Goal: Task Accomplishment & Management: Use online tool/utility

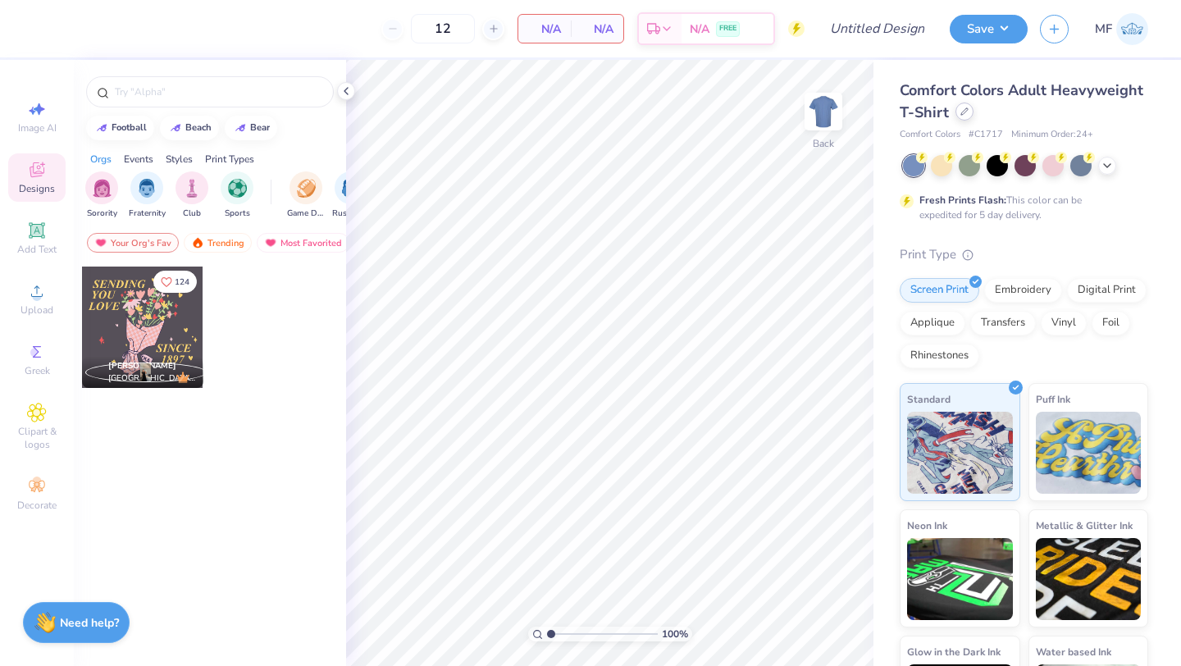
click at [965, 113] on icon at bounding box center [964, 111] width 8 height 8
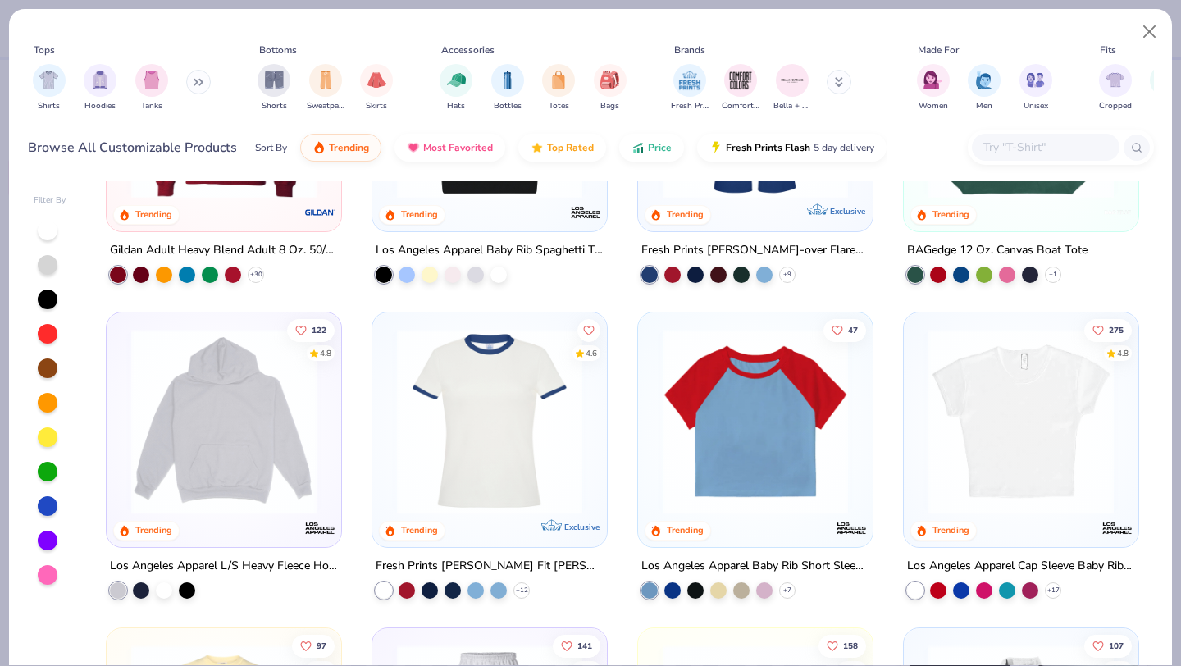
scroll to position [1451, 0]
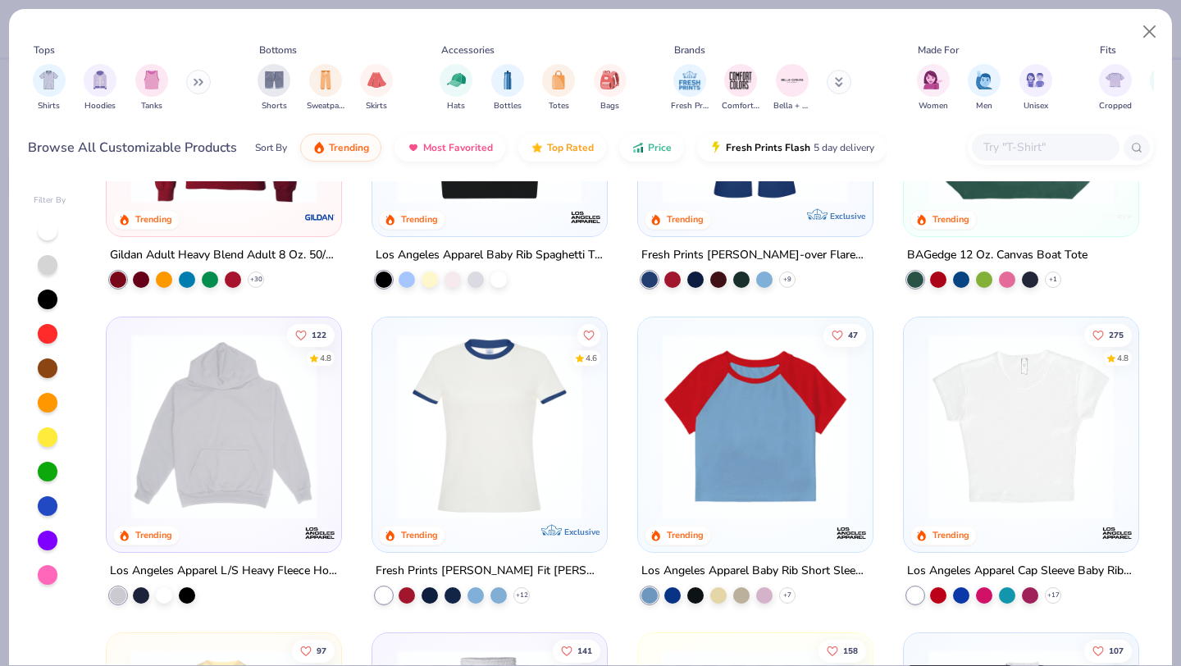
click at [1006, 146] on input "text" at bounding box center [1045, 147] width 126 height 19
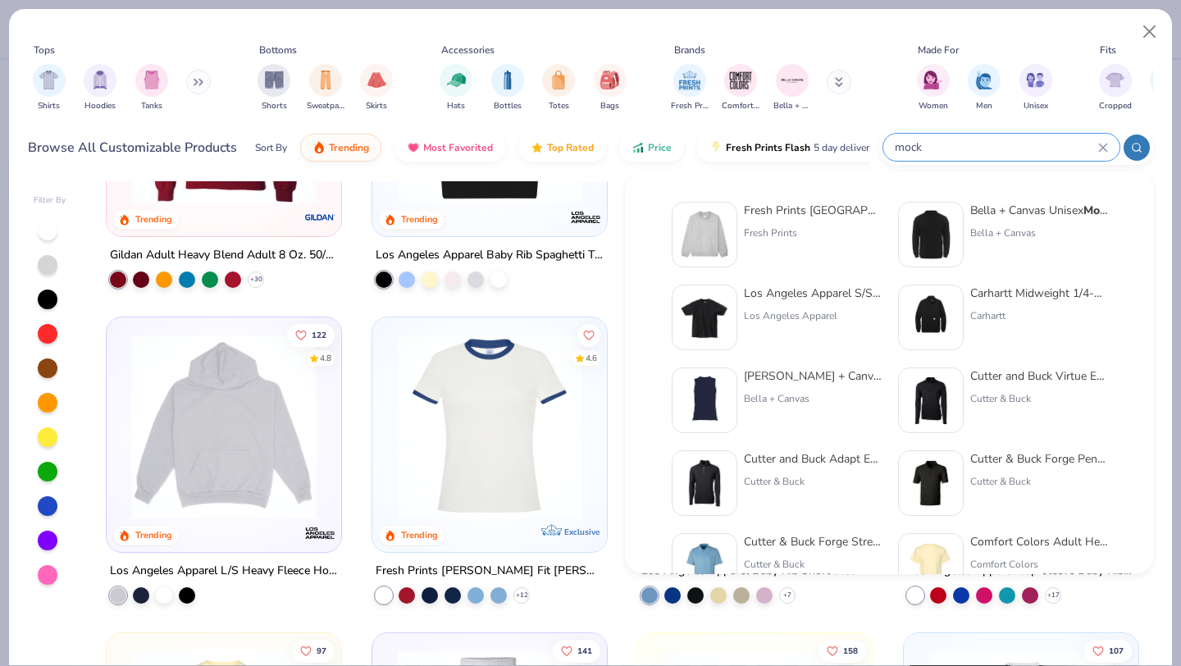
type input "mock"
click at [722, 233] on img at bounding box center [704, 234] width 51 height 51
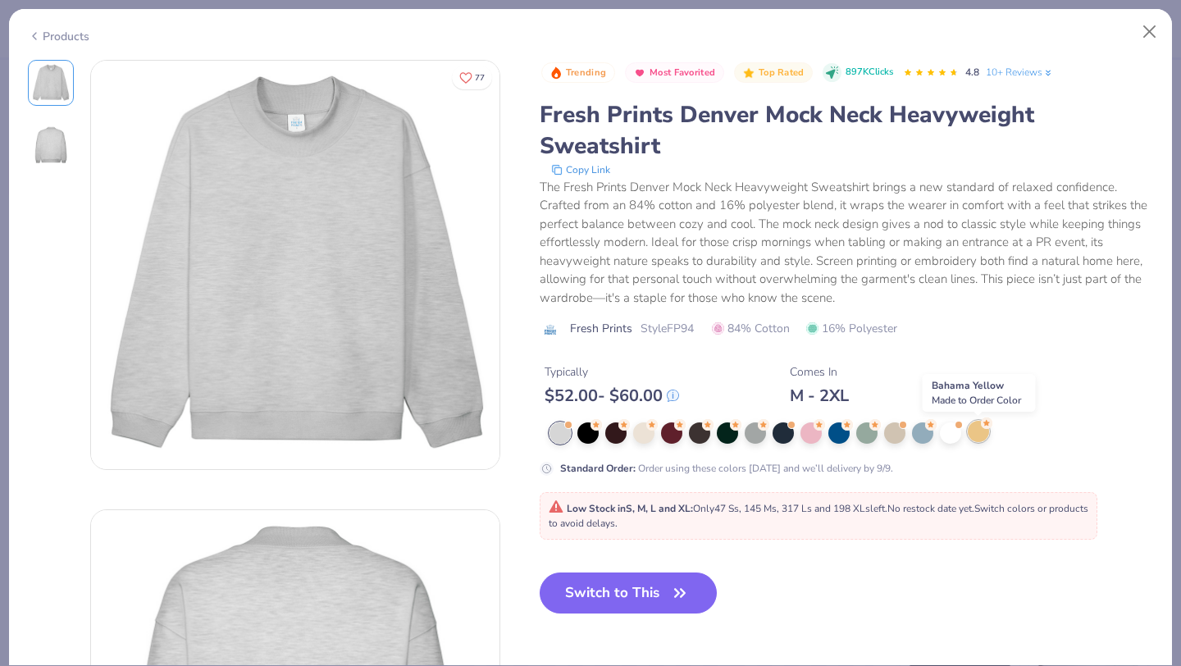
click at [975, 436] on div at bounding box center [978, 431] width 21 height 21
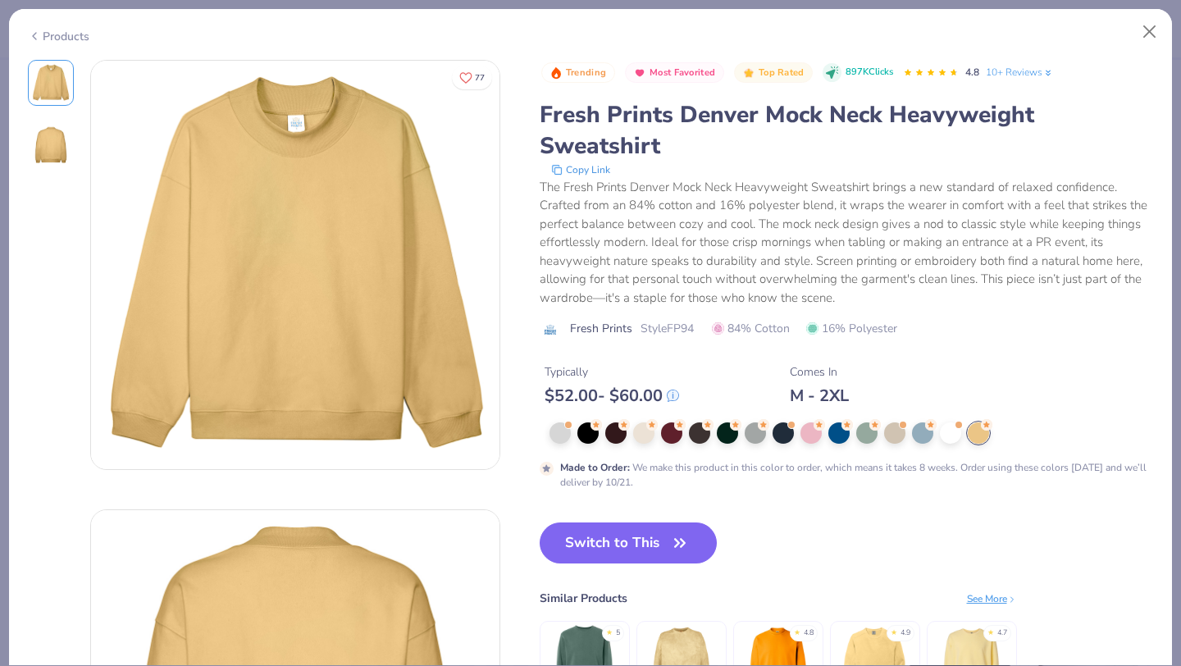
click at [40, 32] on div "Products" at bounding box center [59, 36] width 62 height 17
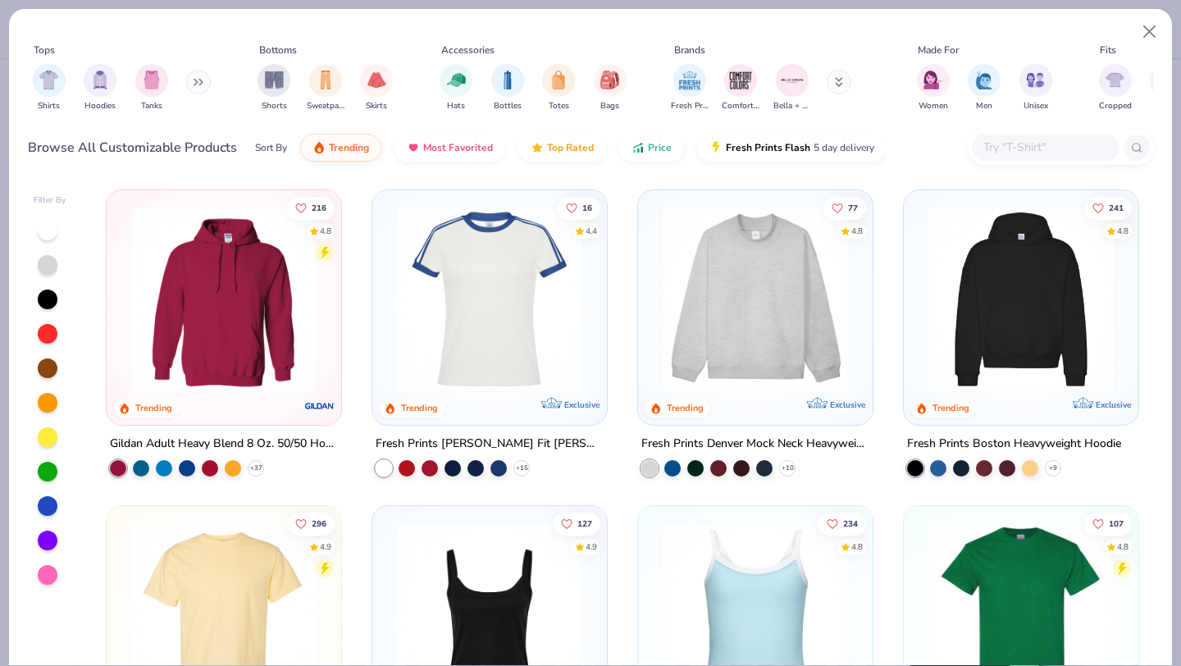
click at [818, 300] on img at bounding box center [756, 299] width 202 height 185
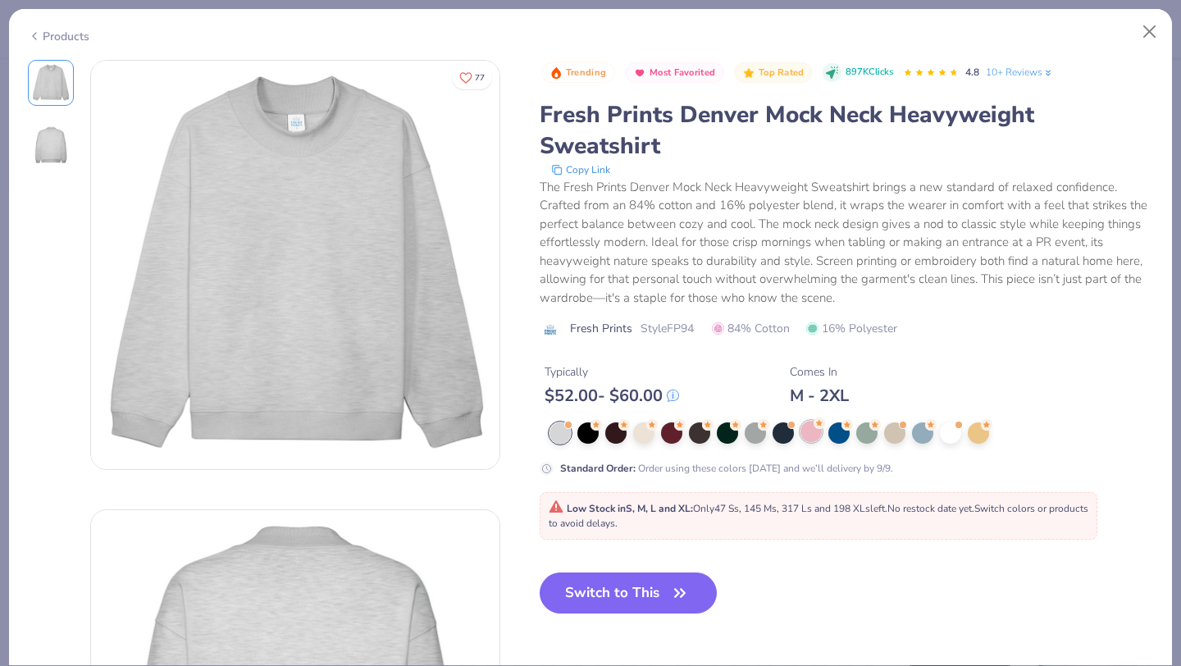
click at [808, 441] on div at bounding box center [810, 431] width 21 height 21
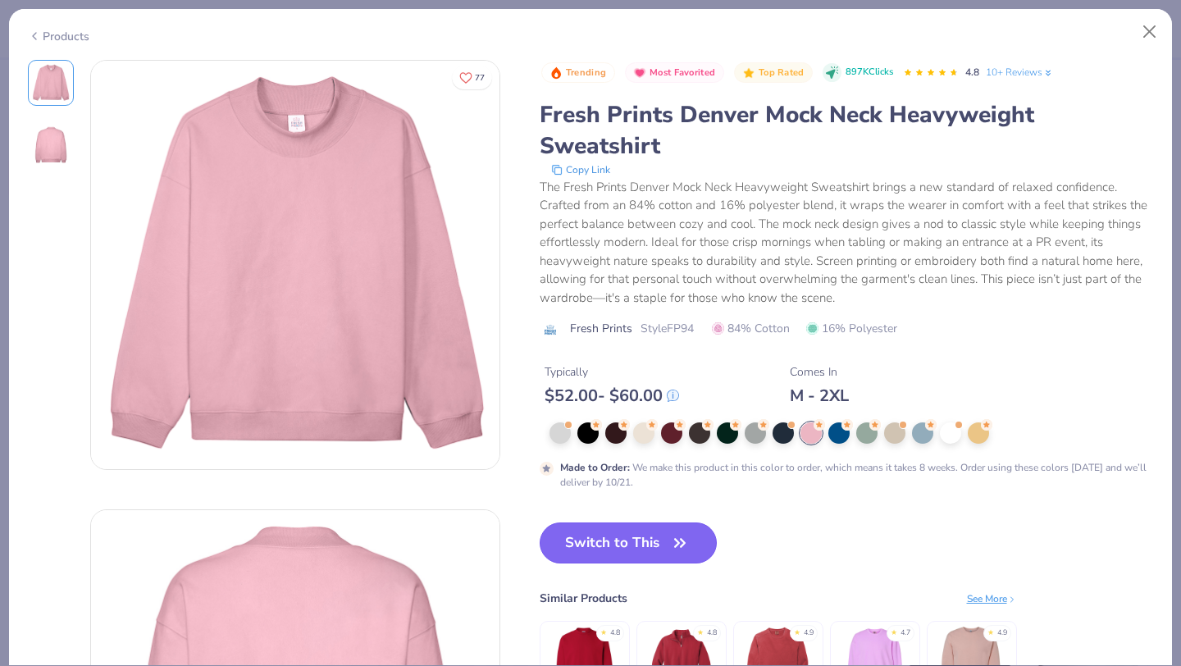
click at [657, 527] on button "Switch to This" at bounding box center [629, 542] width 178 height 41
type input "50"
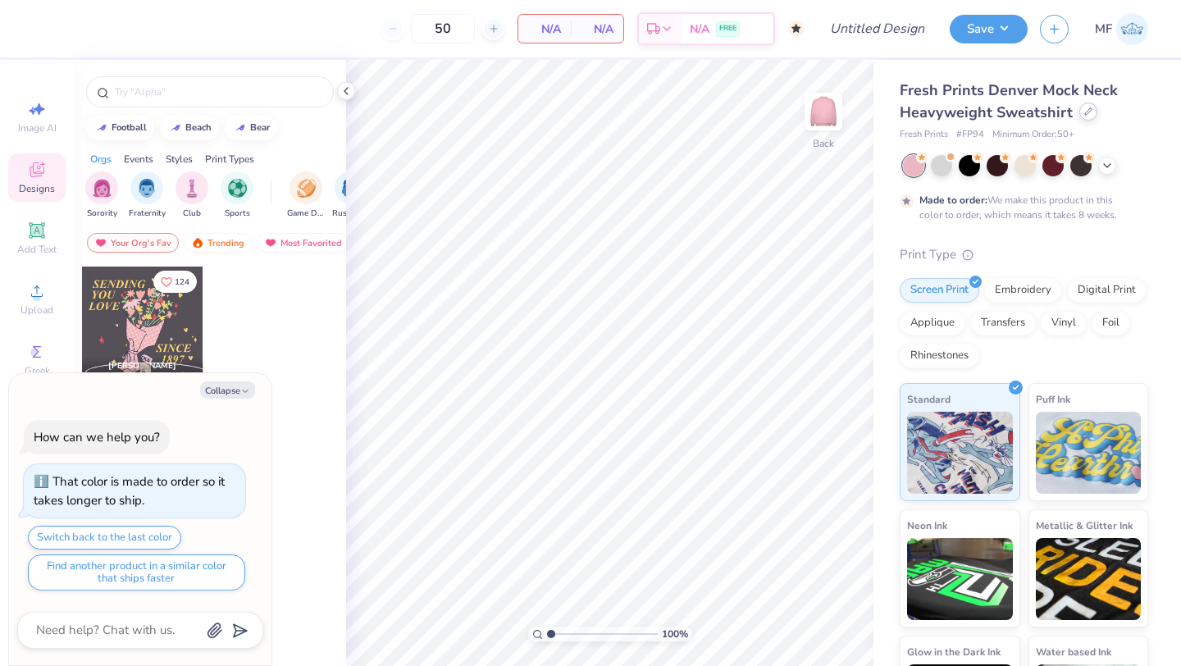
click at [1081, 116] on div at bounding box center [1088, 112] width 18 height 18
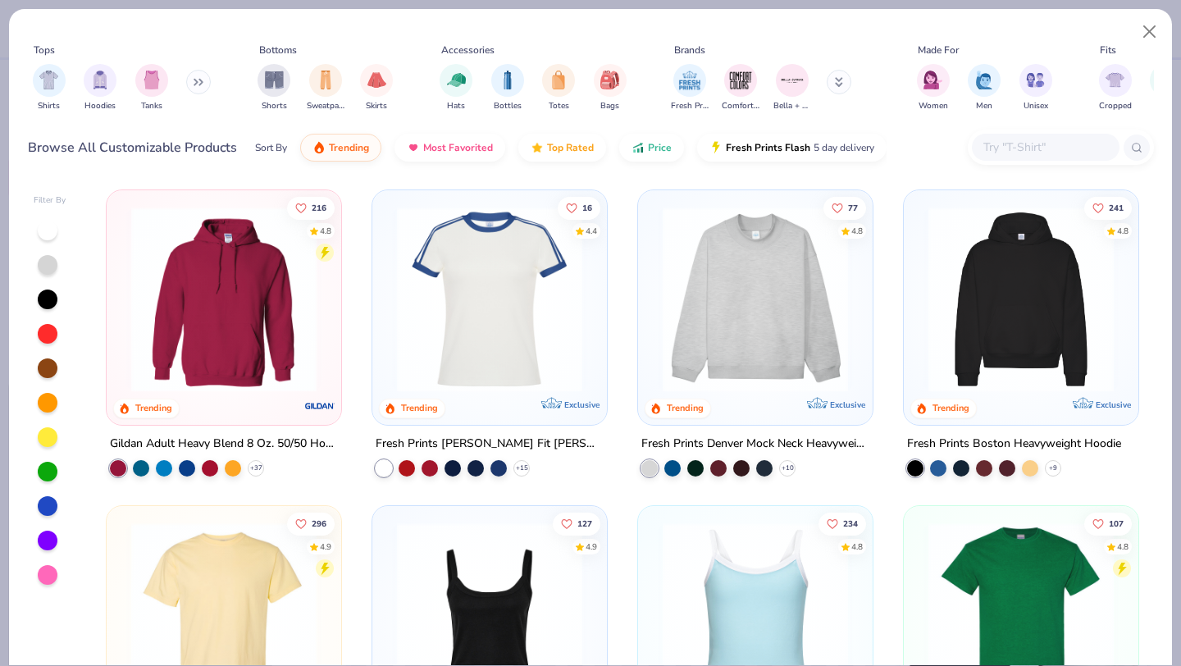
click at [1042, 395] on div at bounding box center [1021, 303] width 218 height 210
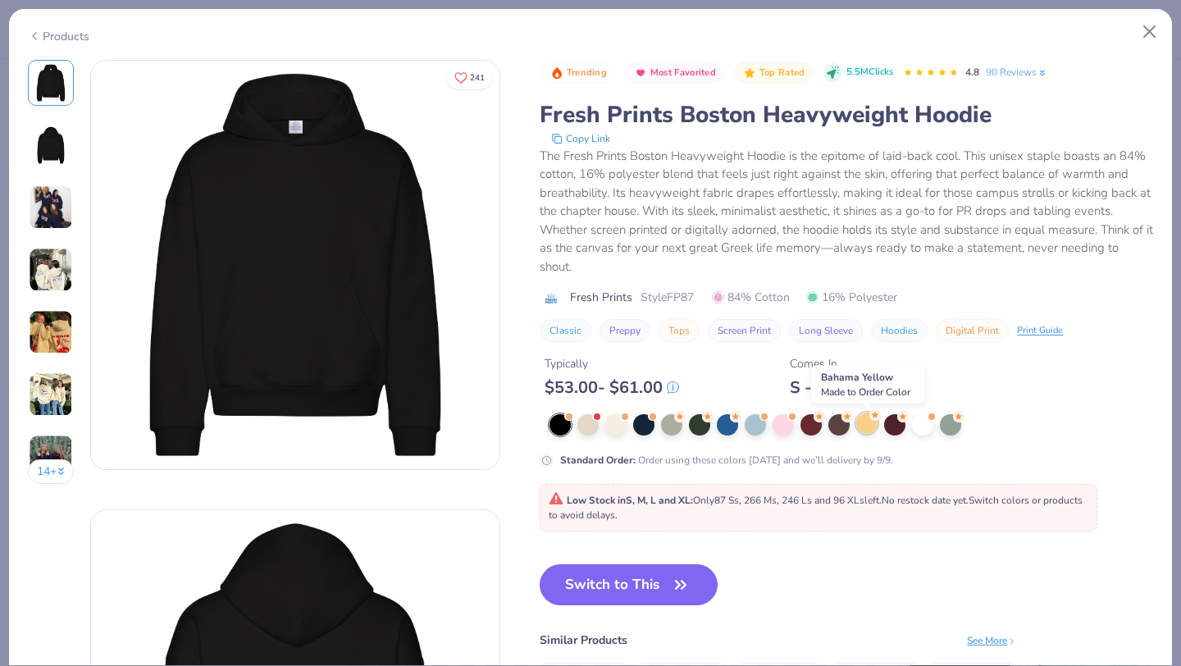
click at [862, 426] on div at bounding box center [866, 423] width 21 height 21
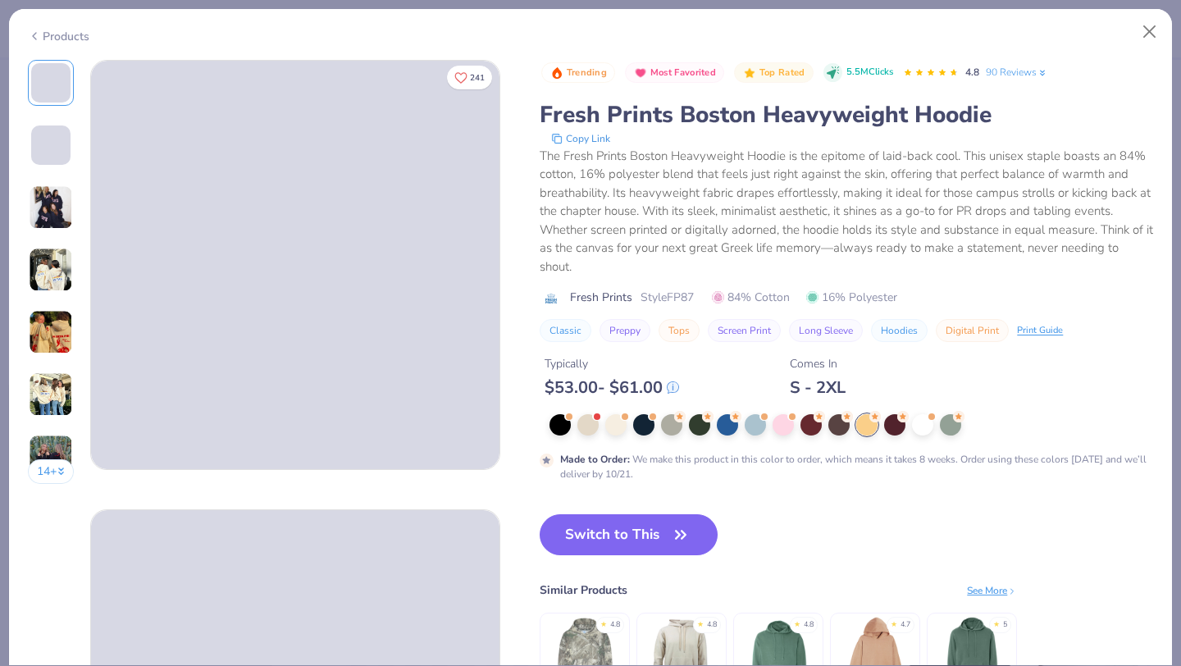
click at [50, 322] on img at bounding box center [51, 332] width 44 height 44
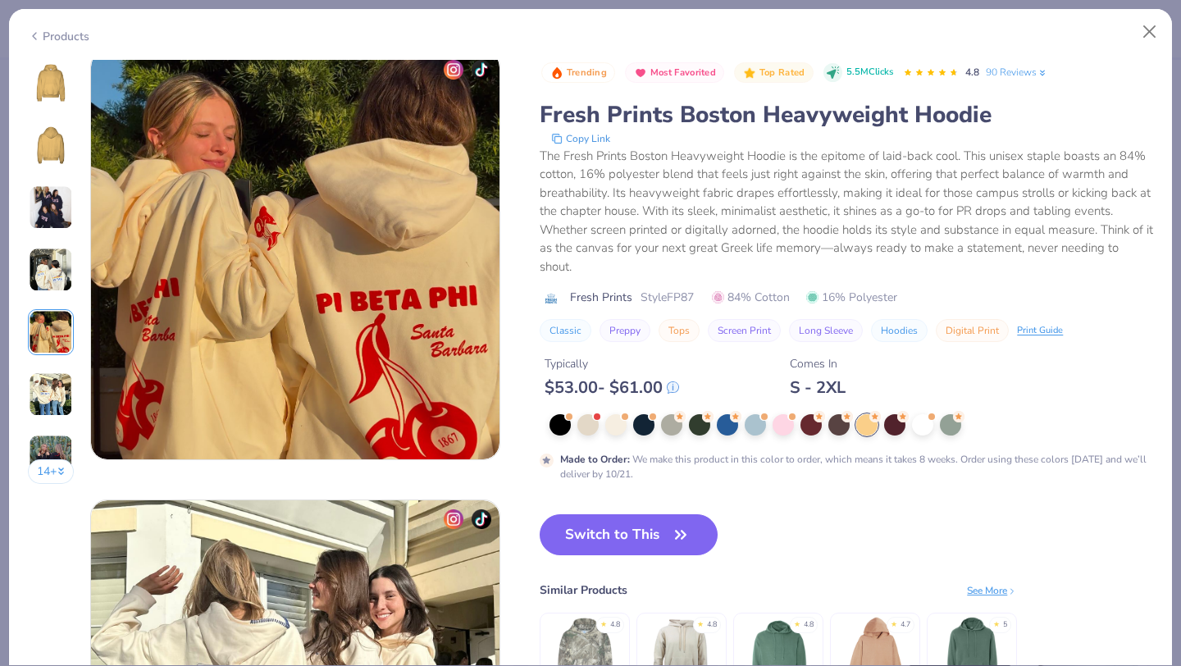
scroll to position [1818, 0]
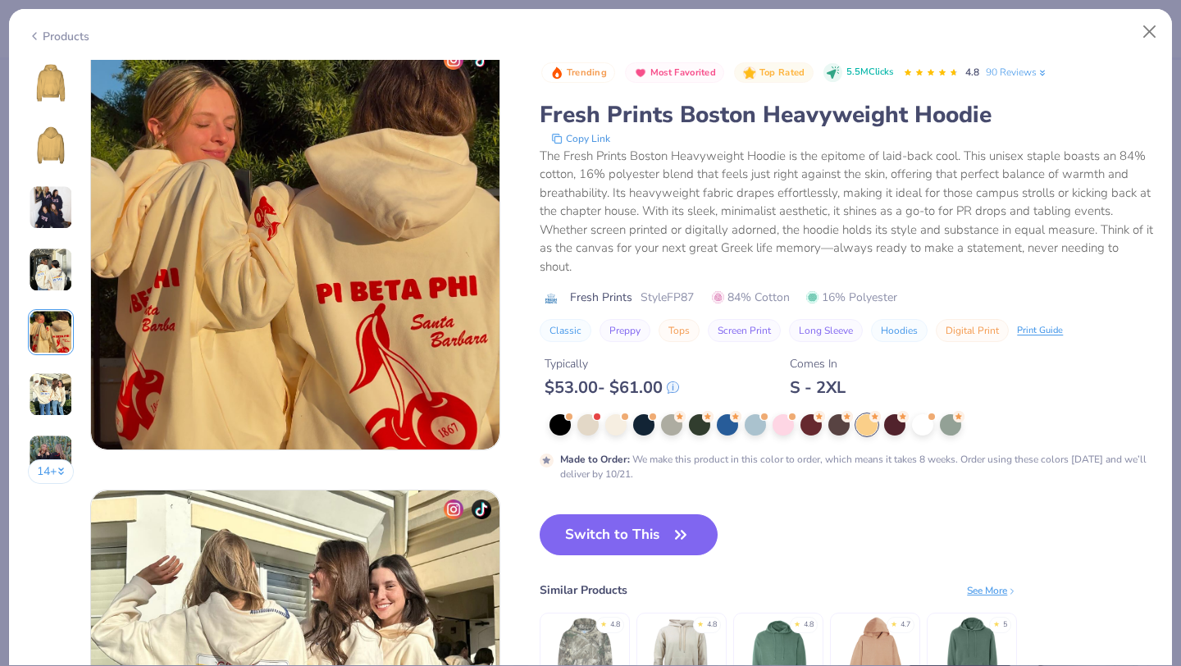
click at [36, 39] on icon at bounding box center [34, 36] width 13 height 20
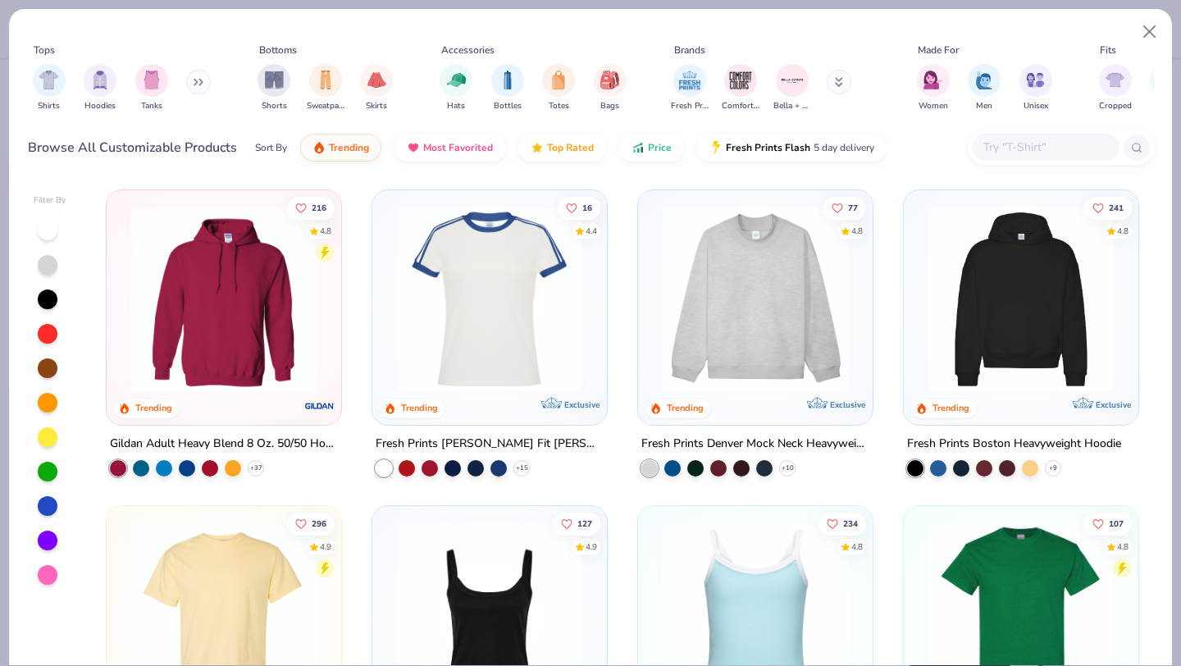
click at [861, 275] on div at bounding box center [755, 295] width 218 height 194
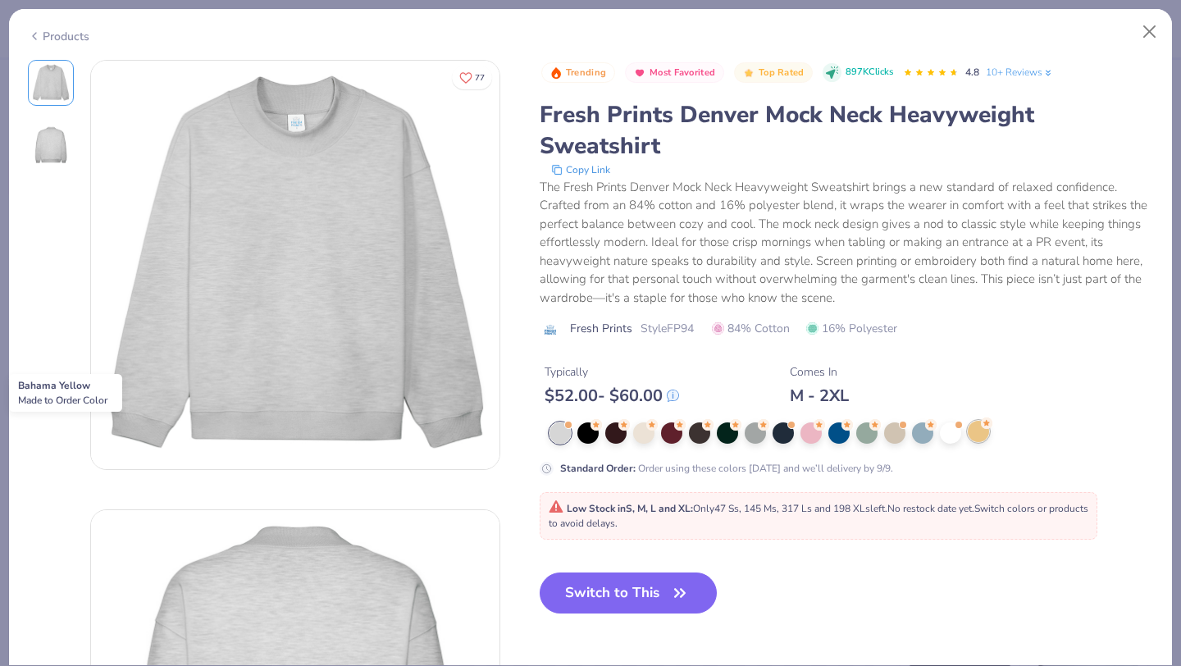
click at [976, 436] on div at bounding box center [978, 431] width 21 height 21
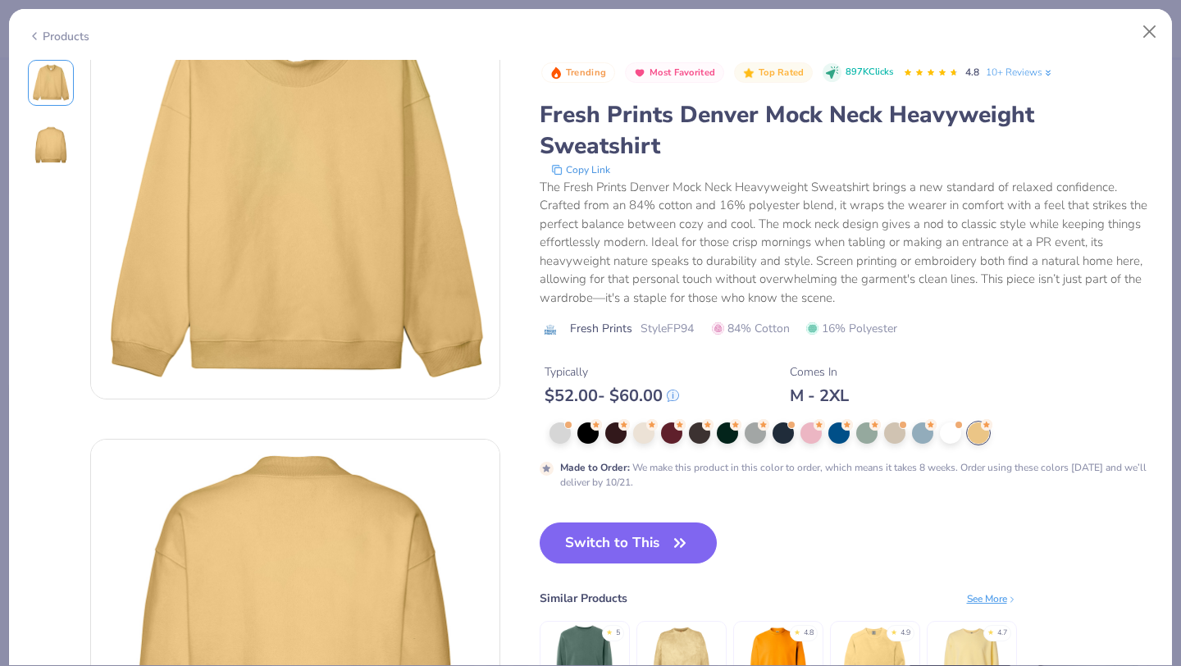
scroll to position [74, 0]
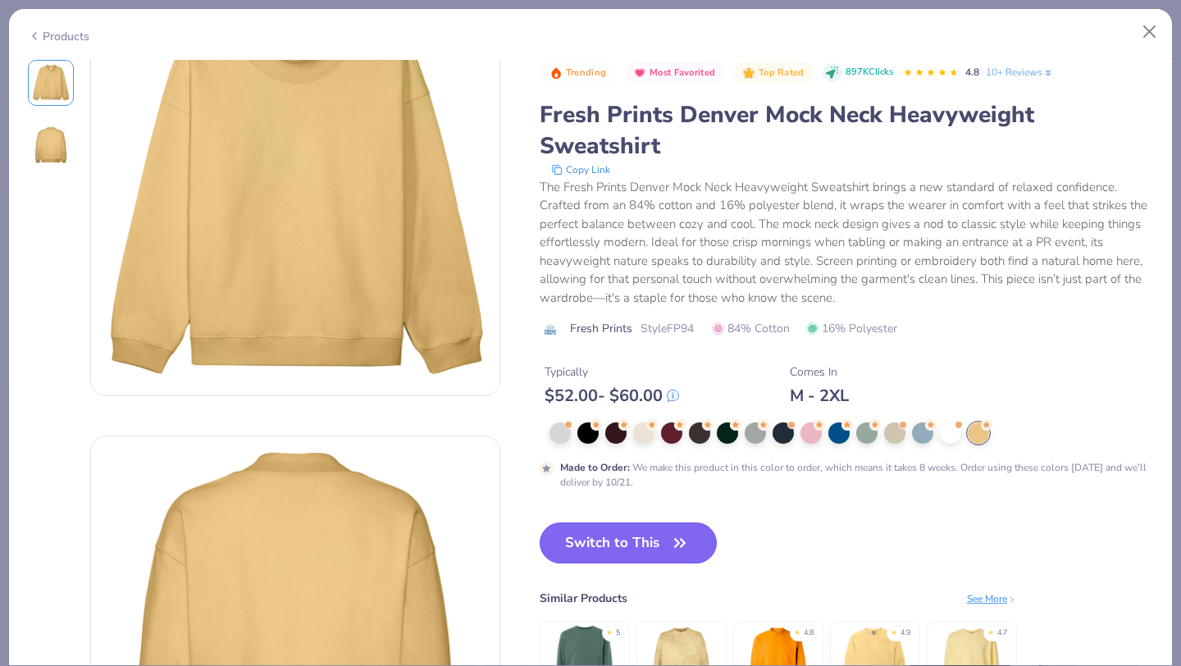
click at [656, 539] on button "Switch to This" at bounding box center [629, 542] width 178 height 41
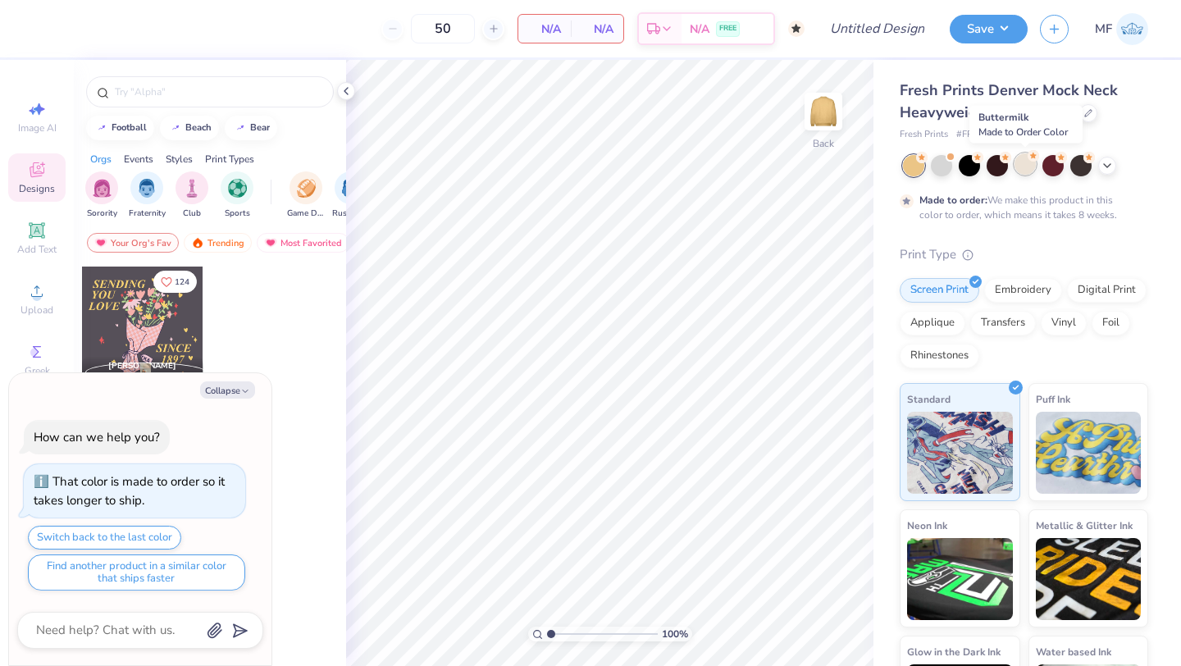
click at [1020, 162] on div at bounding box center [1025, 163] width 21 height 21
click at [347, 91] on icon at bounding box center [346, 90] width 13 height 13
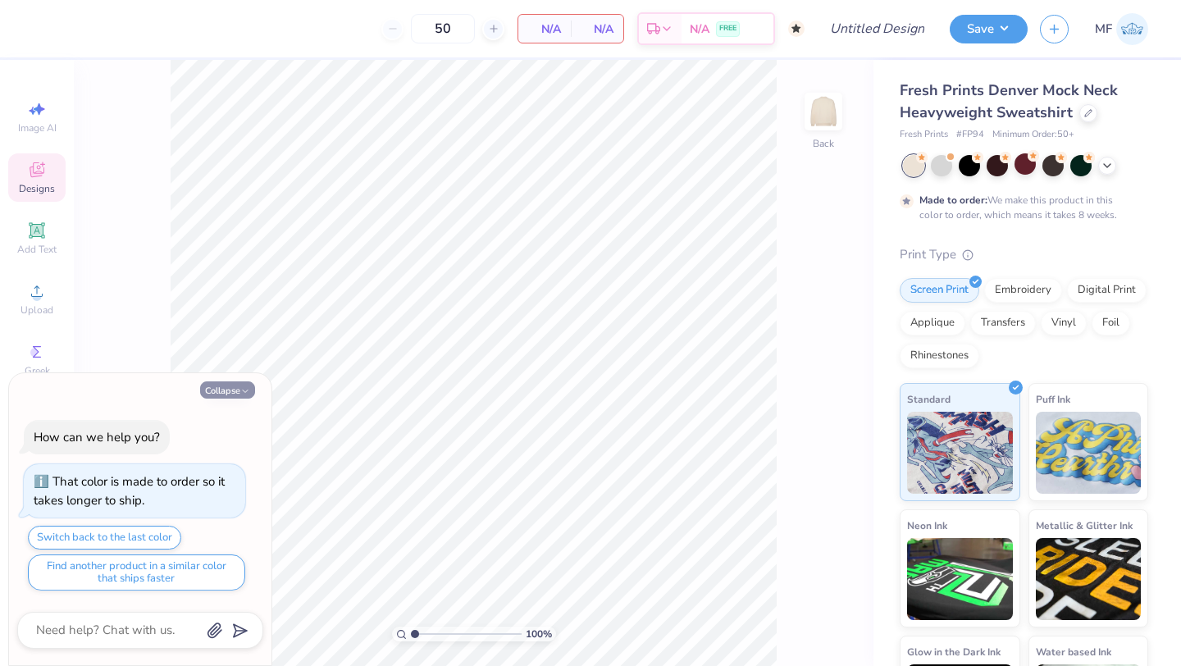
click at [235, 385] on button "Collapse" at bounding box center [227, 389] width 55 height 17
type textarea "x"
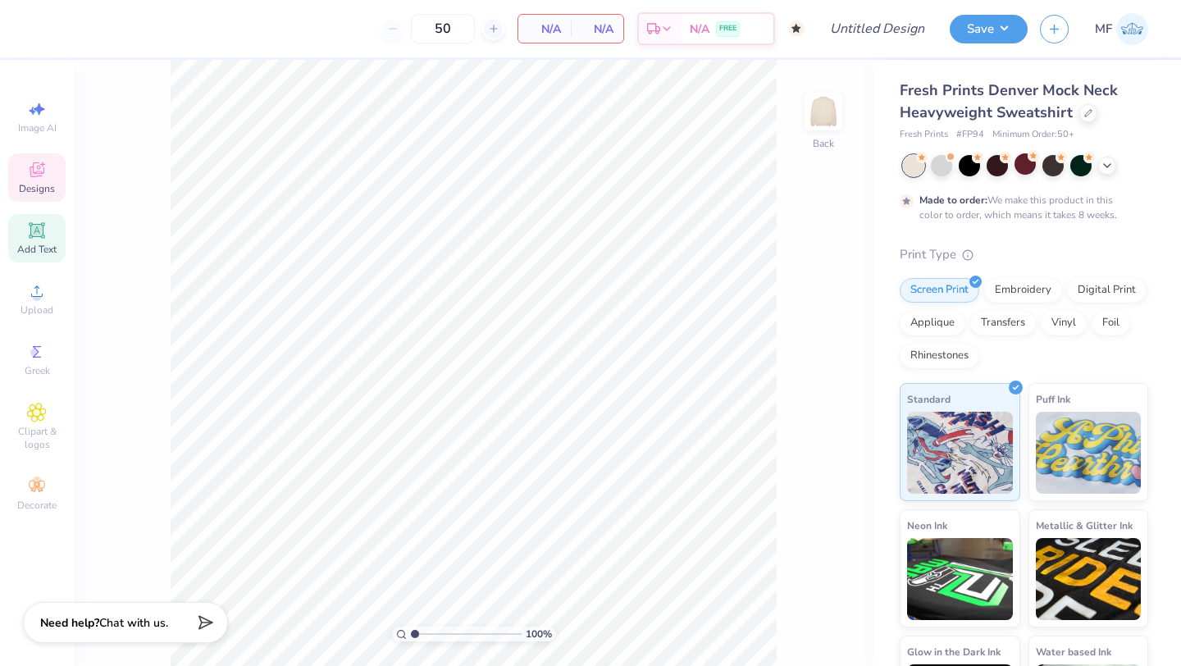
click at [39, 243] on span "Add Text" at bounding box center [36, 249] width 39 height 13
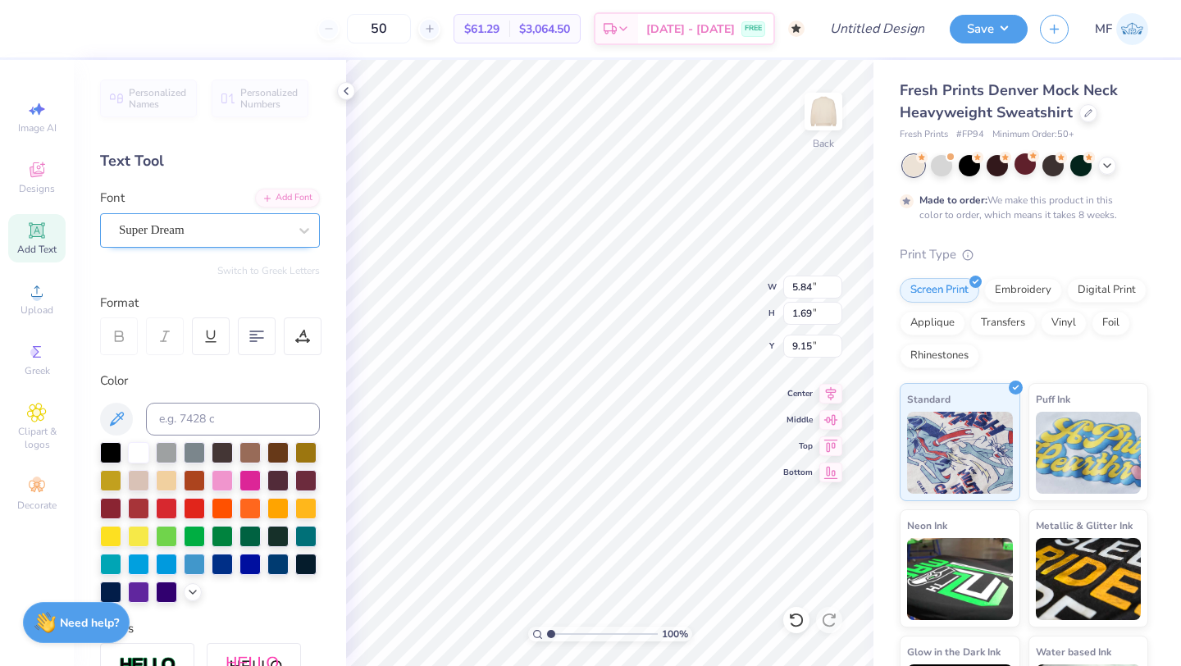
click at [186, 237] on div "Super Dream" at bounding box center [203, 229] width 172 height 25
click at [206, 366] on div at bounding box center [209, 359] width 177 height 17
type input "fresh"
type input "7.44"
type input "2.01"
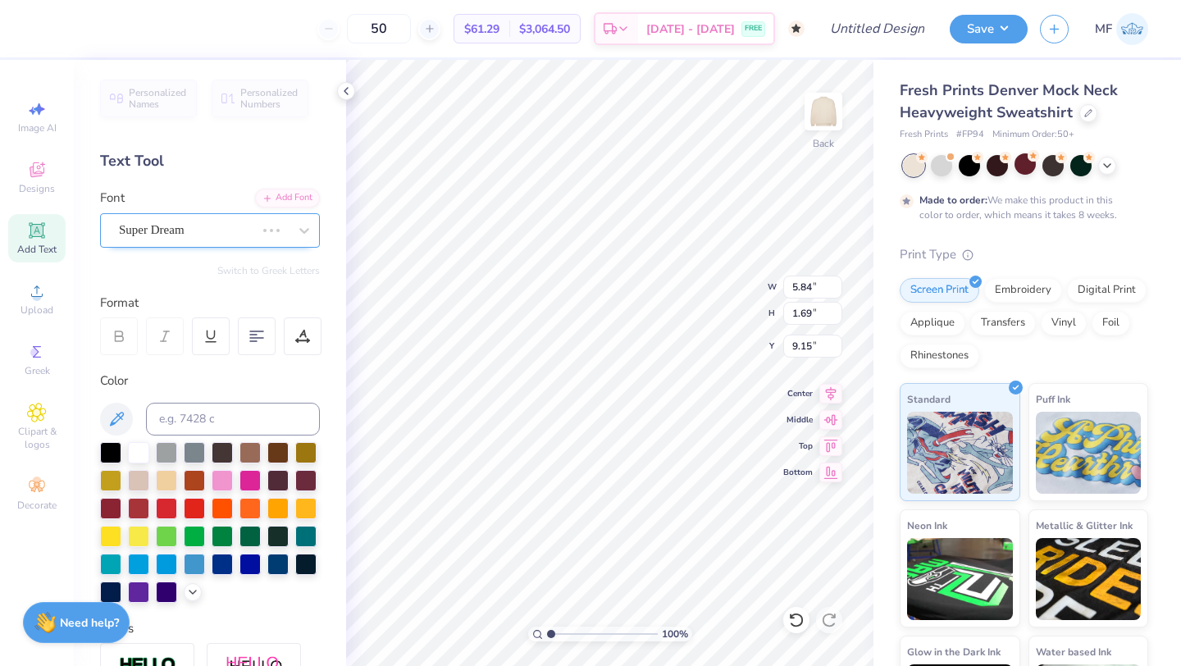
type input "8.99"
type textarea "DZ"
type input "6.29"
type input "3.94"
type input "3.00"
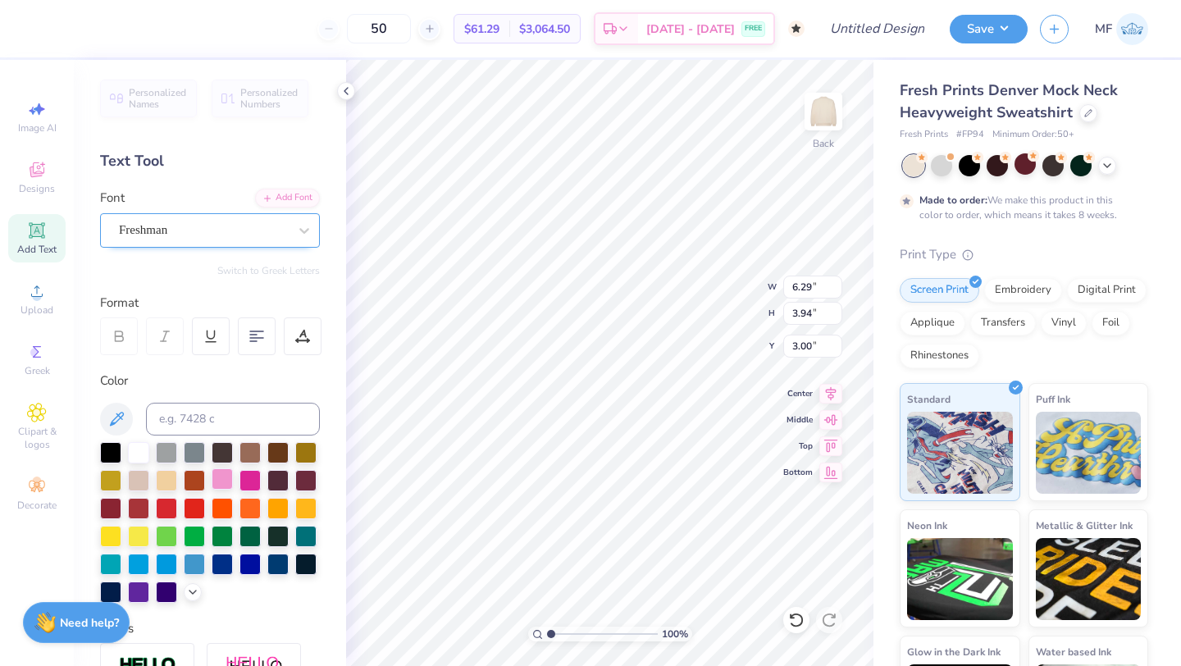
click at [217, 485] on div at bounding box center [222, 478] width 21 height 21
click at [190, 586] on icon at bounding box center [192, 590] width 13 height 13
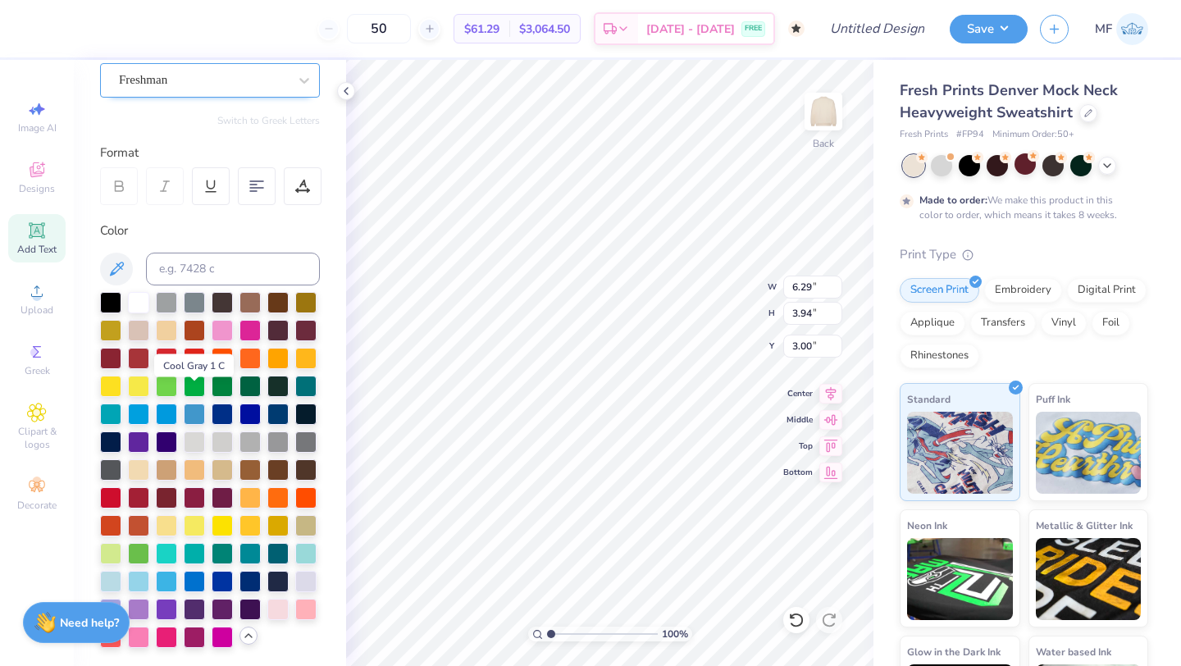
scroll to position [197, 0]
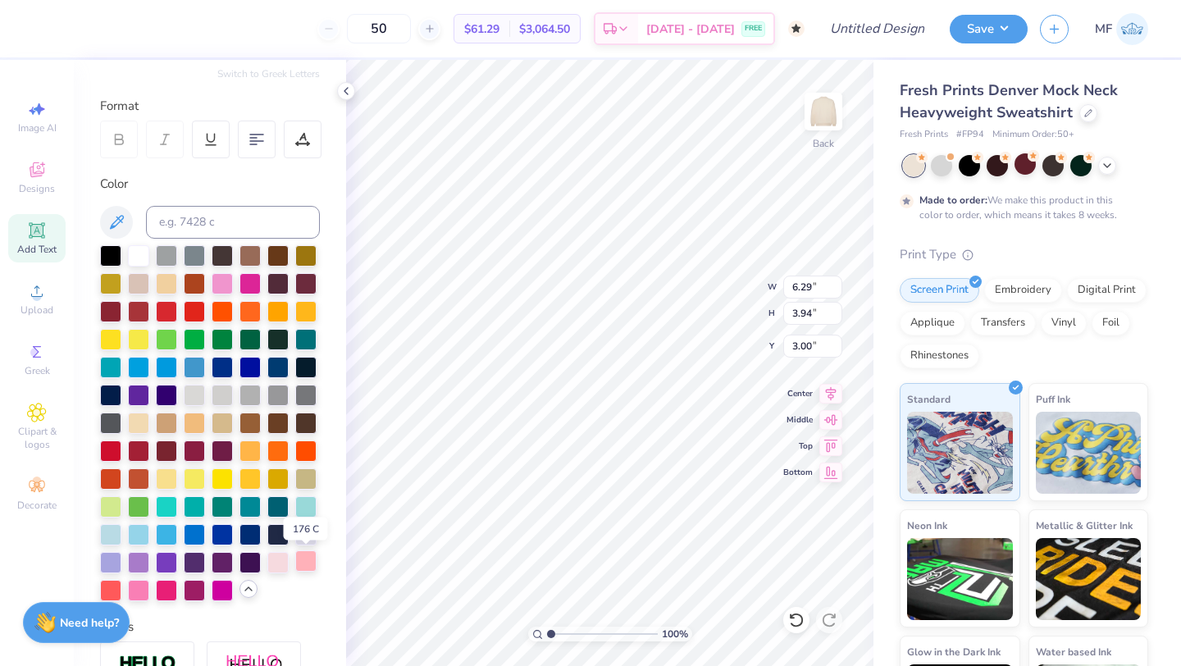
click at [305, 561] on div at bounding box center [305, 560] width 21 height 21
click at [135, 585] on div at bounding box center [138, 588] width 21 height 21
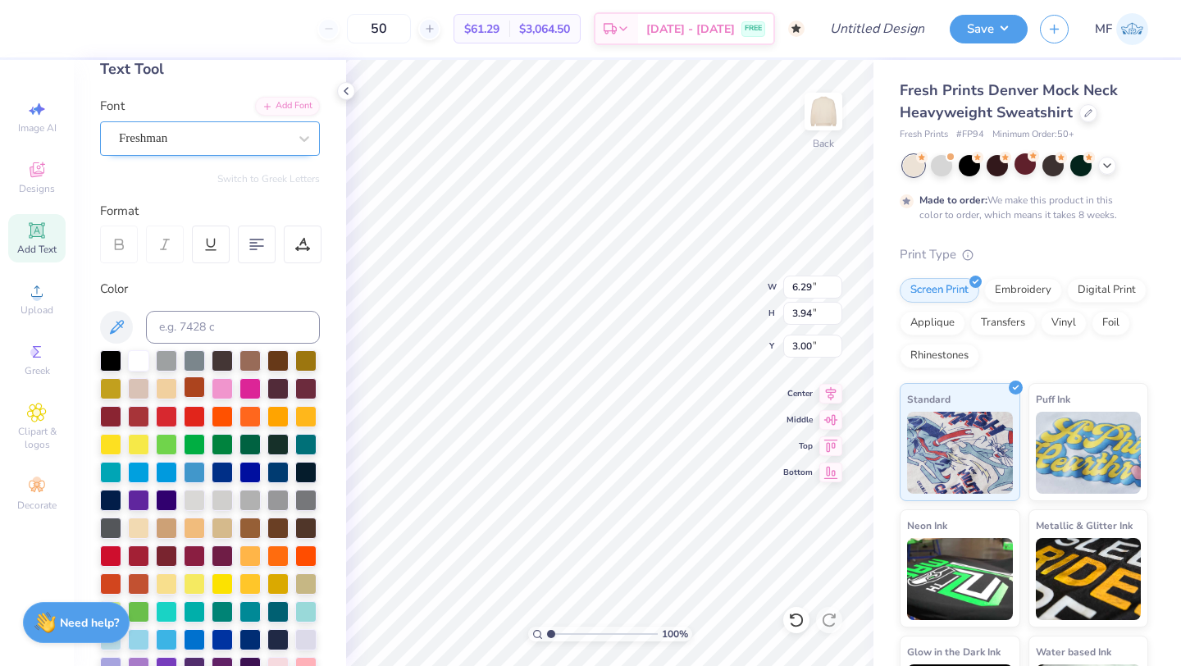
scroll to position [68, 0]
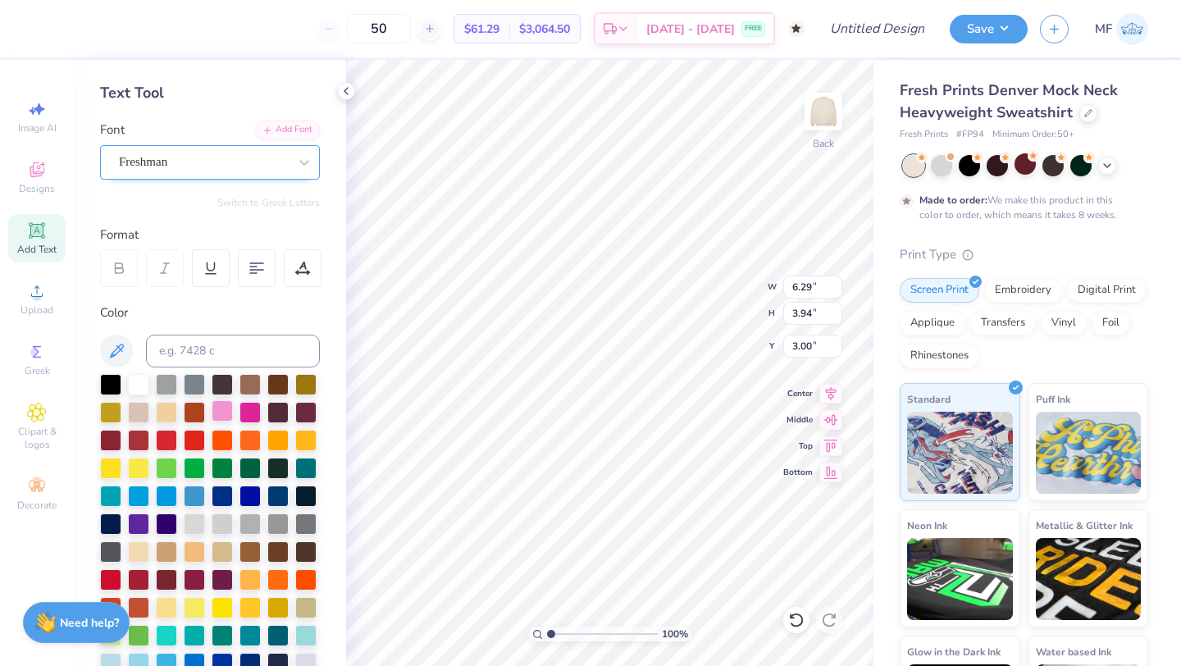
click at [223, 404] on div at bounding box center [222, 410] width 21 height 21
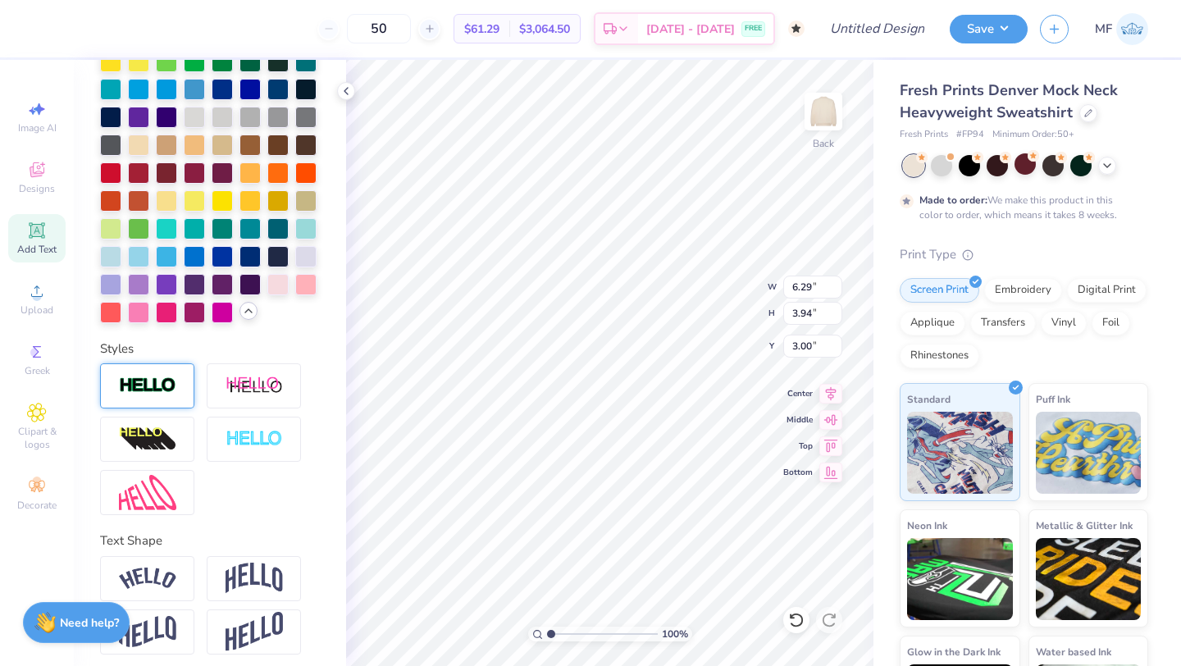
click at [139, 373] on div at bounding box center [147, 385] width 94 height 45
type input "6.35"
type input "4.00"
type input "2.97"
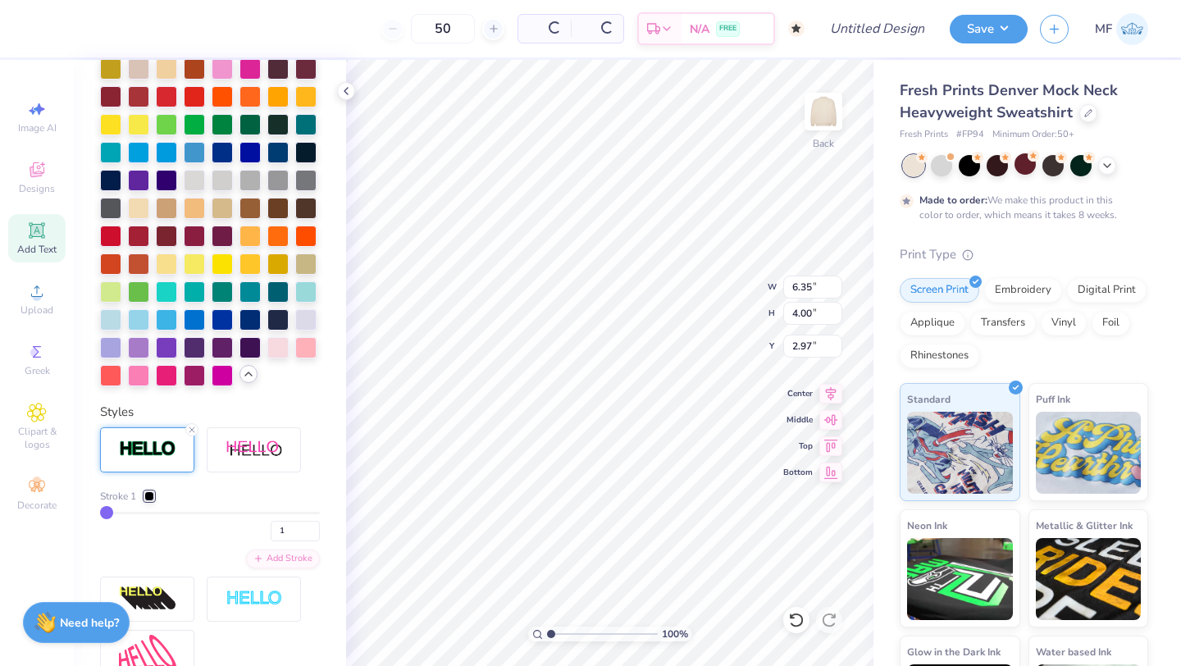
scroll to position [538, 0]
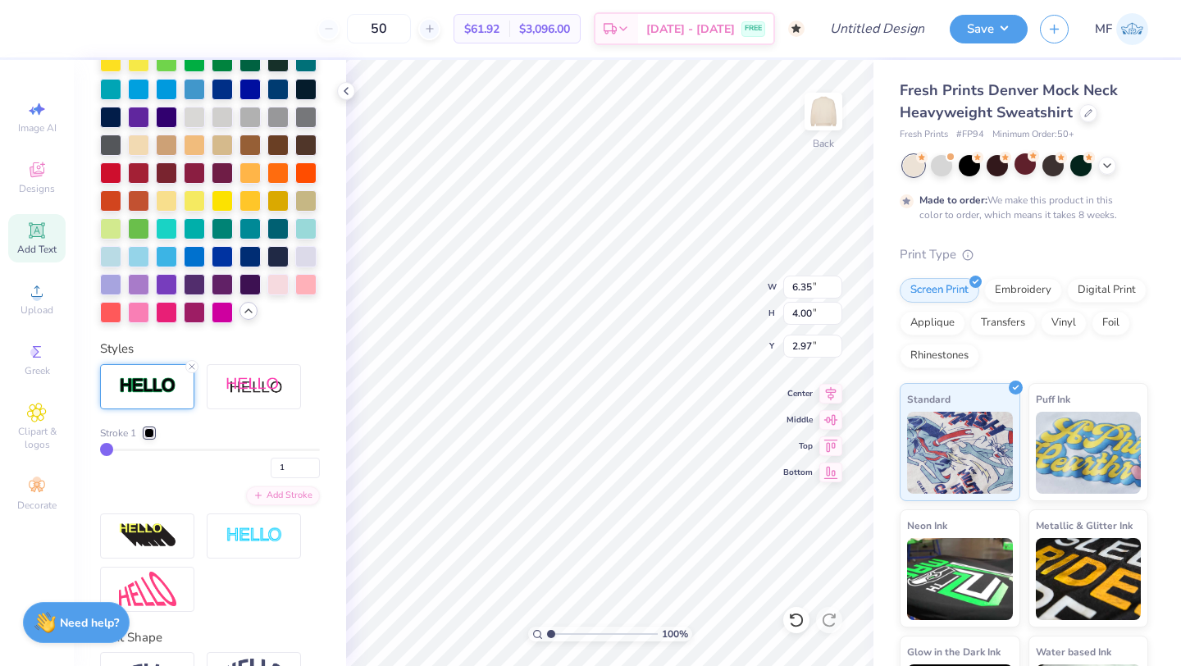
click at [150, 431] on div at bounding box center [149, 433] width 10 height 10
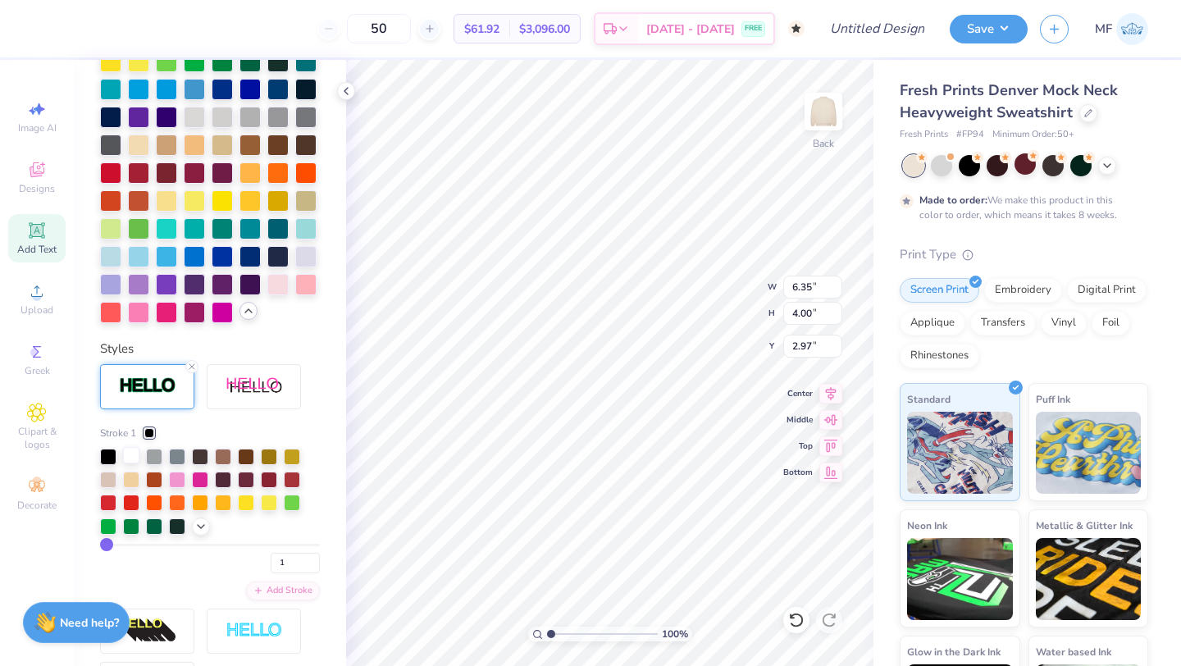
click at [135, 451] on div at bounding box center [131, 455] width 16 height 16
click at [290, 557] on input "1" at bounding box center [295, 563] width 49 height 21
click at [312, 558] on input "2" at bounding box center [295, 563] width 49 height 21
type input "3"
click at [312, 558] on input "3" at bounding box center [295, 563] width 49 height 21
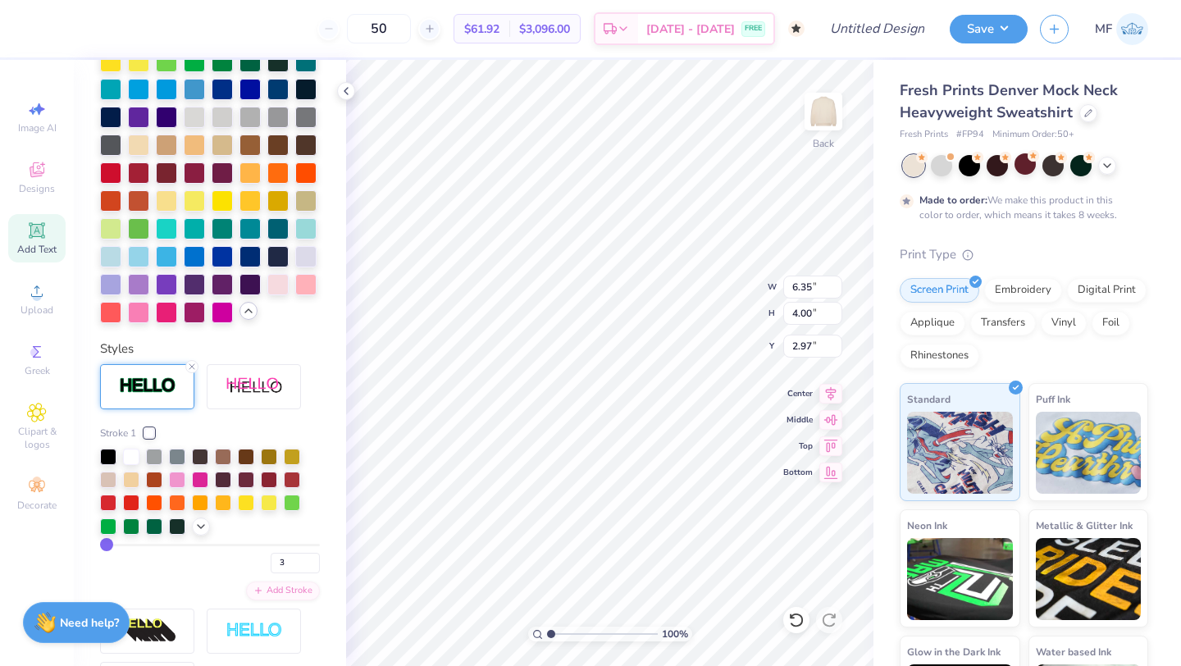
type input "3"
click at [286, 284] on div at bounding box center [277, 282] width 21 height 21
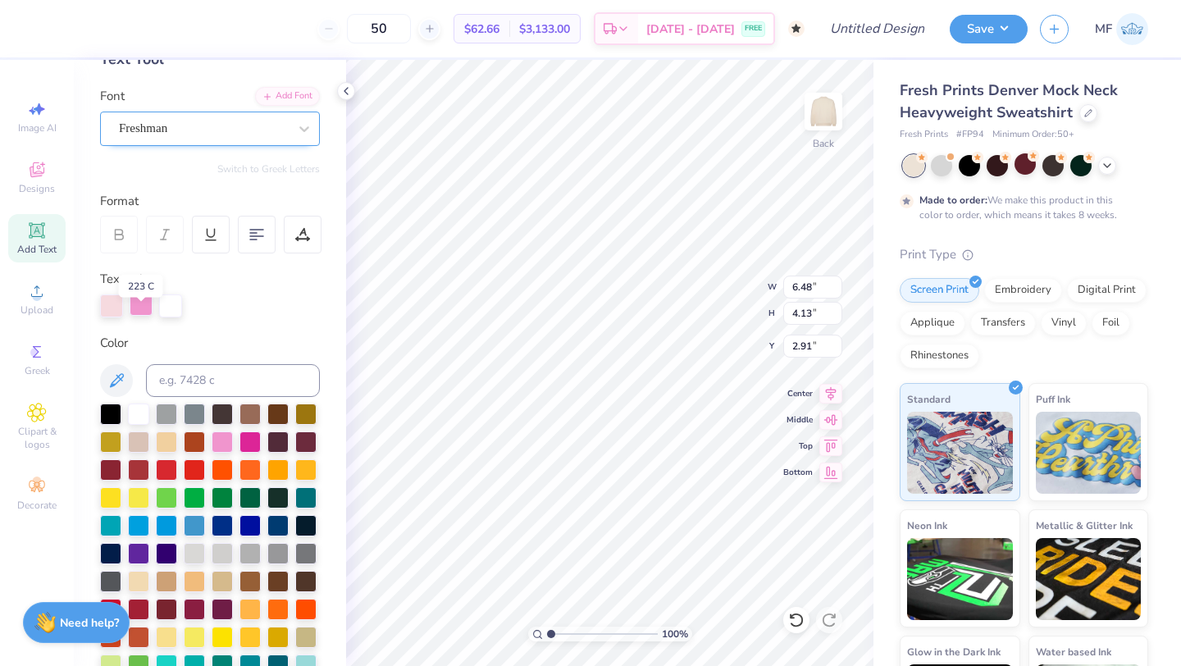
scroll to position [107, 0]
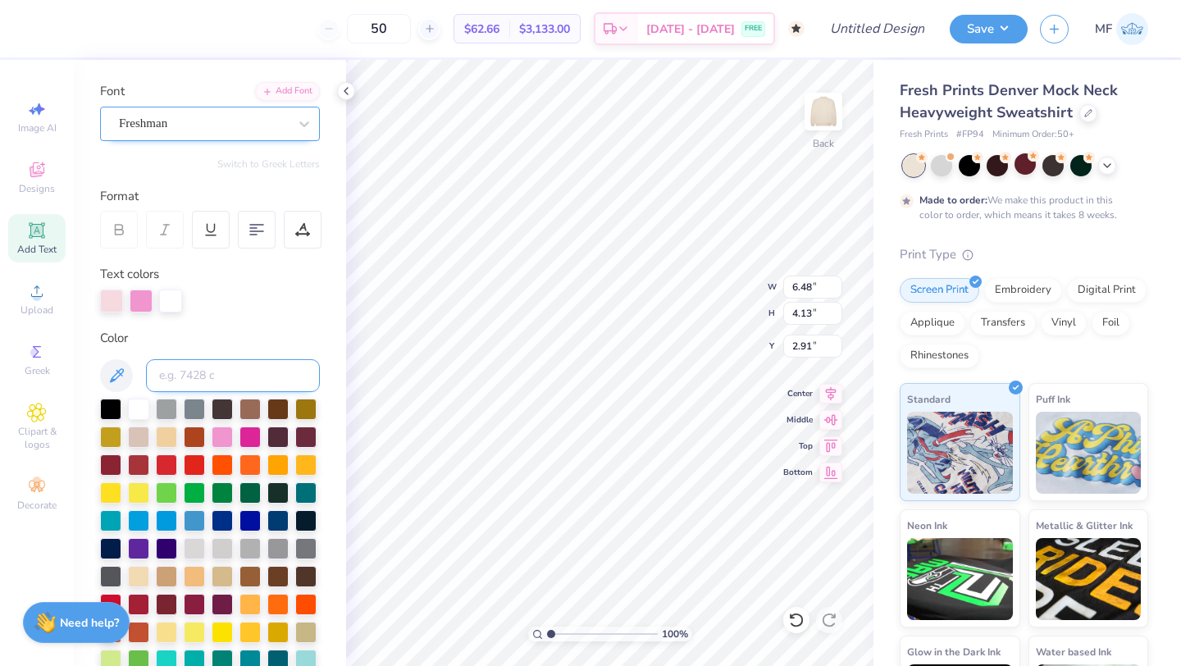
click at [219, 376] on input at bounding box center [233, 375] width 174 height 33
type input "706"
type input "707"
type input "704"
type input "705"
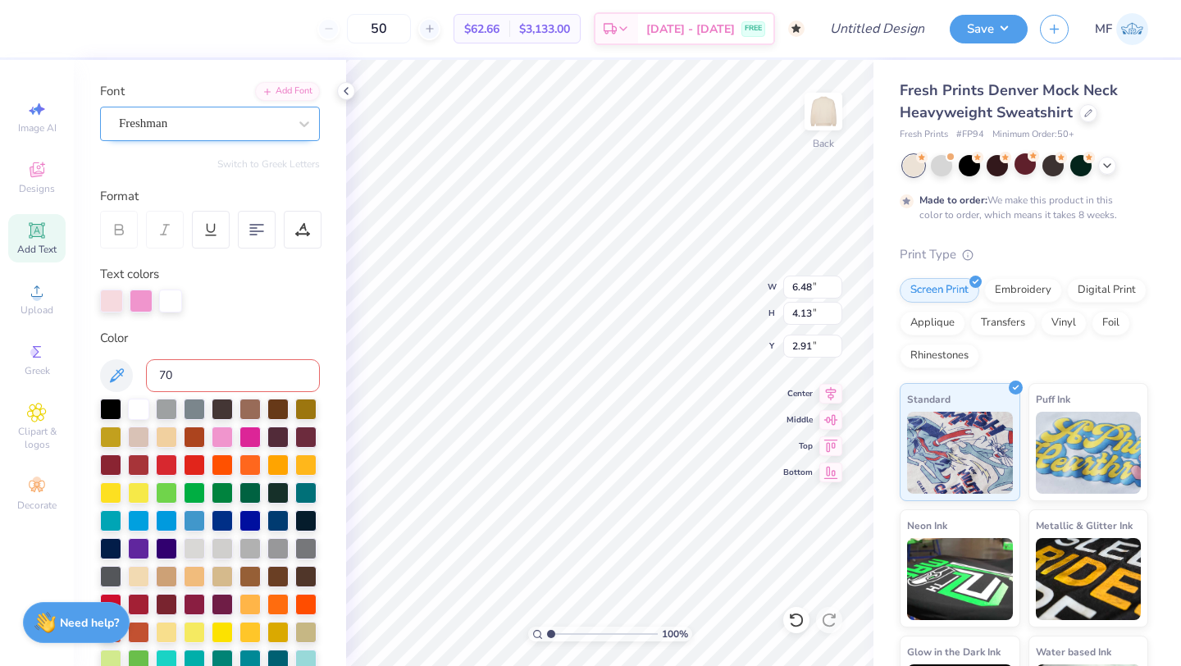
type input "706"
click at [1019, 26] on button "Save" at bounding box center [989, 26] width 78 height 29
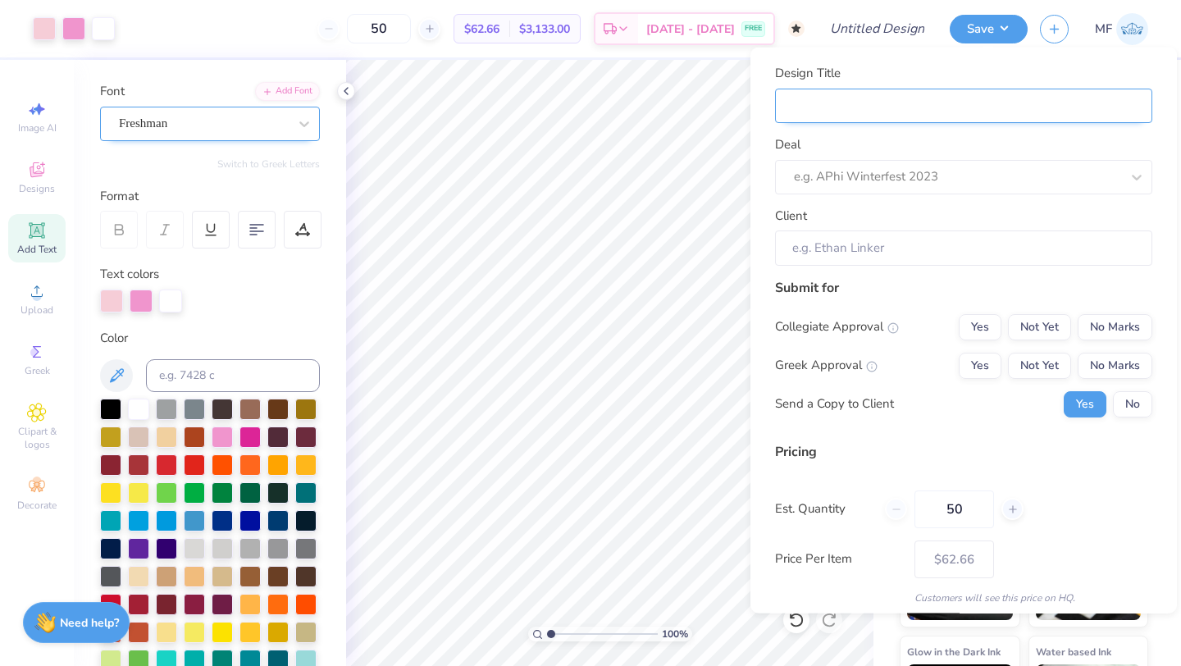
click at [1089, 109] on input "Design Title" at bounding box center [963, 105] width 377 height 35
type input "m"
type input "y"
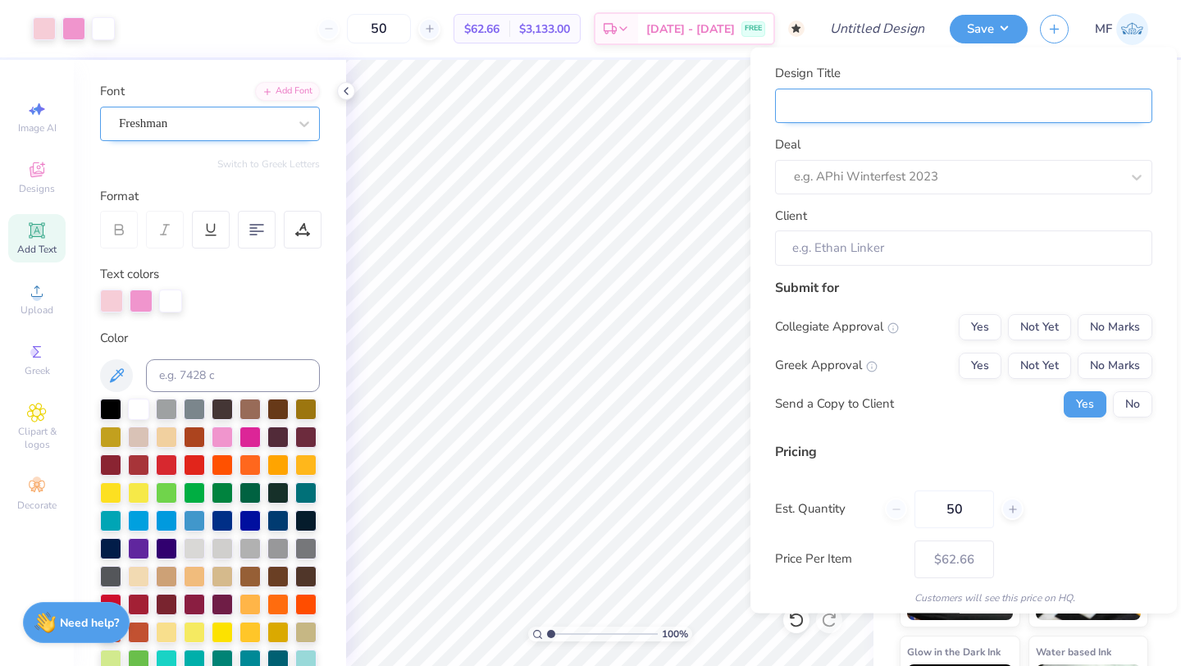
type input "b"
type input "bu"
type input "but"
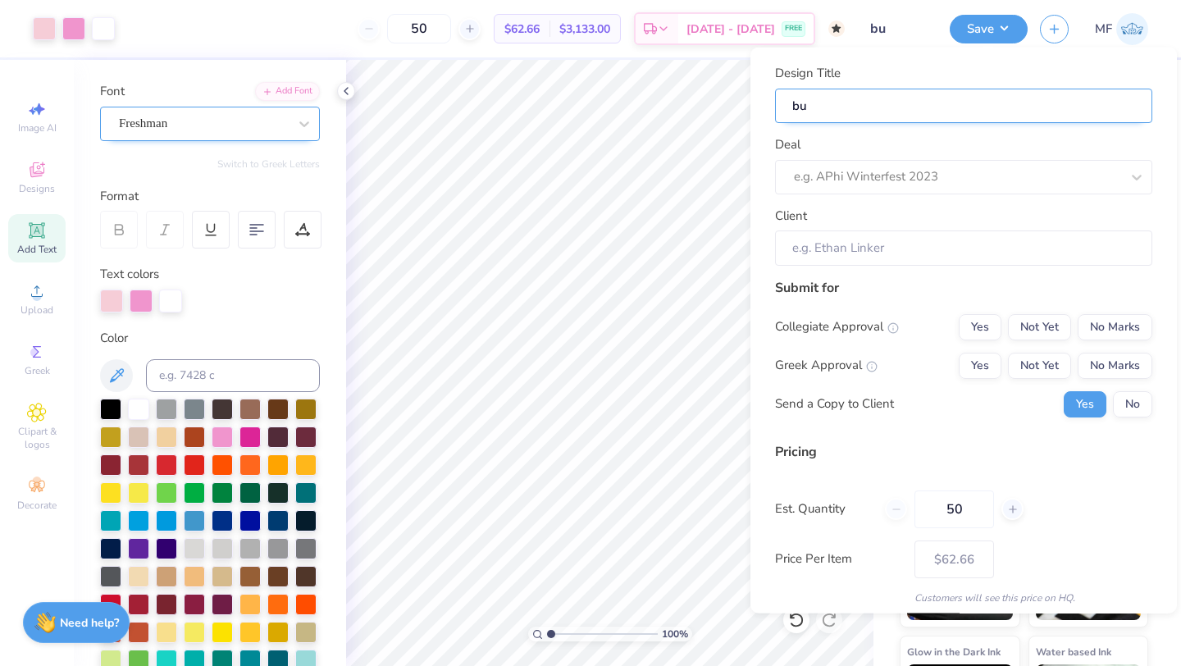
type input "but"
type input "butt"
type input "butte"
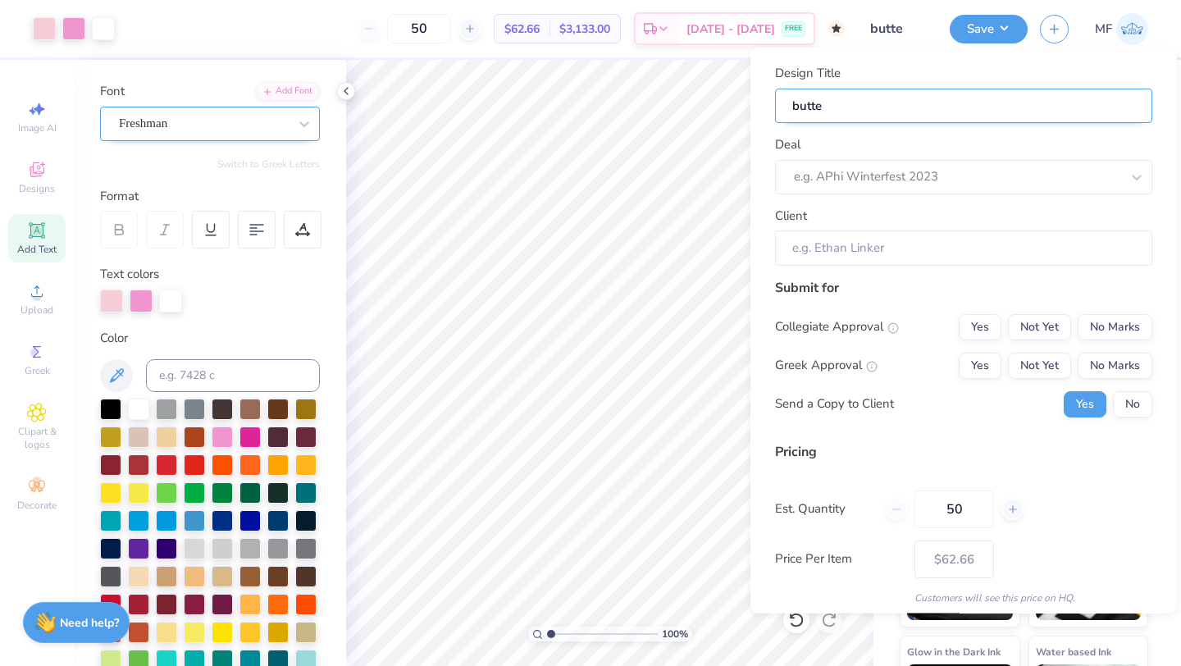
type input "butter"
type input "butterm"
type input "buttermi"
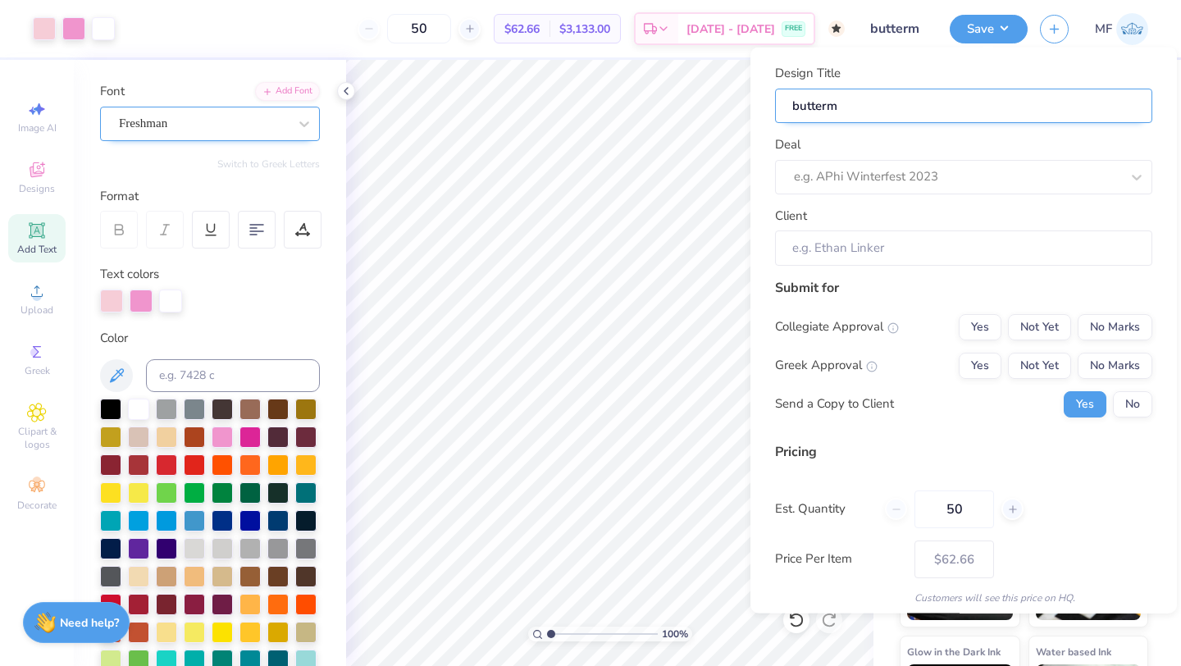
type input "buttermi"
type input "buttermil"
type input "buttermilk"
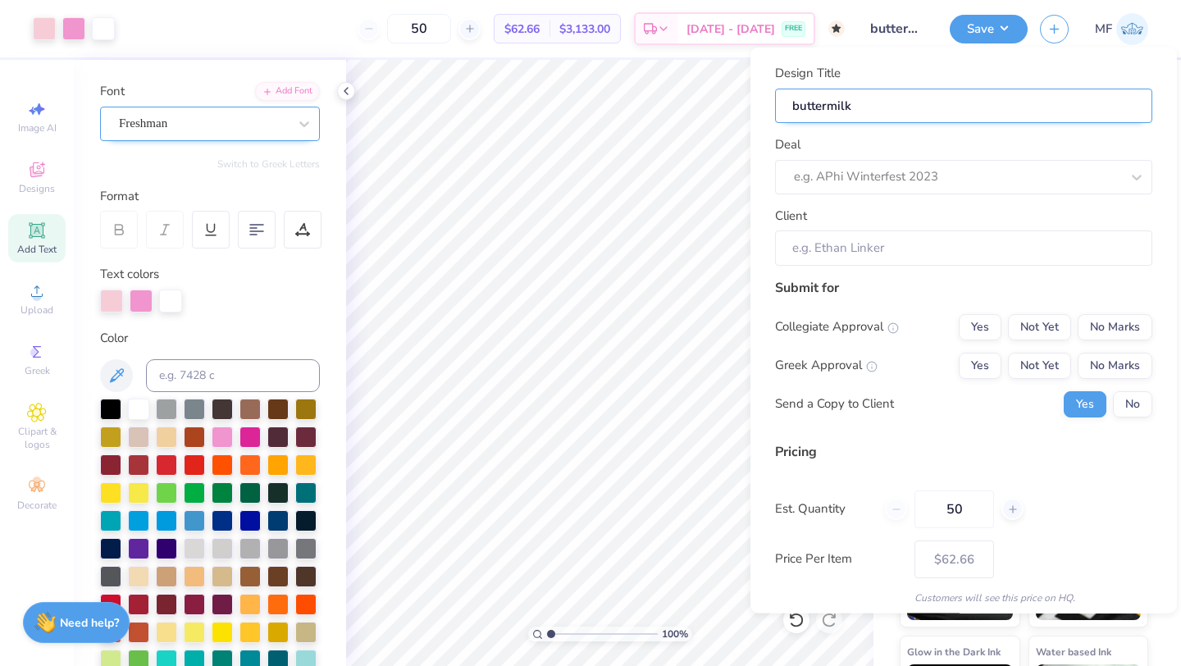
type input "buttermilk"
type input "buttermilk m"
type input "buttermilk mo"
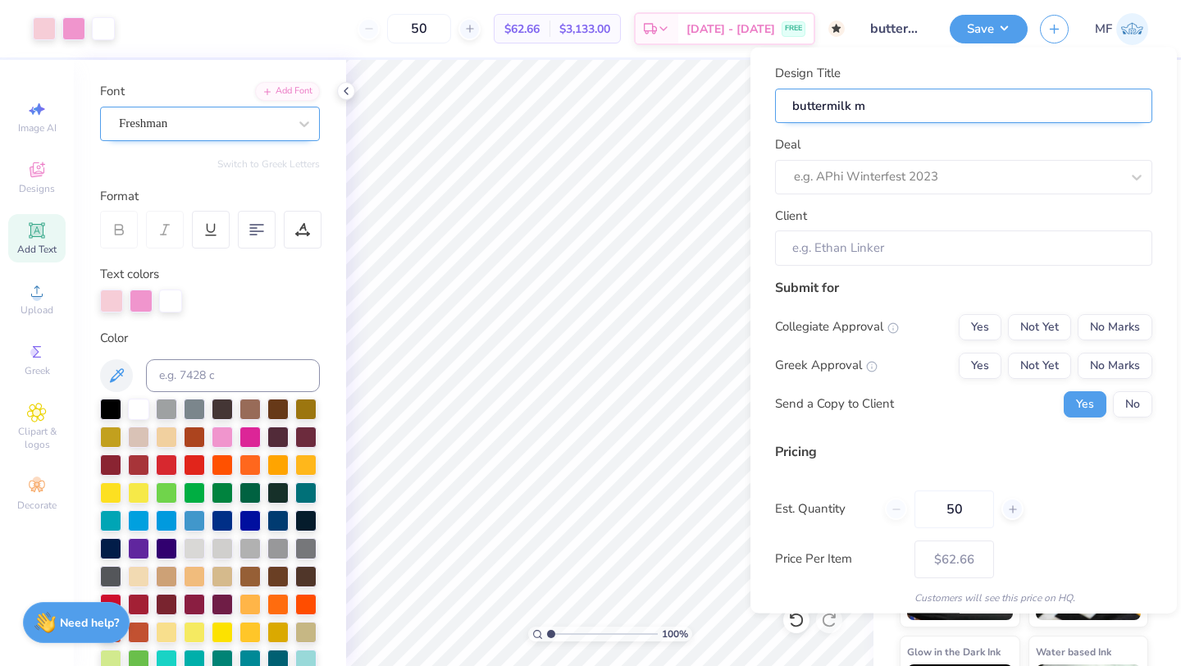
type input "buttermilk mo"
type input "buttermilk moc"
type input "buttermilk mock"
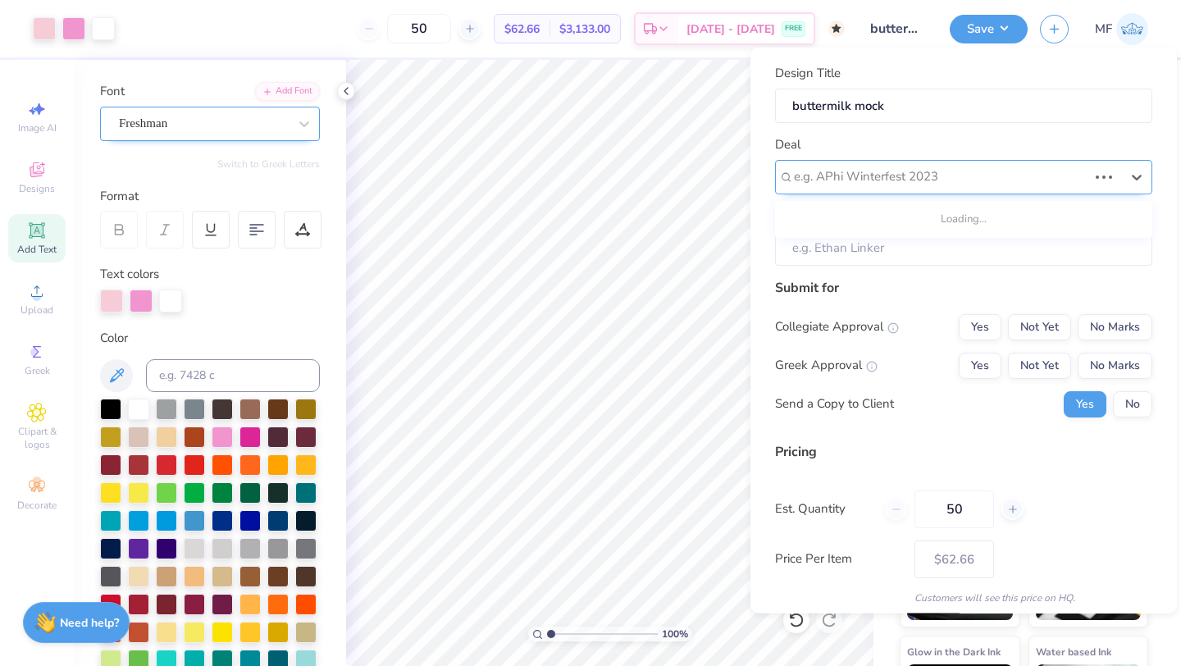
click at [1051, 171] on div at bounding box center [941, 177] width 294 height 22
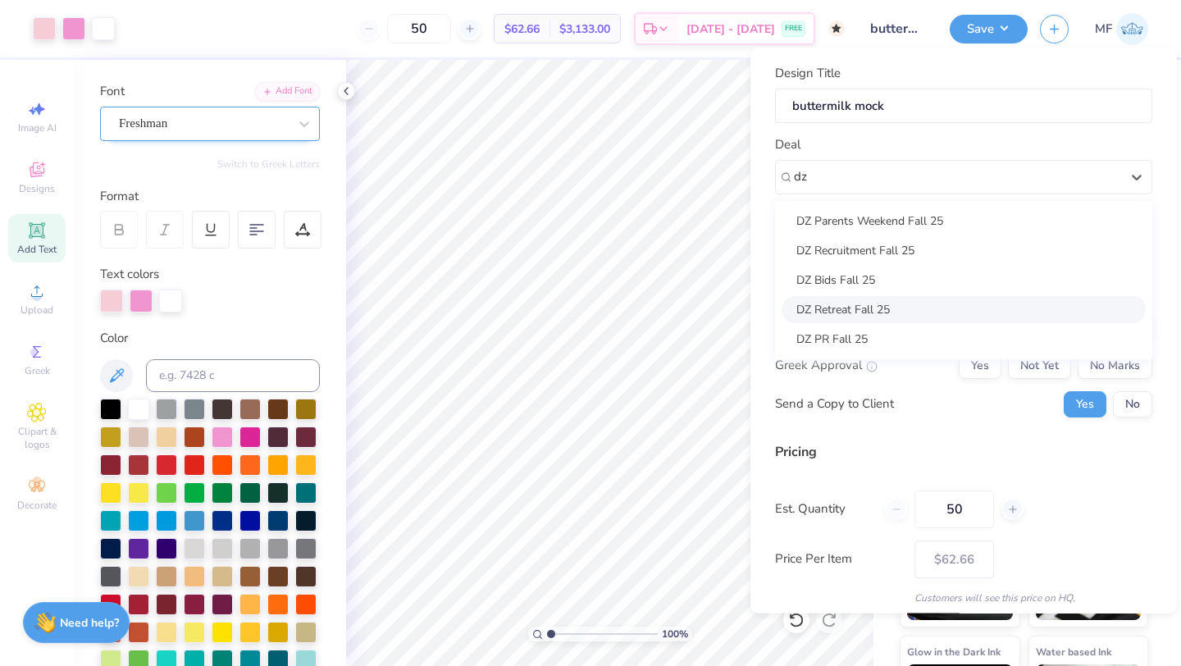
click at [898, 310] on div "DZ Retreat Fall 25" at bounding box center [964, 308] width 364 height 27
type input "dz"
type input "[PERSON_NAME]"
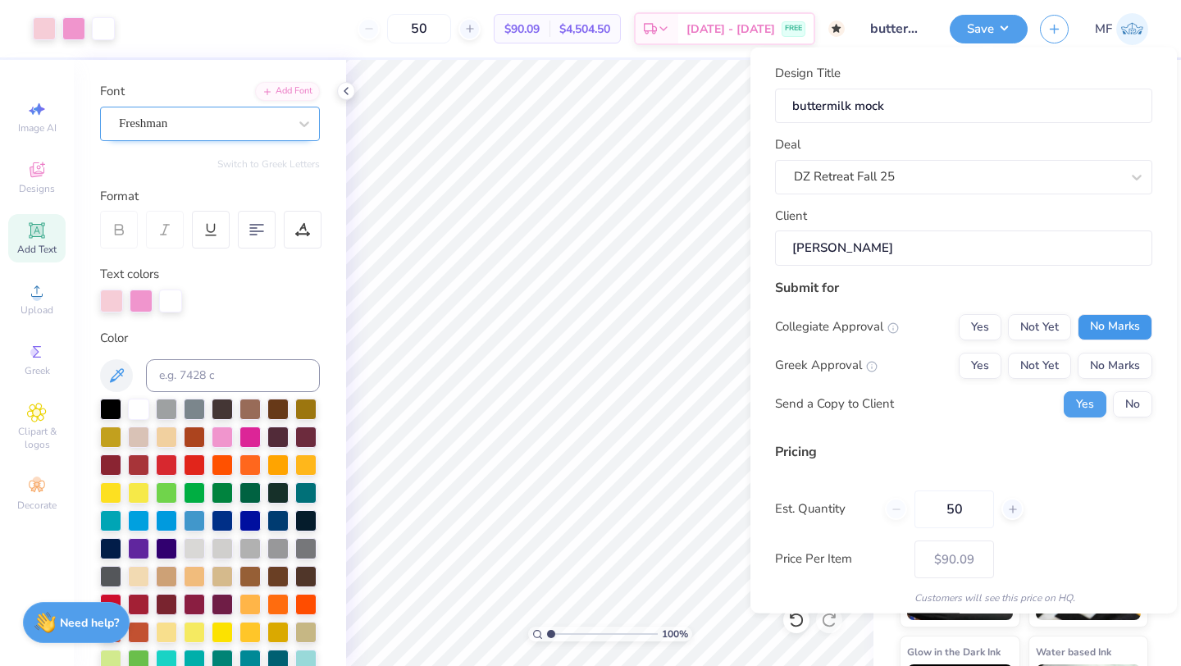
click at [1117, 319] on button "No Marks" at bounding box center [1115, 326] width 75 height 26
click at [983, 359] on button "Yes" at bounding box center [980, 365] width 43 height 26
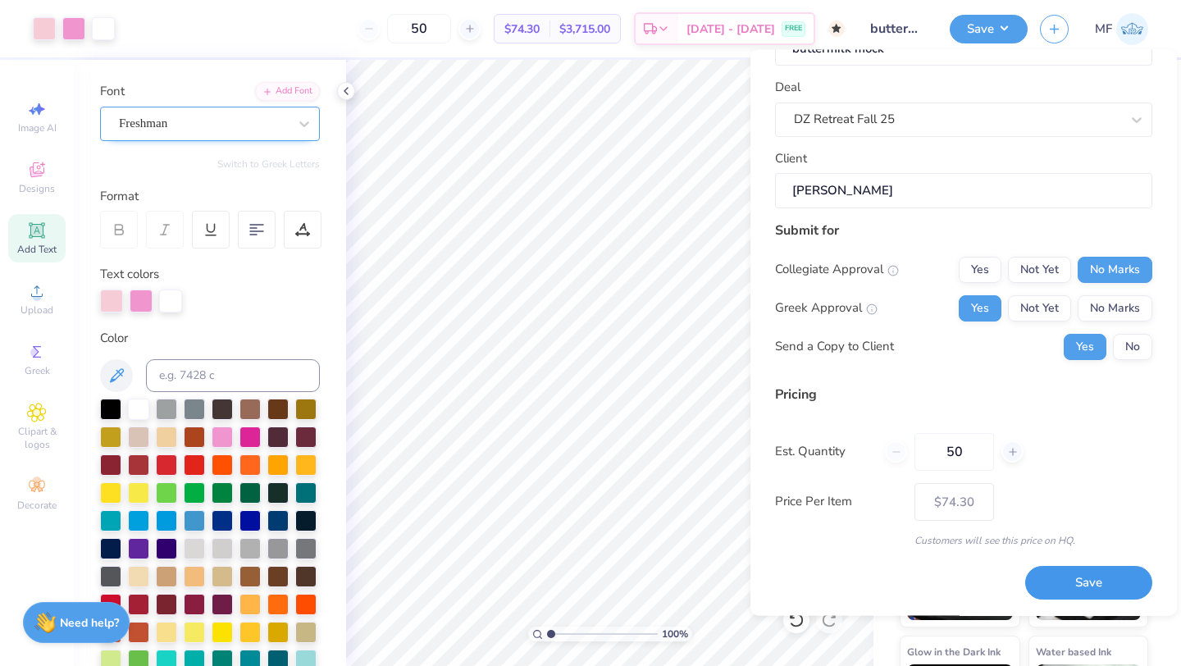
click at [1061, 591] on button "Save" at bounding box center [1088, 584] width 127 height 34
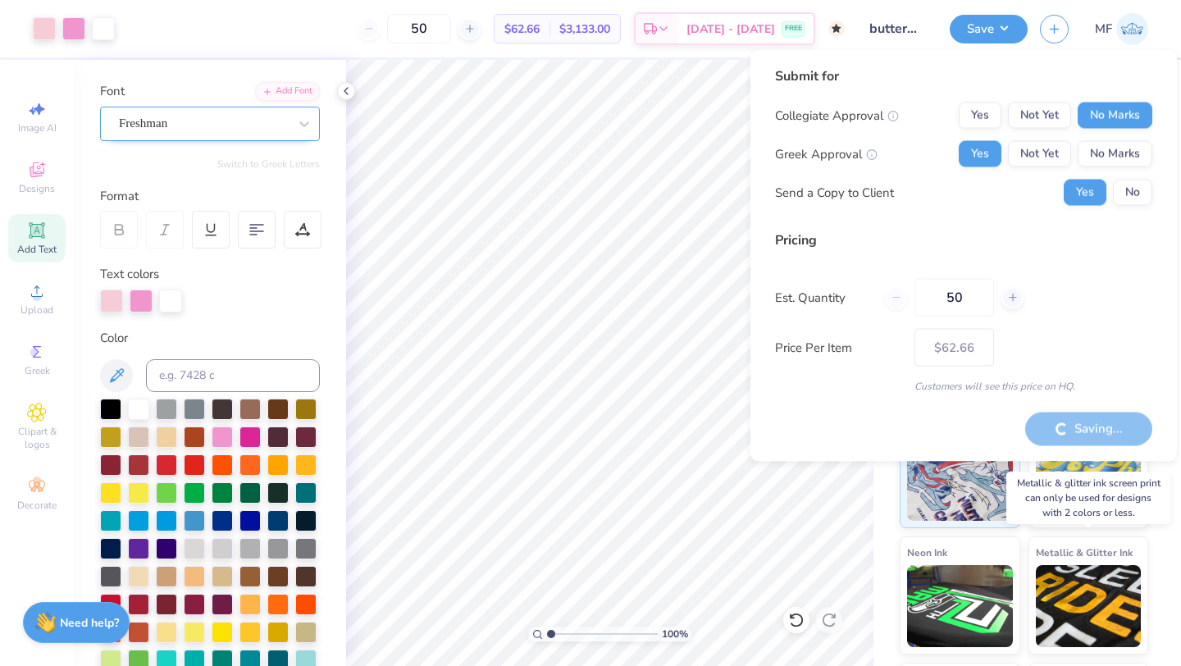
type input "– –"
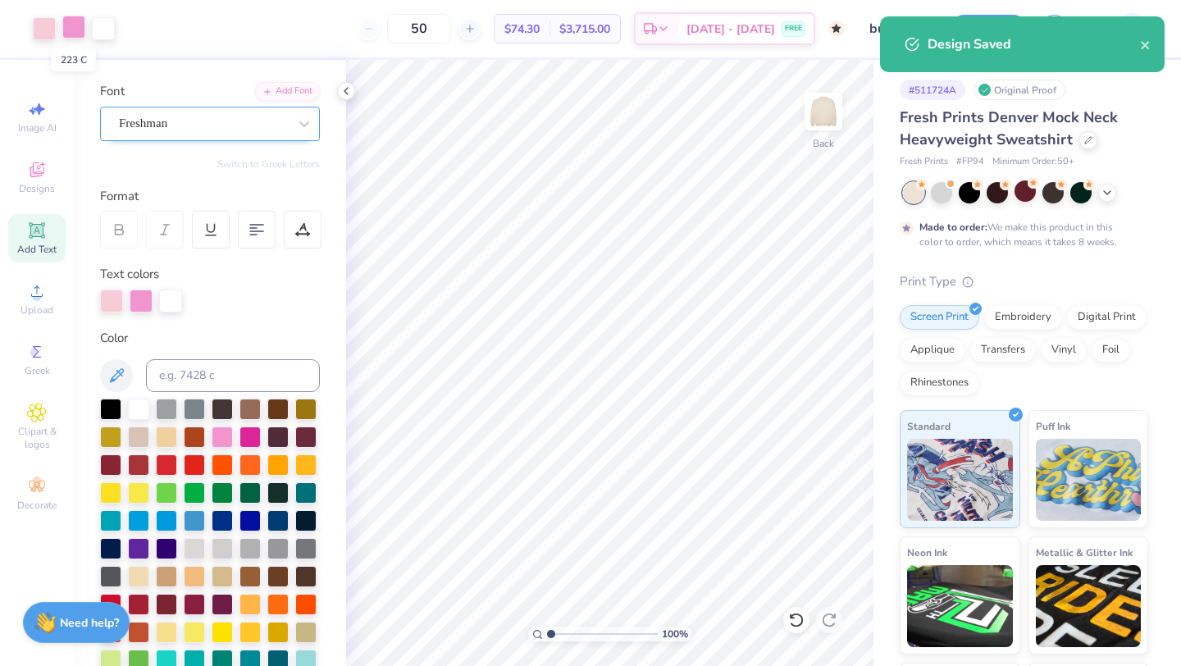
click at [72, 25] on div at bounding box center [73, 27] width 23 height 23
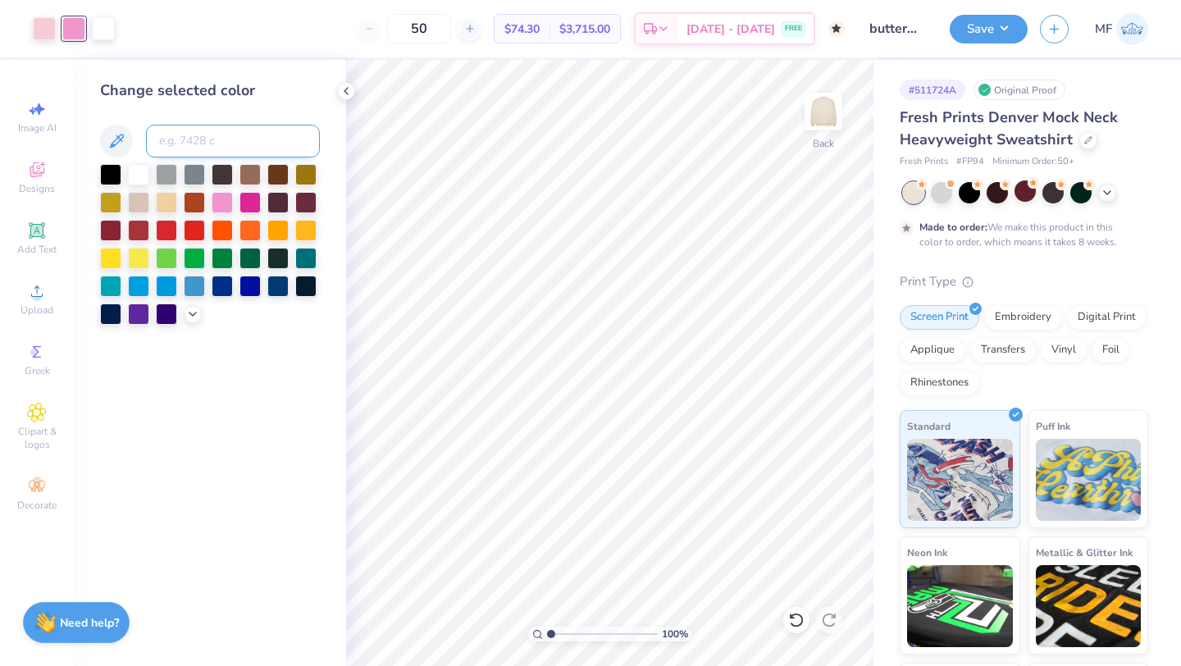
click at [176, 135] on input at bounding box center [233, 141] width 174 height 33
type input "706"
click at [956, 28] on button "Save" at bounding box center [989, 26] width 78 height 29
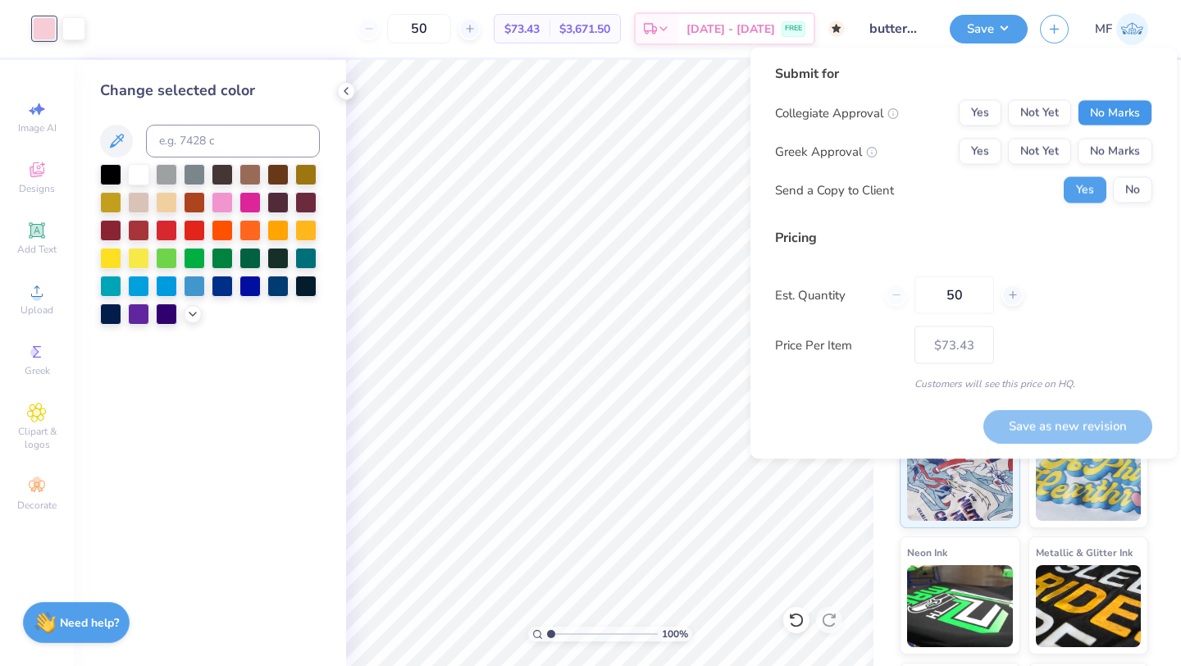
click at [1121, 116] on button "No Marks" at bounding box center [1115, 113] width 75 height 26
click at [983, 142] on button "Yes" at bounding box center [980, 152] width 43 height 26
click at [1053, 423] on button "Save as new revision" at bounding box center [1067, 426] width 169 height 34
type input "$73.43"
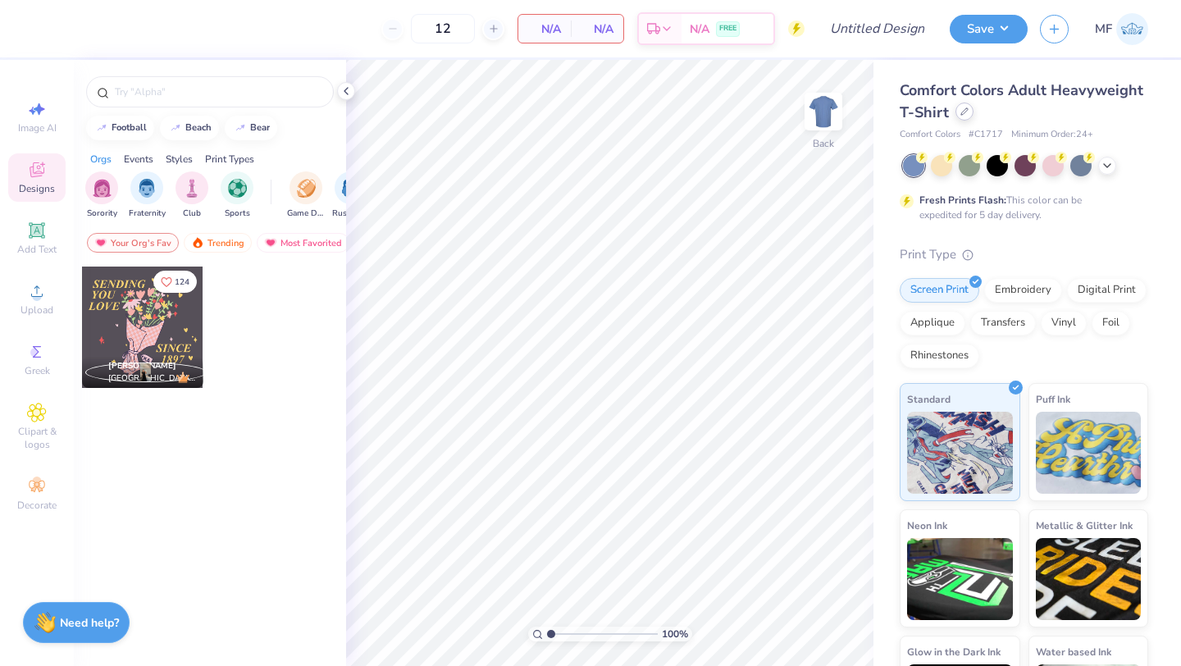
click at [962, 116] on div at bounding box center [965, 112] width 18 height 18
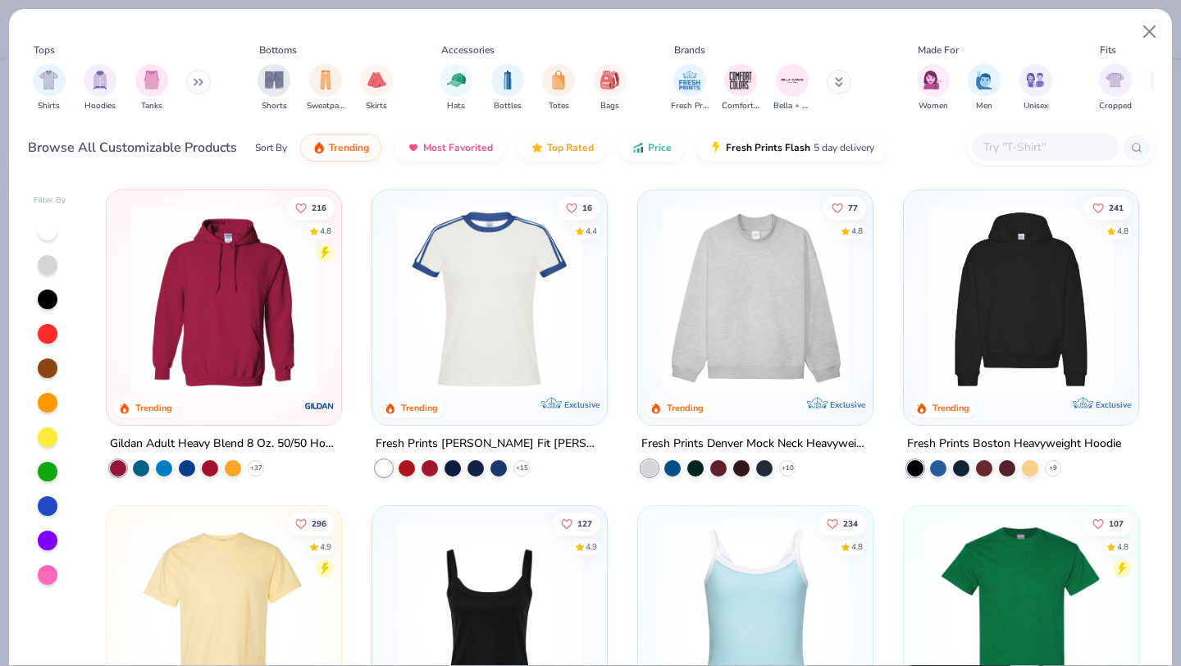
click at [710, 329] on img at bounding box center [756, 299] width 202 height 185
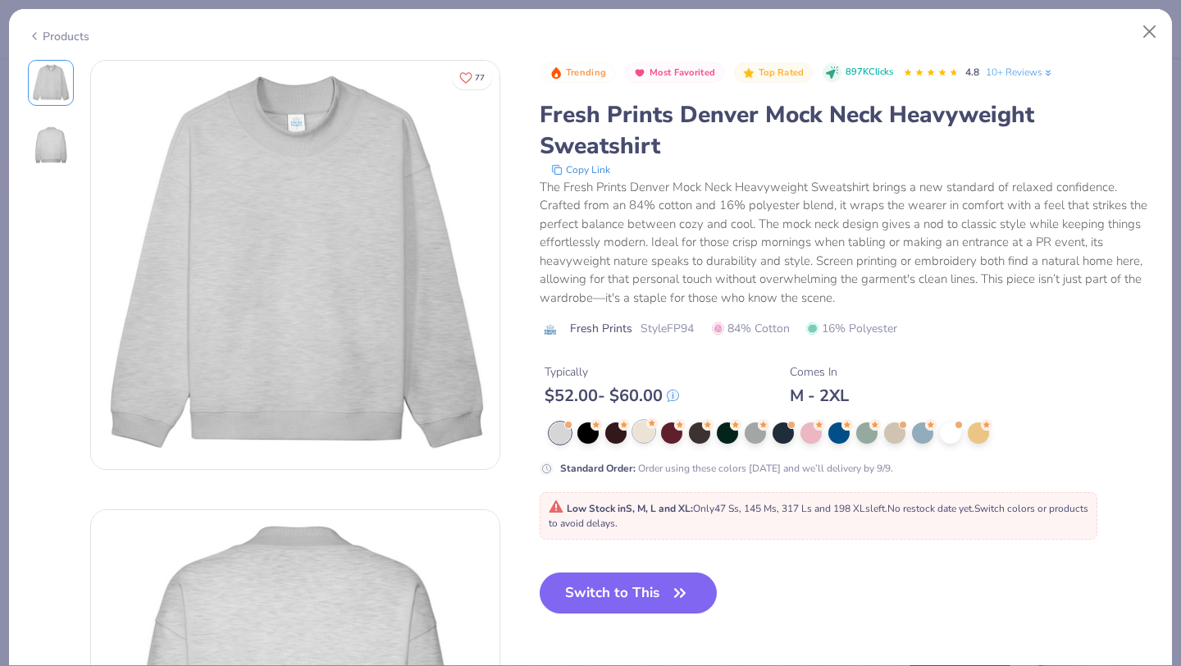
click at [644, 429] on div at bounding box center [643, 431] width 21 height 21
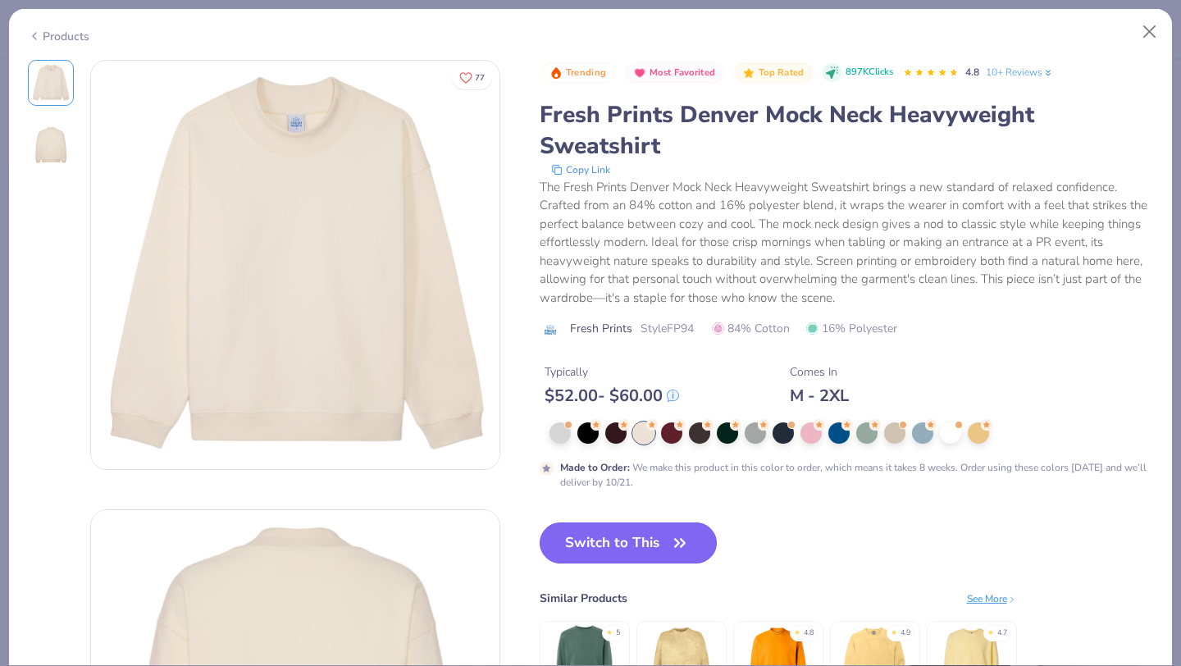
click at [673, 548] on icon "button" at bounding box center [679, 542] width 23 height 23
type input "50"
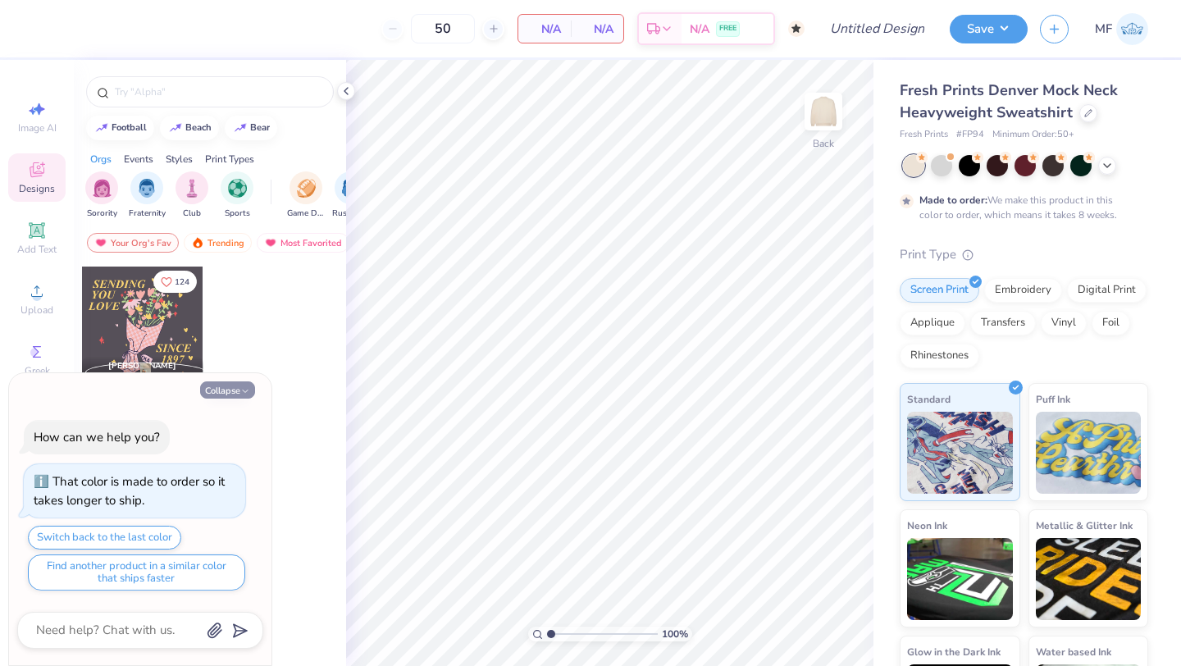
click at [223, 385] on button "Collapse" at bounding box center [227, 389] width 55 height 17
type textarea "x"
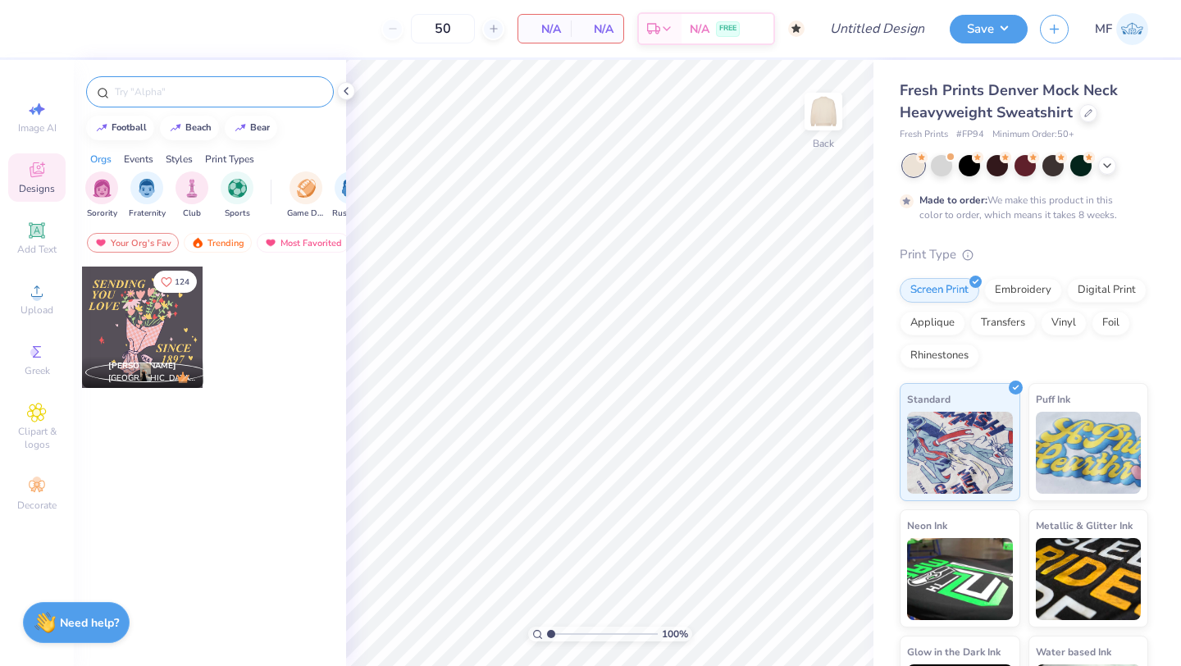
click at [211, 84] on input "text" at bounding box center [218, 92] width 210 height 16
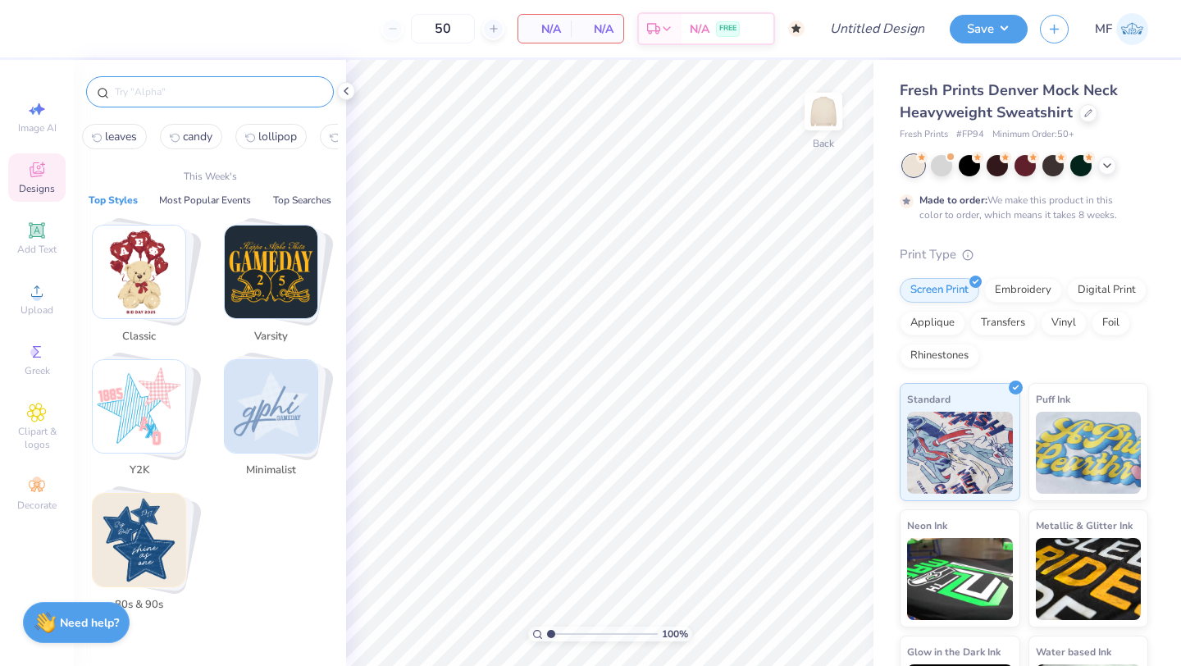
type input "o"
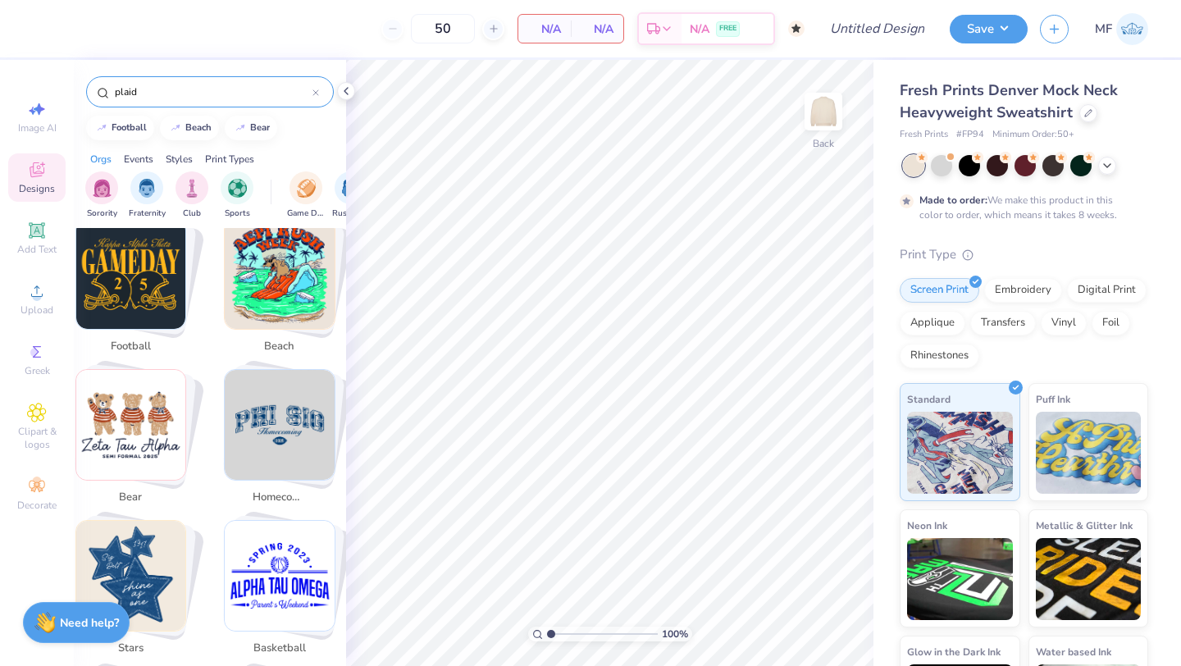
scroll to position [376, 0]
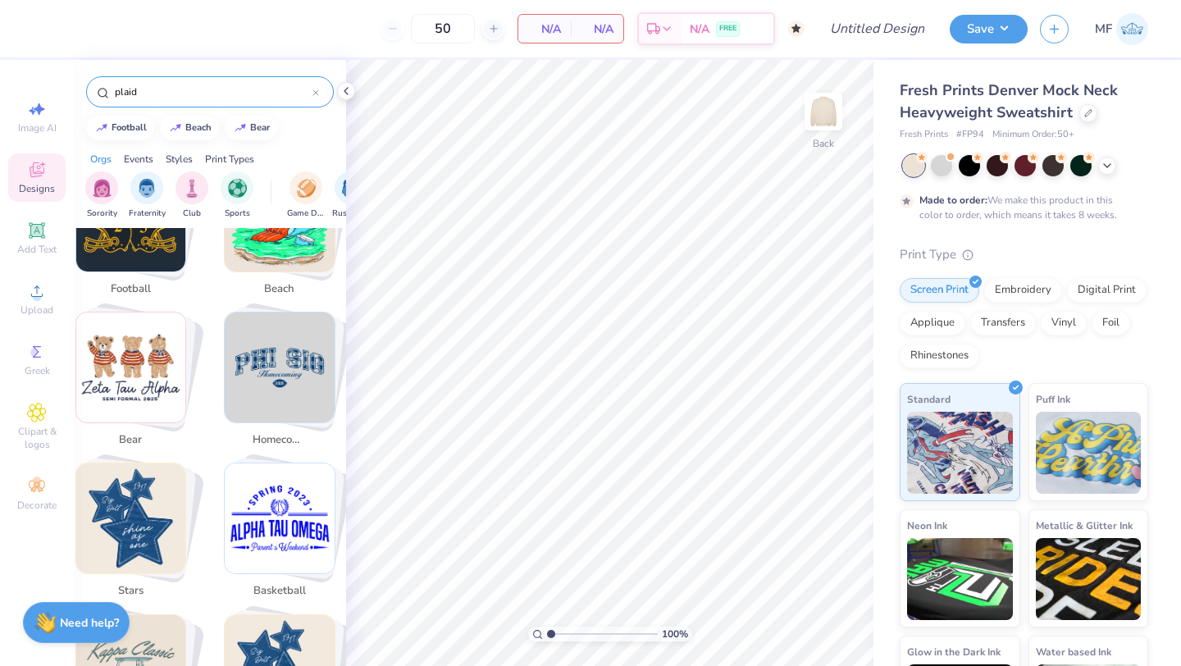
type input "plaid"
click at [29, 127] on span "Image AI" at bounding box center [37, 127] width 39 height 13
select select "4"
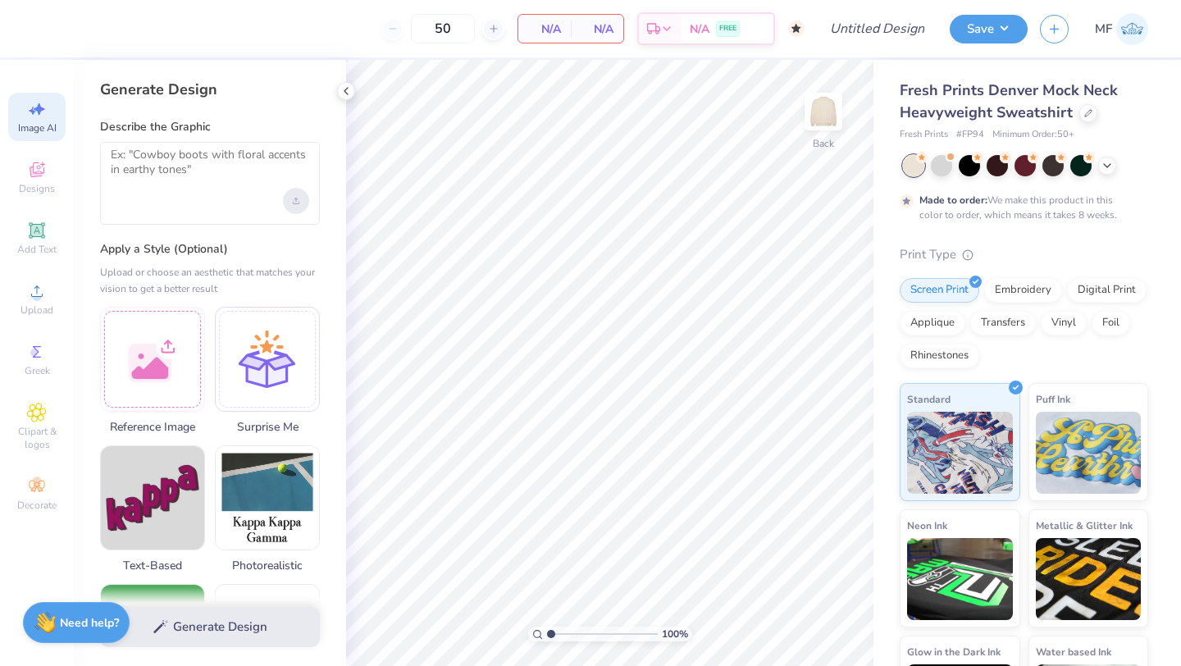
click at [293, 208] on div "Upload image" at bounding box center [296, 201] width 26 height 26
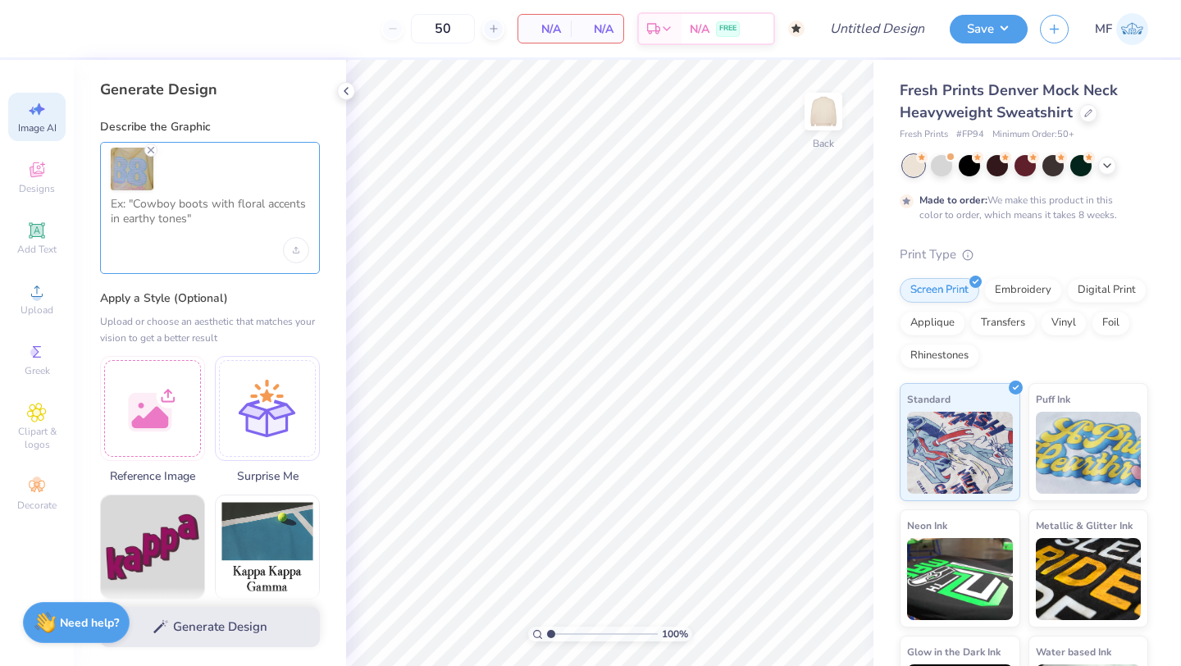
click at [230, 223] on textarea at bounding box center [210, 217] width 198 height 41
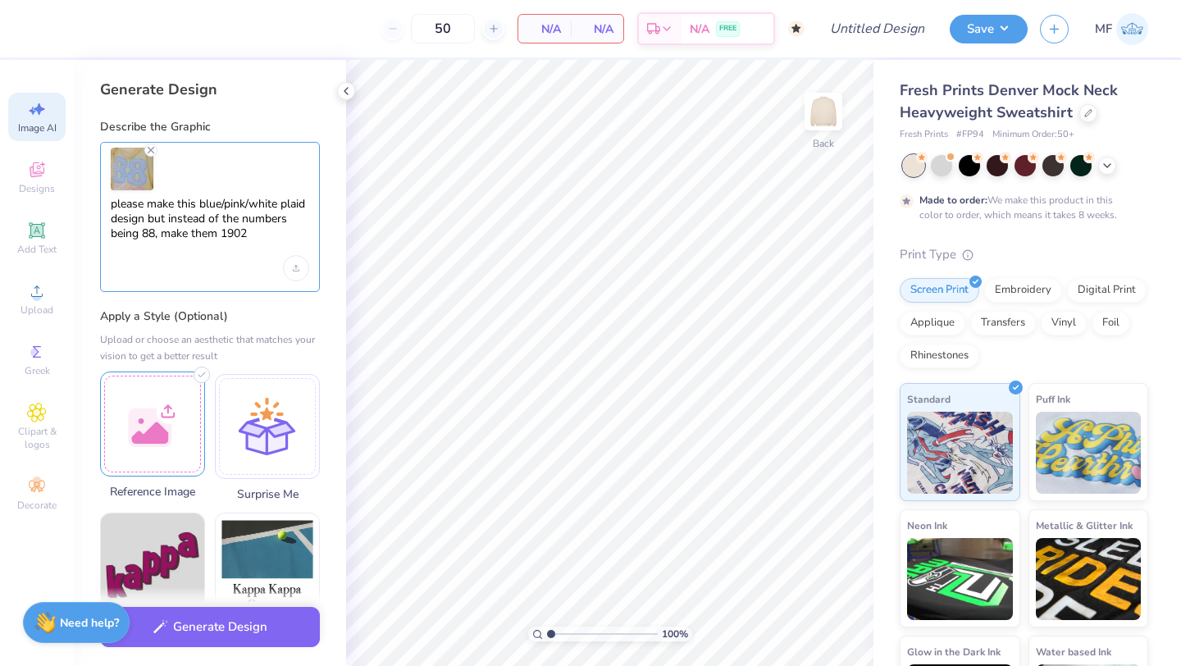
type textarea "please make this blue/pink/white plaid design but instead of the numbers being …"
click at [176, 423] on div at bounding box center [152, 424] width 105 height 105
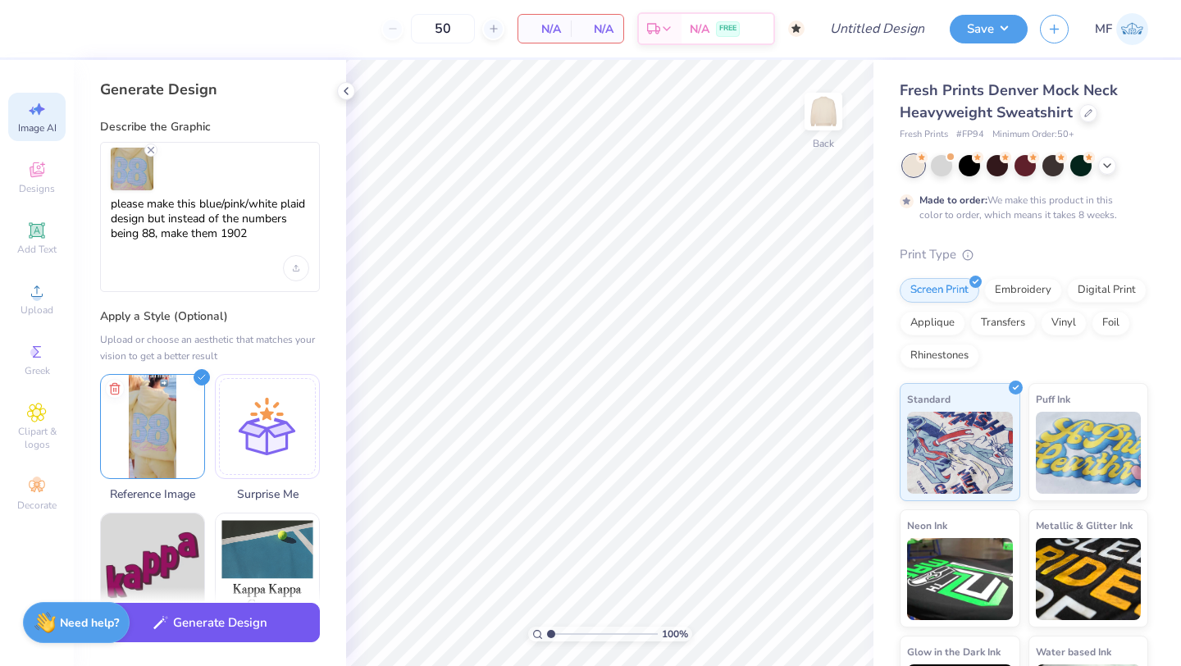
click at [175, 621] on button "Generate Design" at bounding box center [210, 623] width 220 height 40
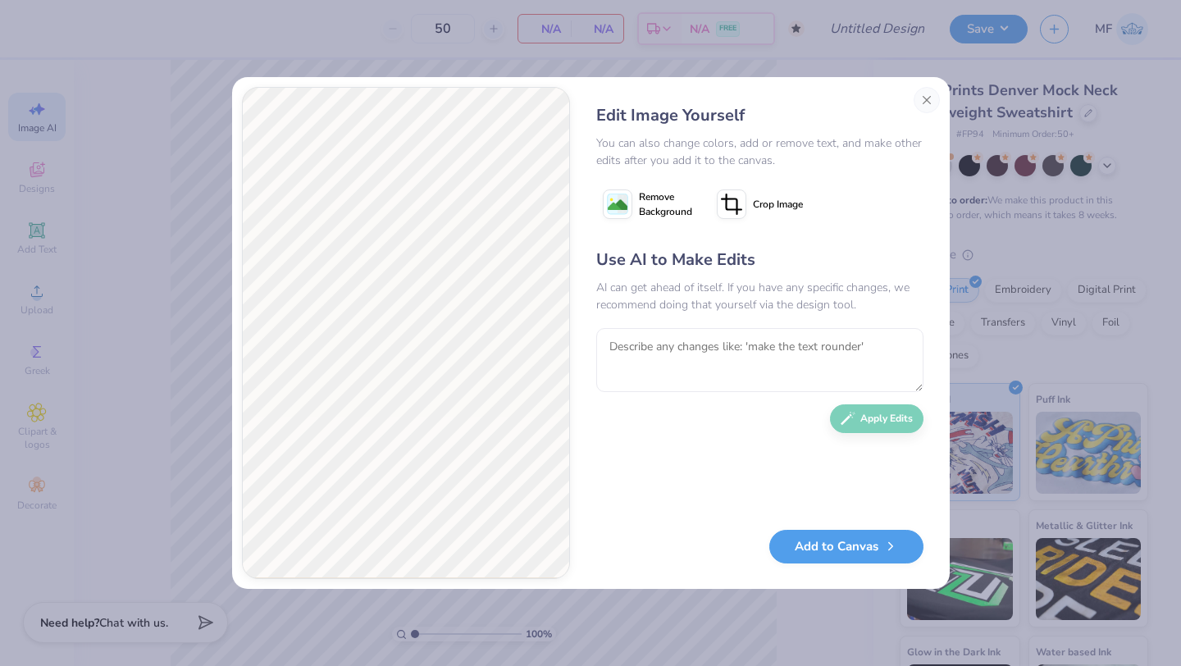
click at [620, 189] on icon at bounding box center [618, 204] width 30 height 30
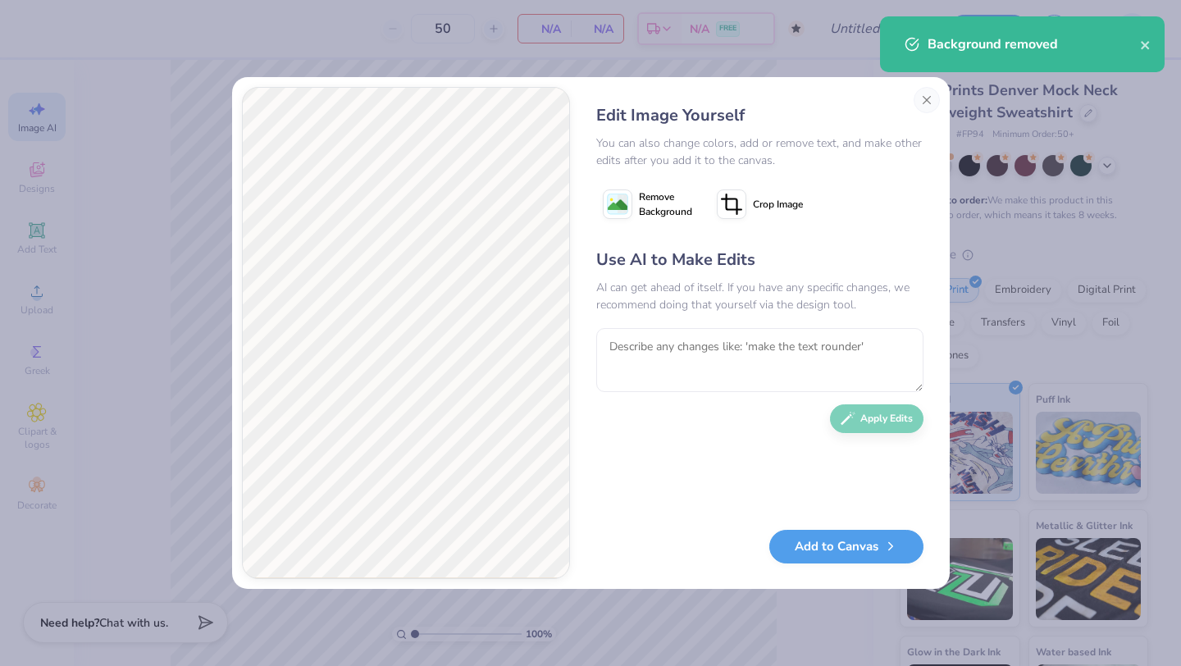
click at [728, 204] on icon at bounding box center [732, 204] width 30 height 30
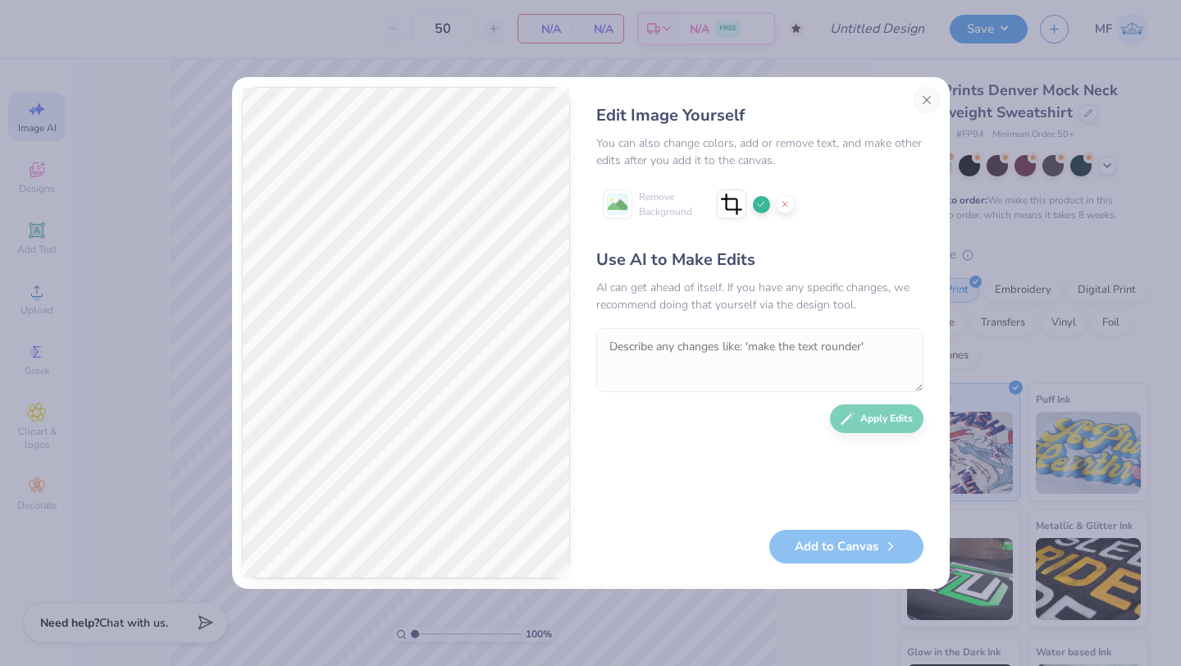
click at [760, 200] on icon at bounding box center [761, 204] width 10 height 10
click at [644, 206] on span "Remove Background" at bounding box center [665, 204] width 53 height 30
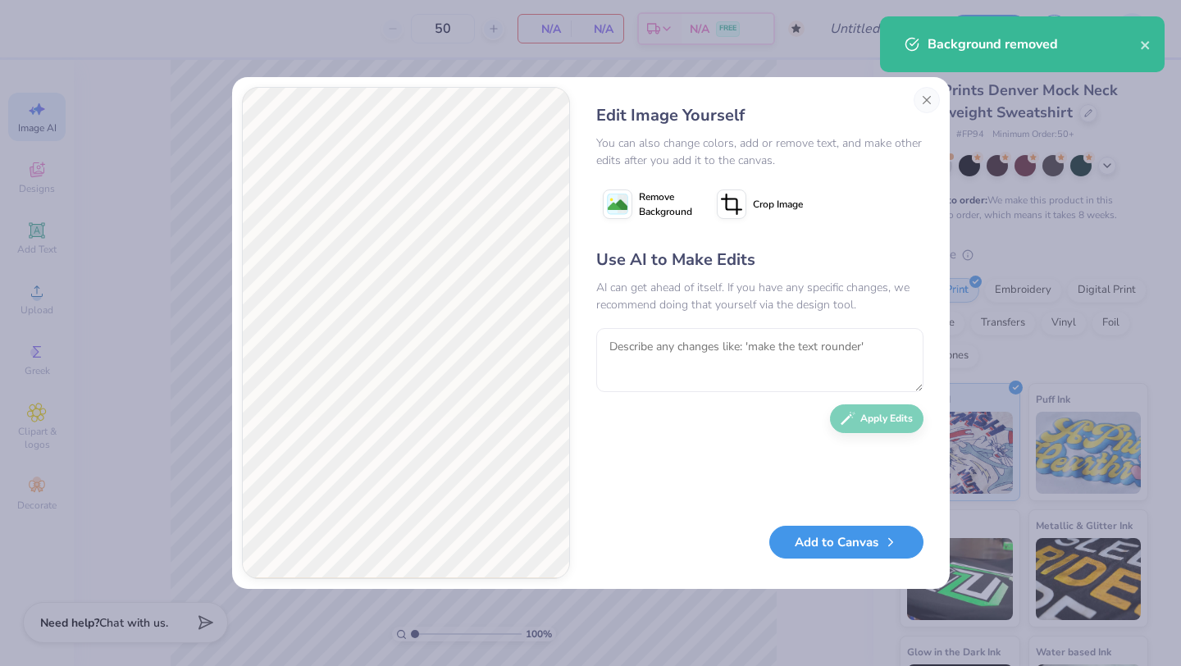
click at [873, 543] on button "Add to Canvas" at bounding box center [846, 543] width 154 height 34
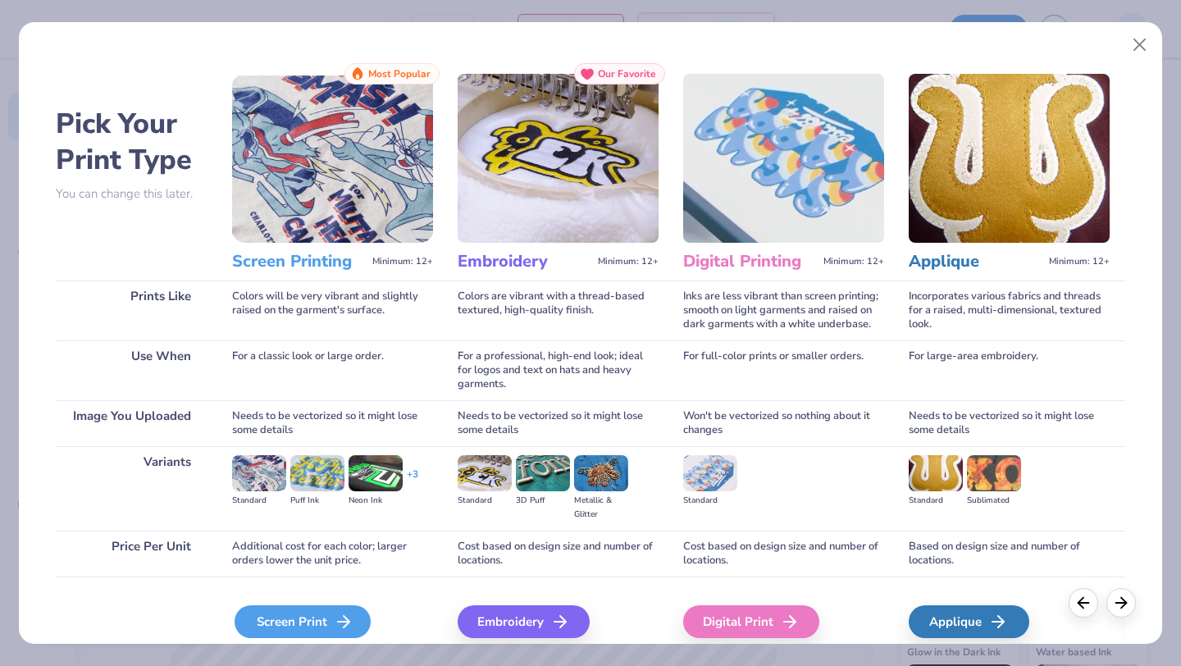
click at [331, 625] on div "Screen Print" at bounding box center [303, 621] width 136 height 33
click at [334, 624] on icon at bounding box center [344, 622] width 20 height 20
click at [359, 622] on div "Screen Print" at bounding box center [303, 621] width 136 height 33
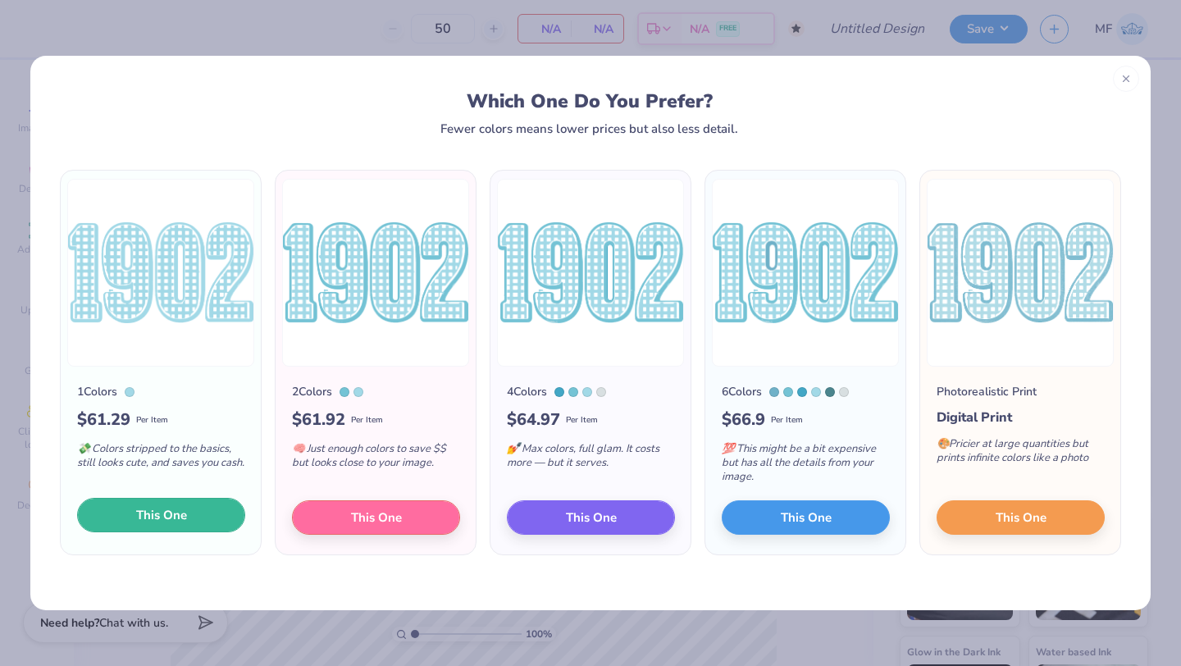
click at [196, 509] on button "This One" at bounding box center [161, 515] width 168 height 34
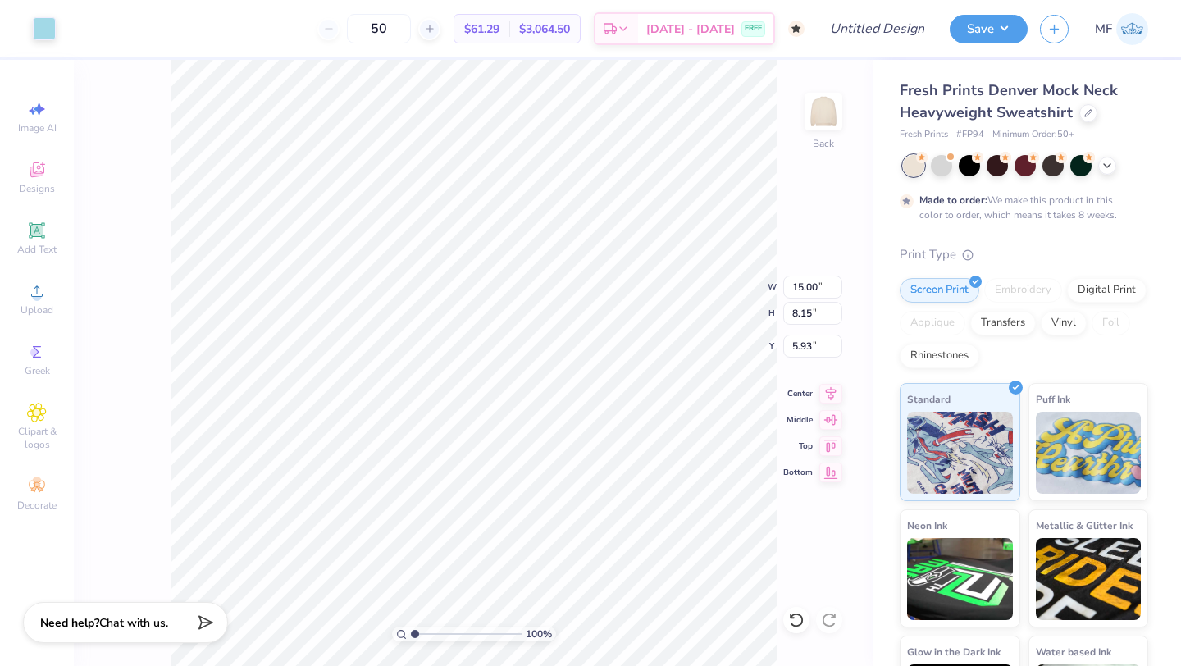
type input "14.68"
type input "7.97"
type input "6.10"
type input "11.36"
type input "6.17"
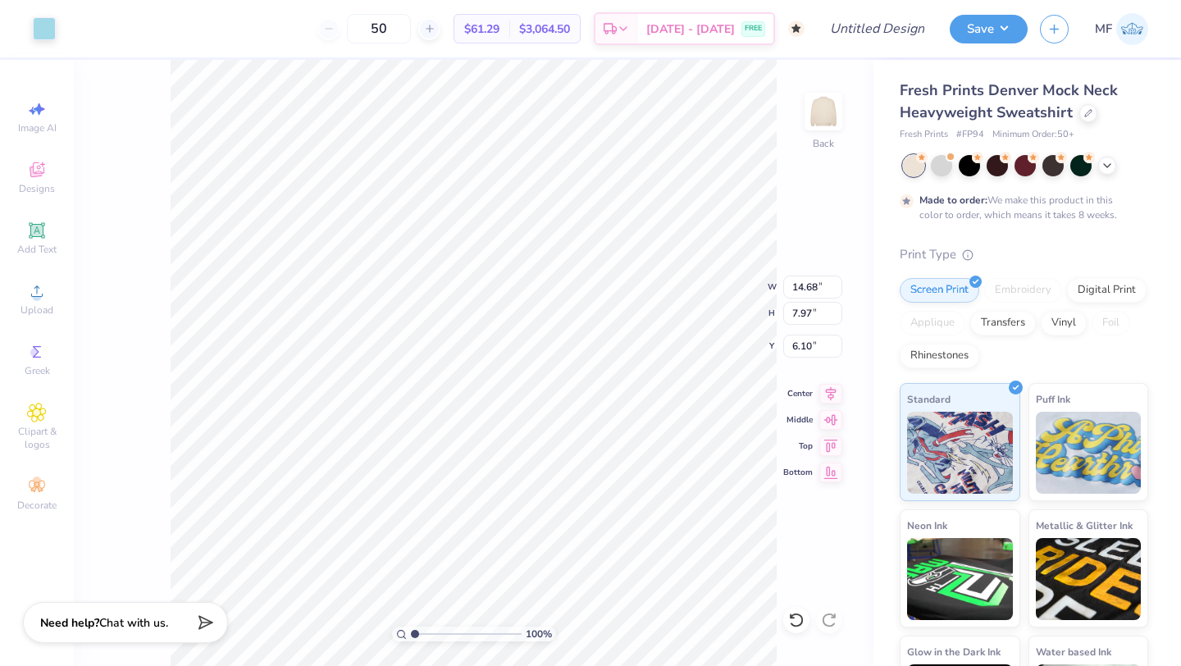
type input "7.90"
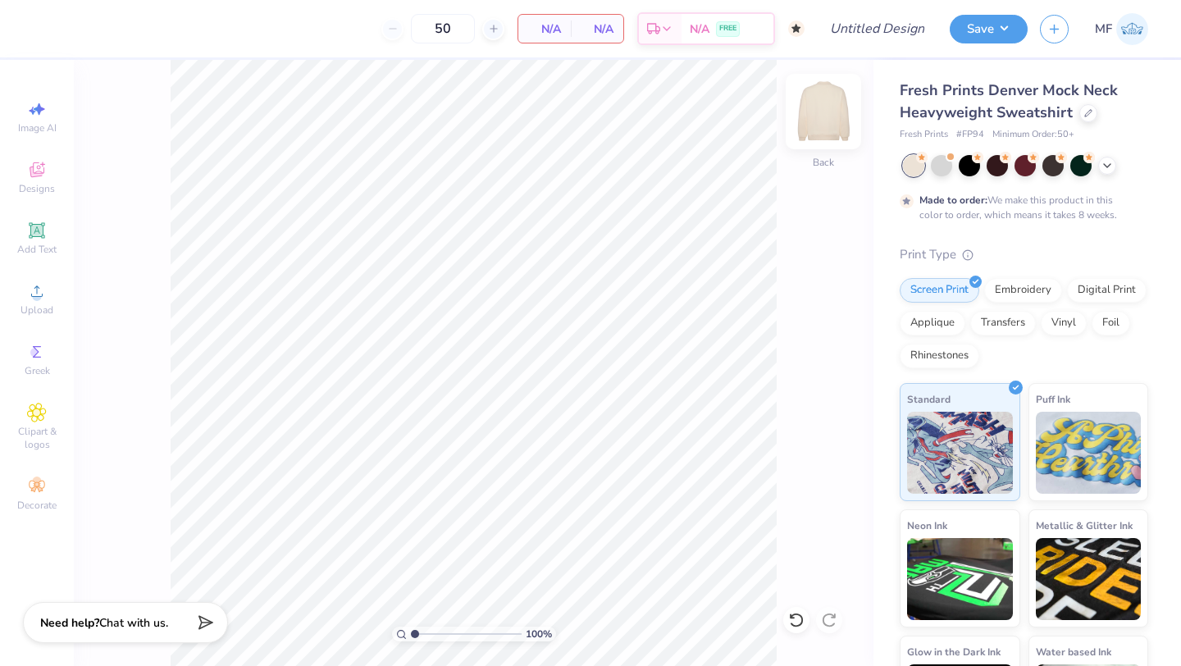
click at [817, 124] on img at bounding box center [824, 112] width 66 height 66
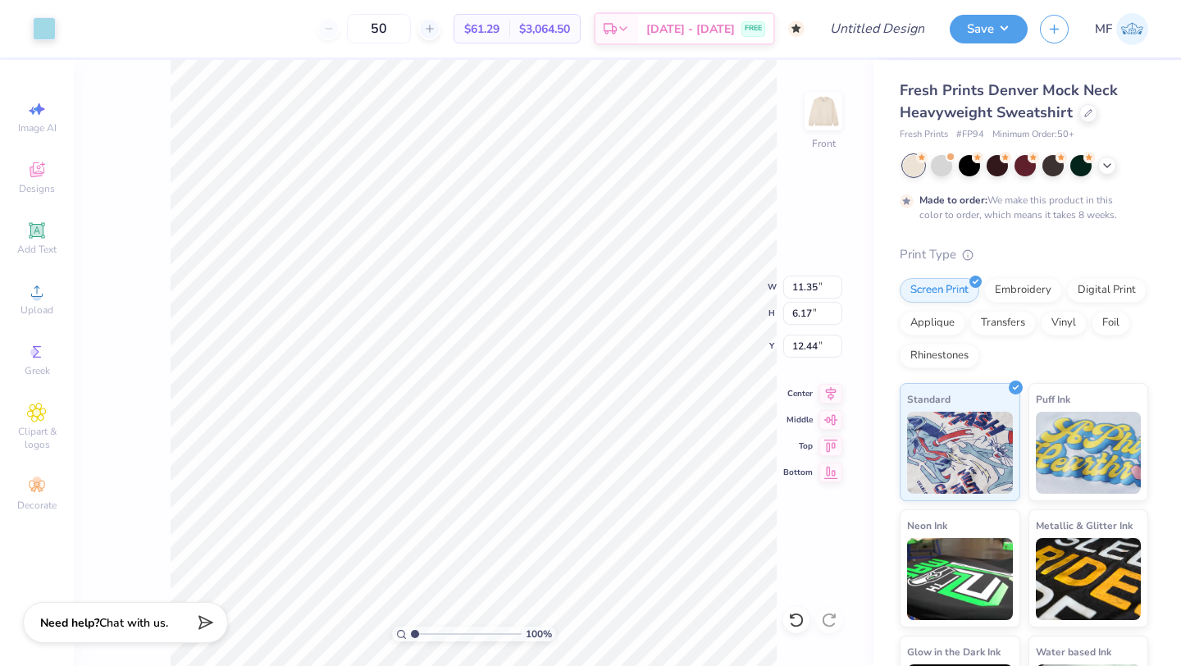
type input "14.27"
type input "7.75"
type input "6.10"
click at [34, 248] on span "Add Text" at bounding box center [36, 249] width 39 height 13
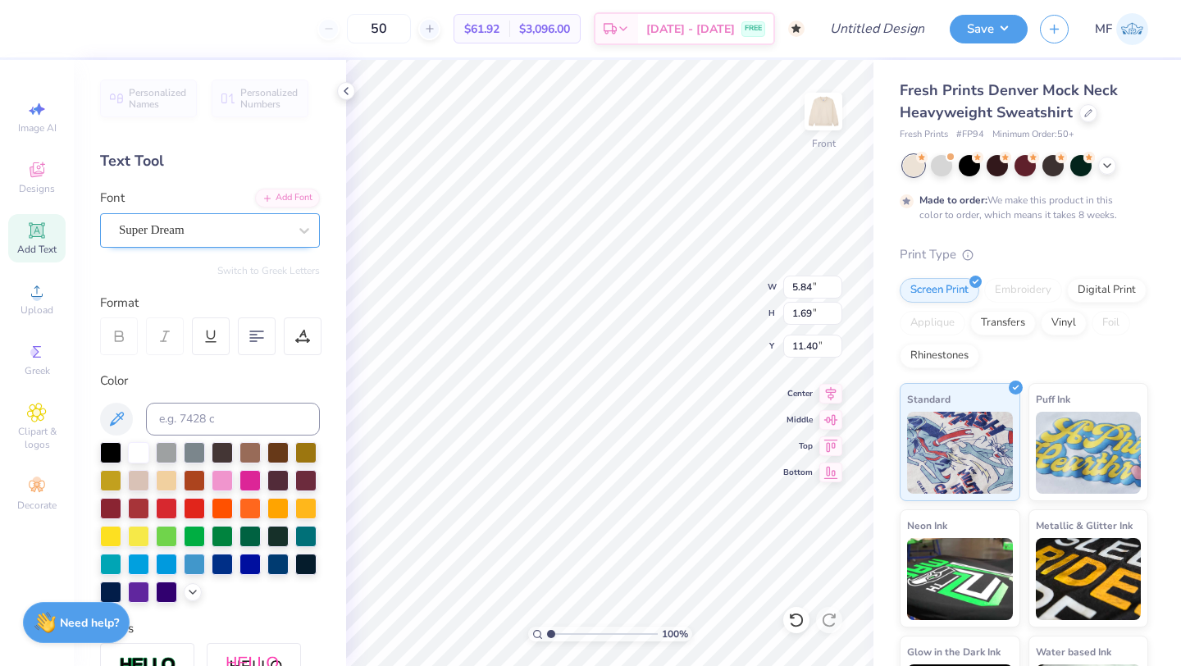
click at [203, 229] on div "Super Dream" at bounding box center [203, 229] width 172 height 25
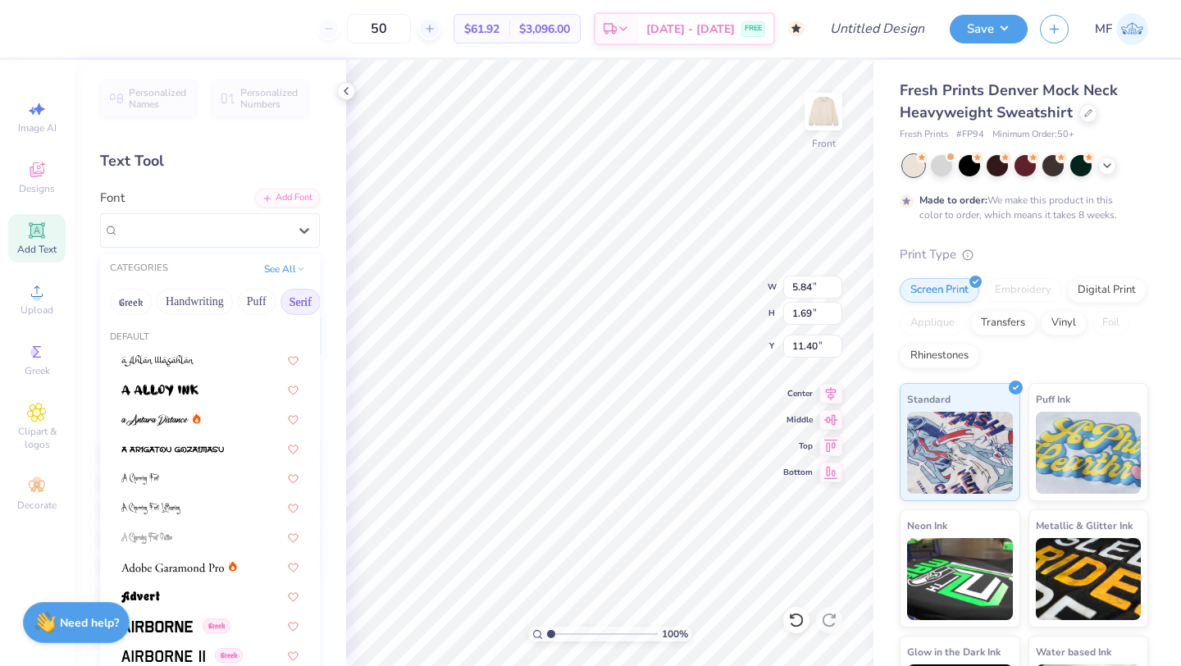
click at [294, 303] on button "Serif" at bounding box center [301, 302] width 40 height 26
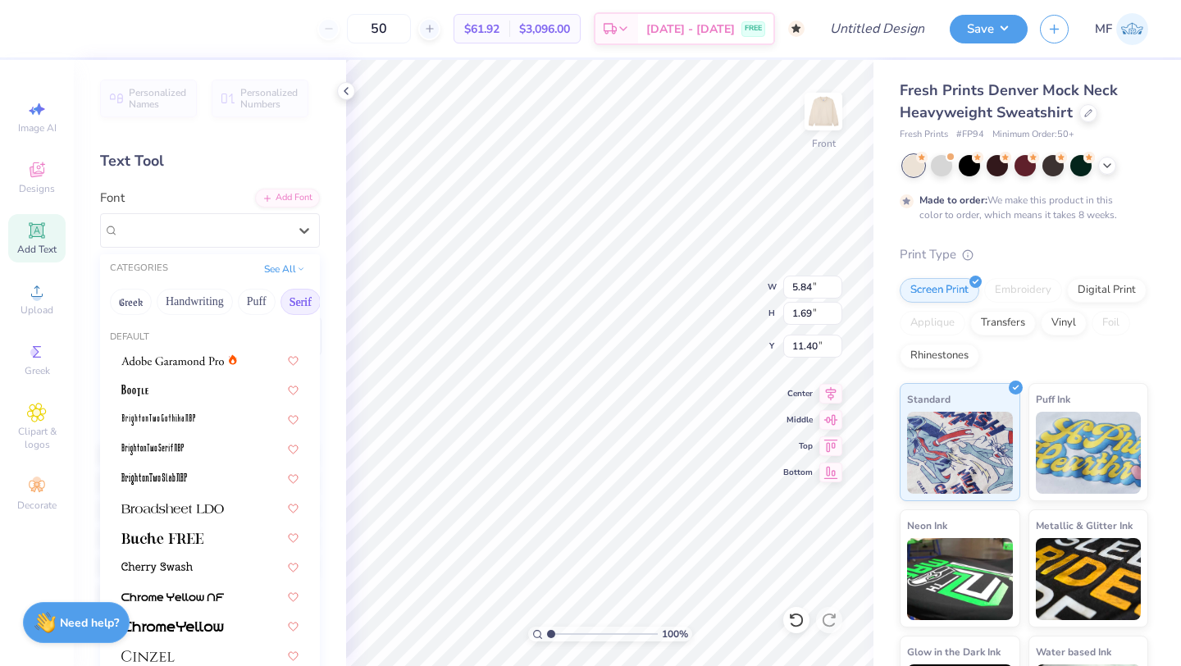
scroll to position [0, 34]
click at [269, 294] on button "Serif" at bounding box center [266, 302] width 40 height 26
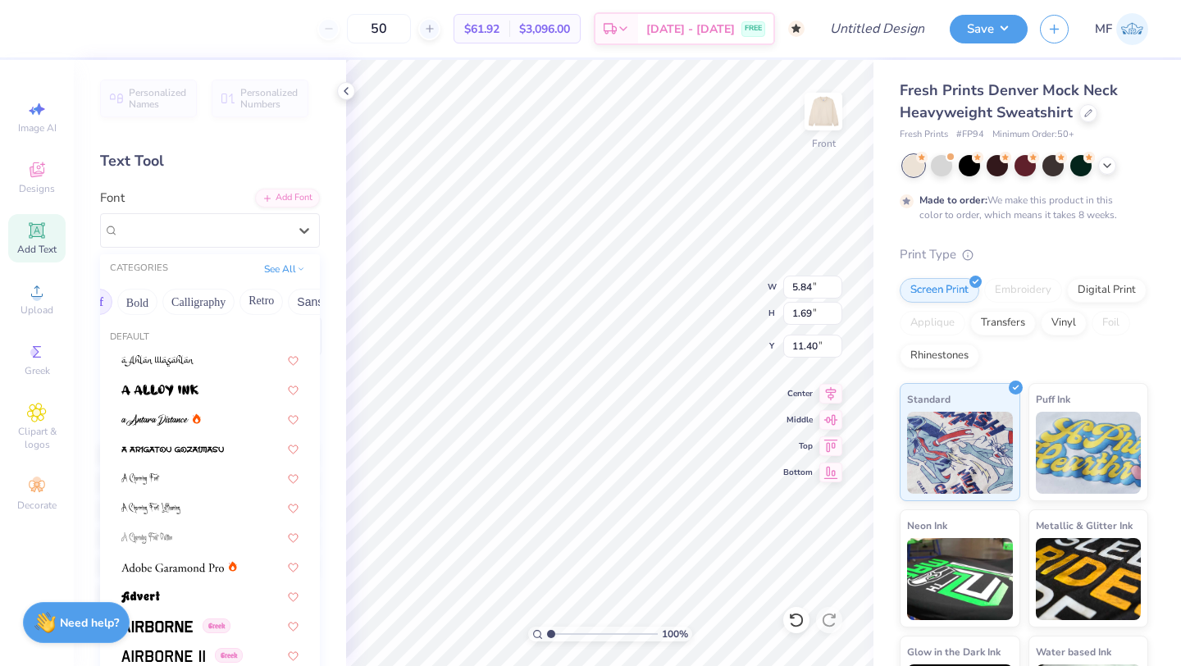
scroll to position [0, 212]
click at [198, 306] on button "Calligraphy" at bounding box center [194, 302] width 72 height 26
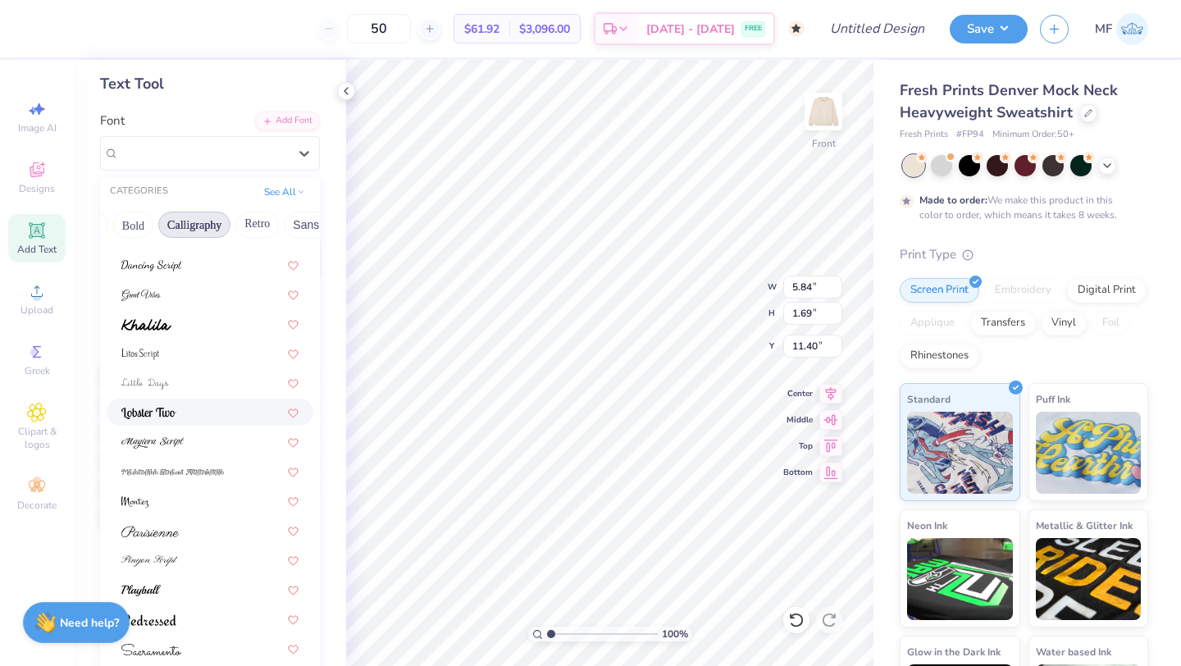
scroll to position [86, 0]
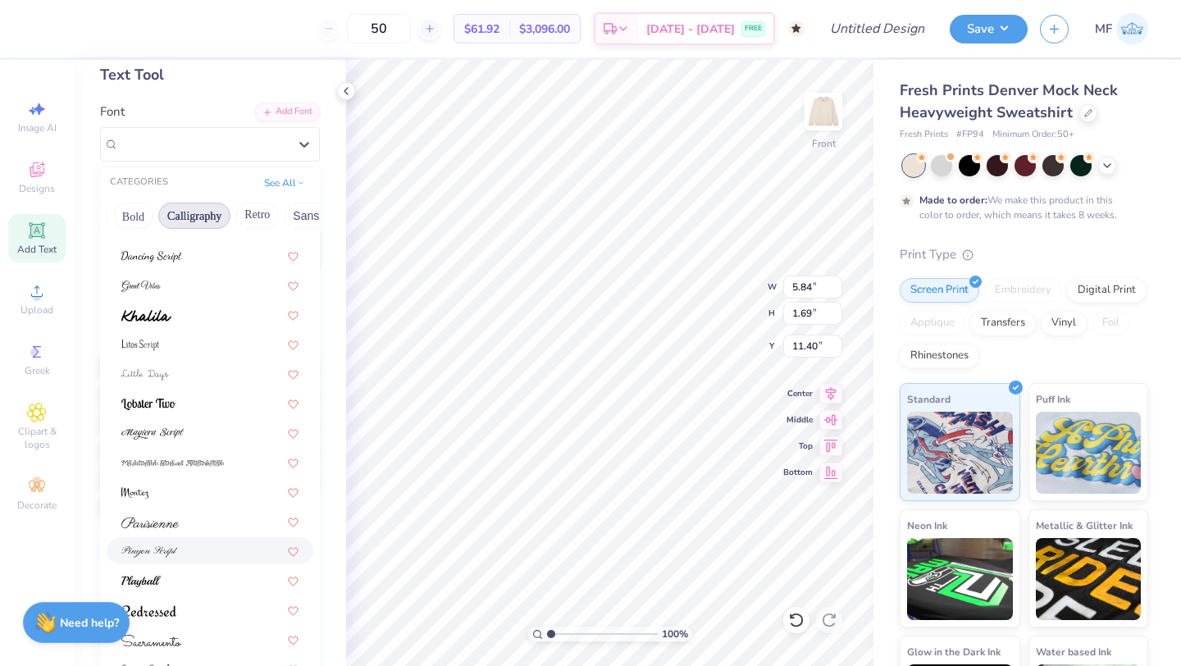
click at [196, 545] on div at bounding box center [209, 550] width 177 height 17
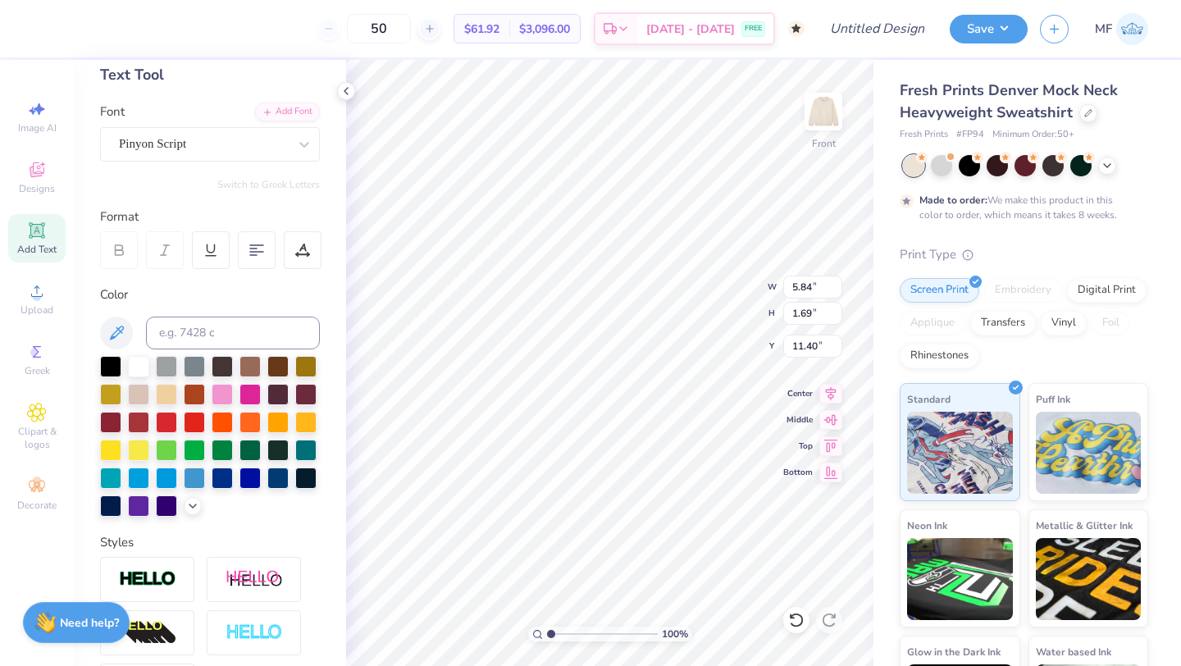
type input "7.28"
type input "2.13"
type input "11.18"
type textarea "Delta Zeta"
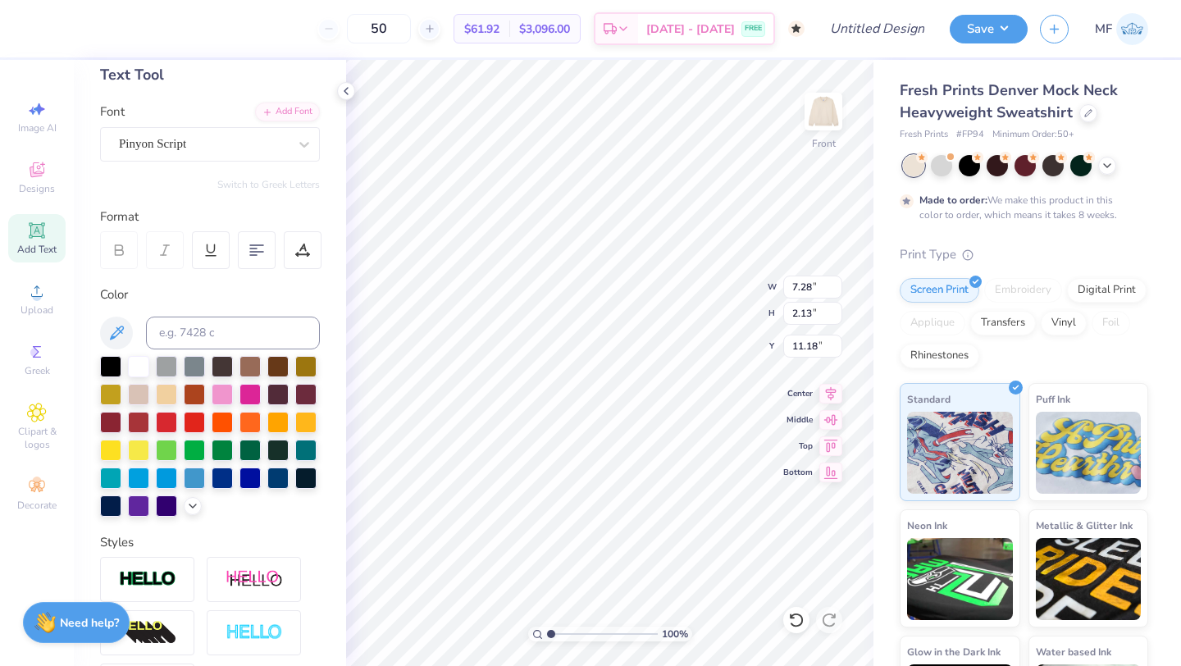
scroll to position [0, 2]
type input "13.61"
click at [217, 384] on div at bounding box center [222, 392] width 21 height 21
type input "13.12"
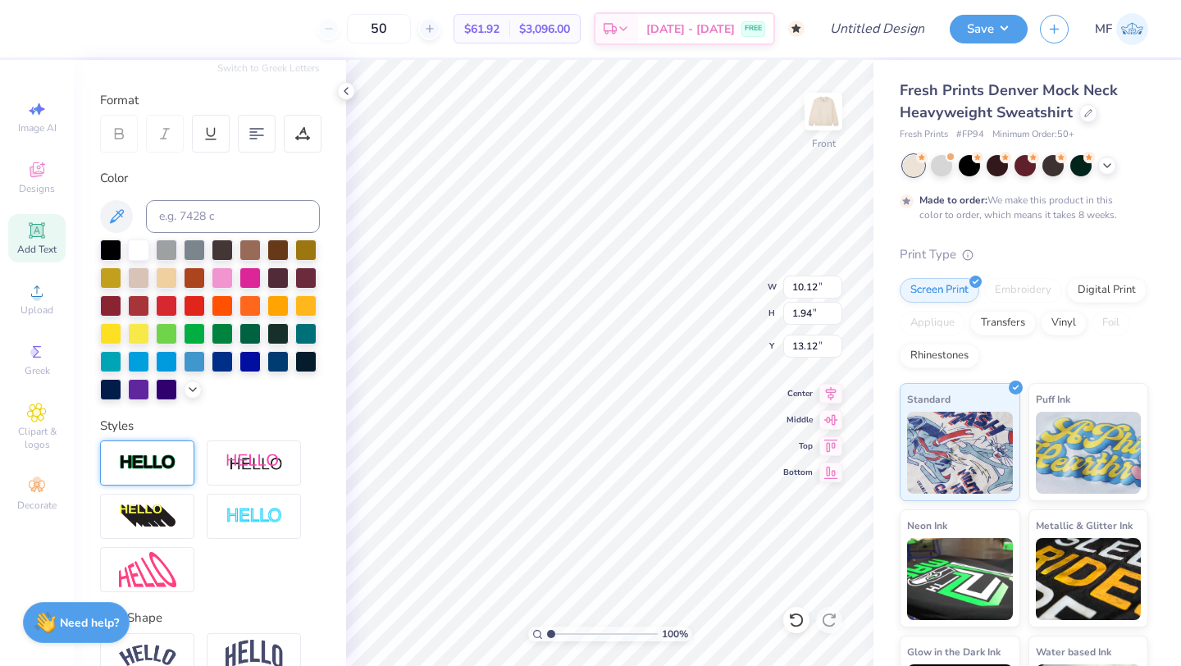
scroll to position [215, 0]
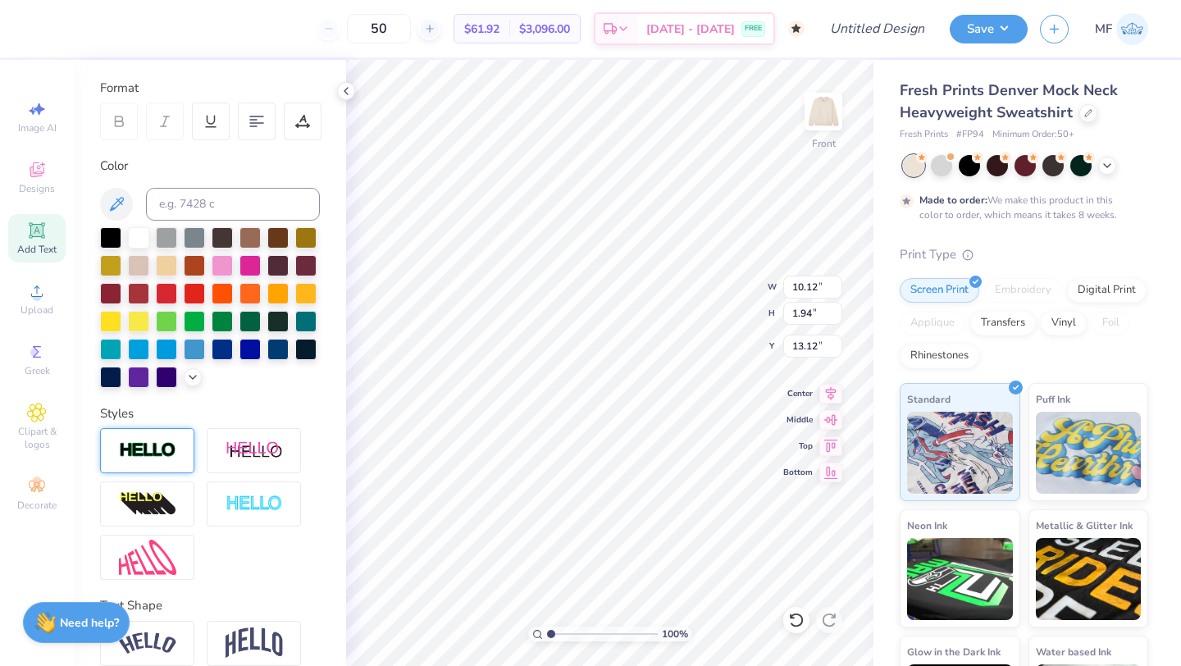
click at [154, 456] on img at bounding box center [147, 450] width 57 height 19
type input "10.15"
type input "1.97"
type input "13.10"
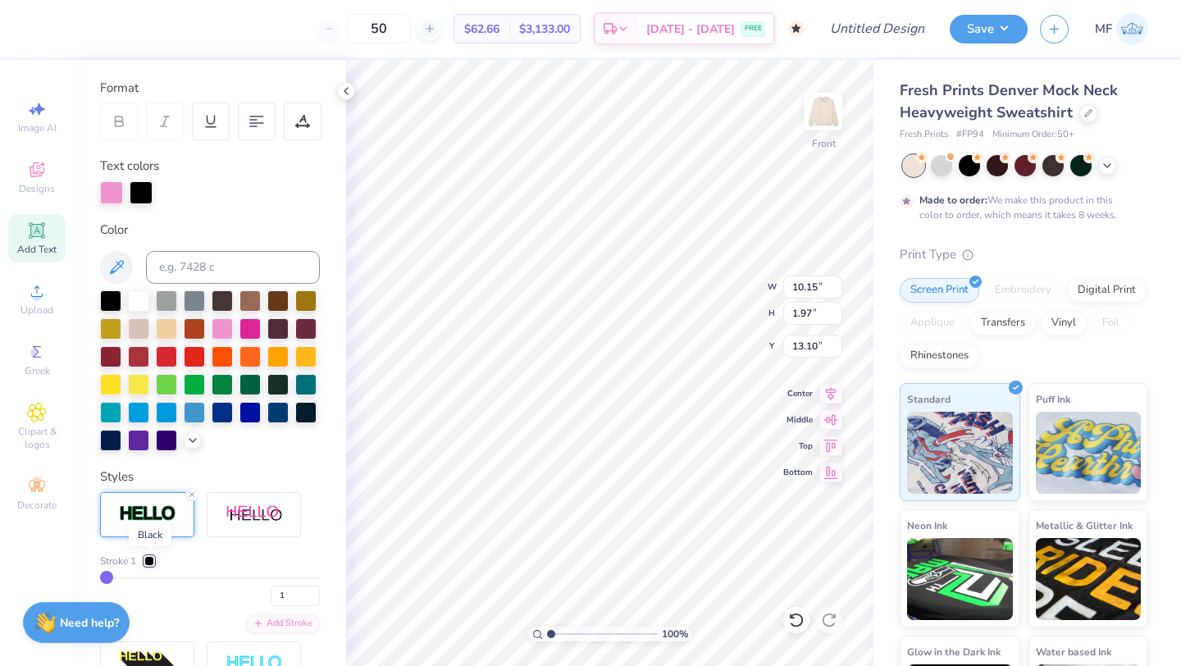
click at [148, 560] on div at bounding box center [149, 561] width 10 height 10
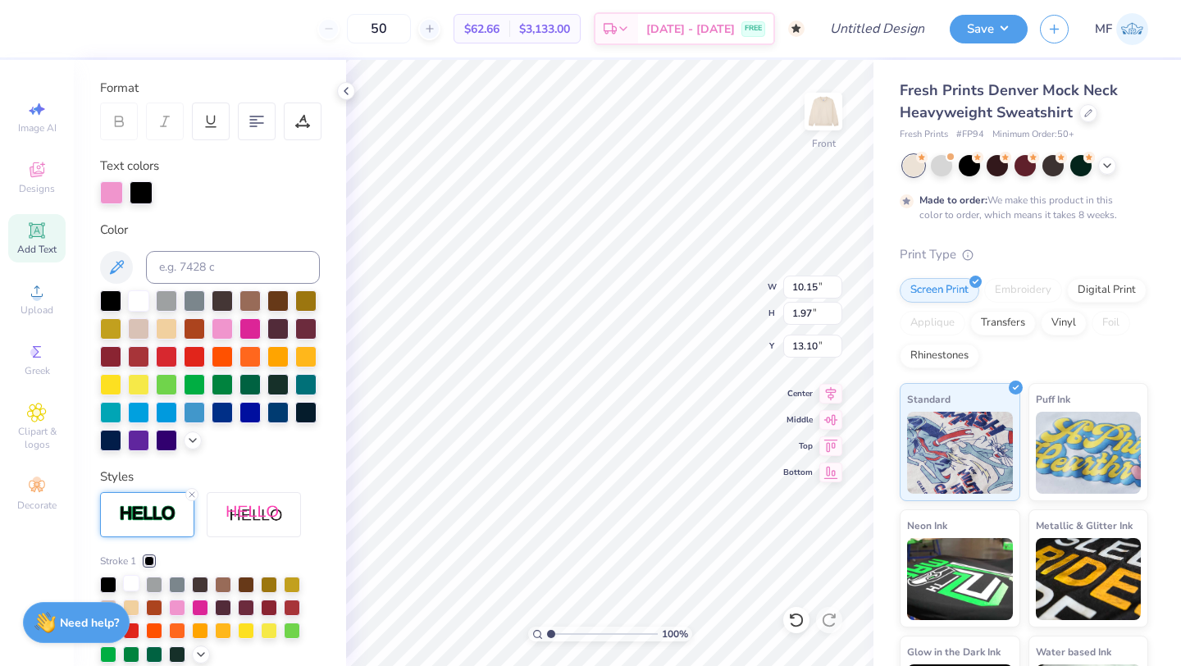
click at [126, 582] on div at bounding box center [131, 583] width 16 height 16
click at [225, 198] on div at bounding box center [210, 192] width 220 height 23
click at [151, 562] on div at bounding box center [149, 561] width 10 height 10
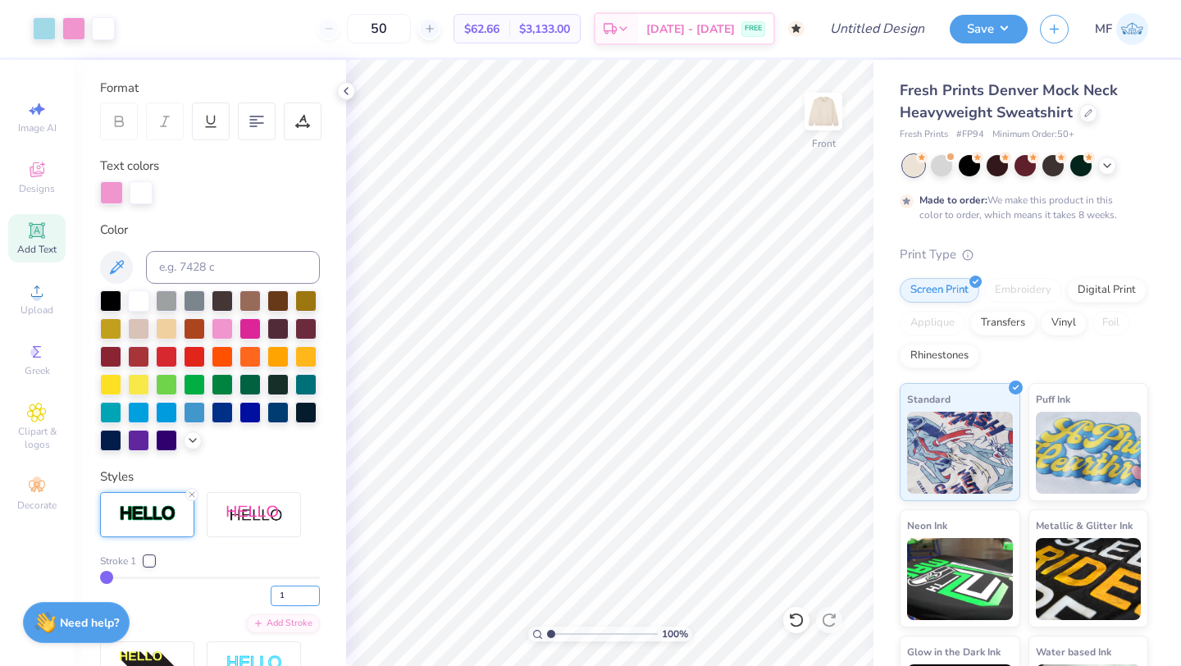
click at [303, 595] on input "1" at bounding box center [295, 596] width 49 height 21
click at [317, 598] on input "1" at bounding box center [295, 596] width 49 height 21
click at [299, 595] on input "0.5" at bounding box center [295, 596] width 49 height 21
type input "0.1"
click at [190, 490] on icon at bounding box center [192, 495] width 10 height 10
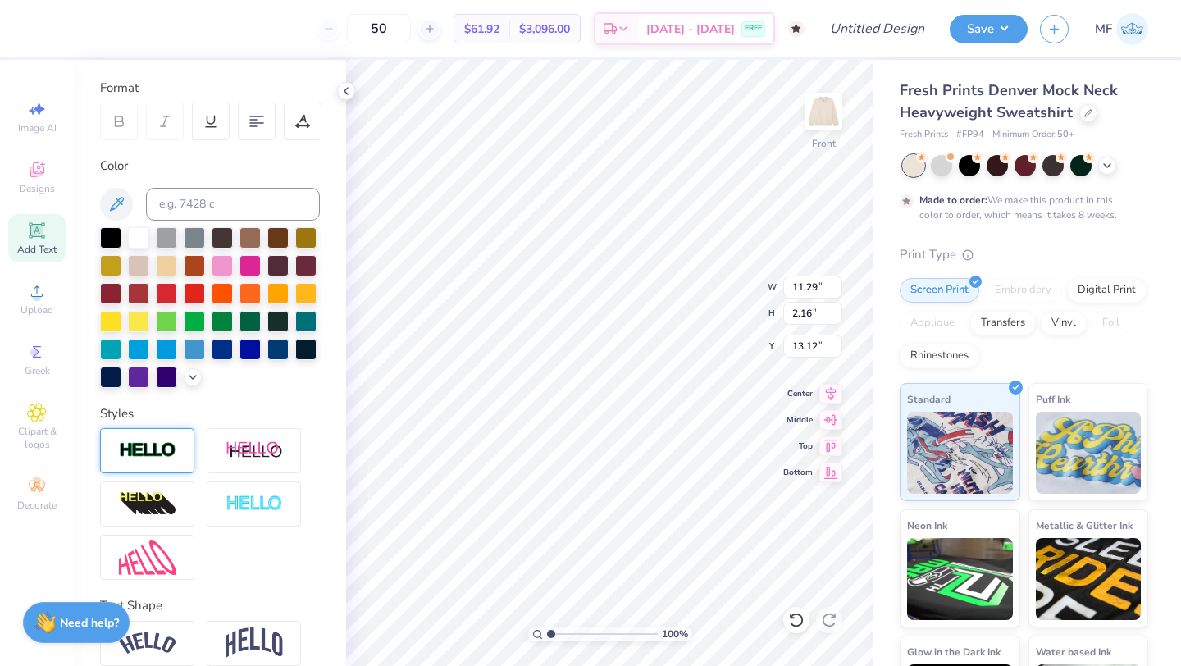
type input "11.29"
type input "2.16"
click at [988, 34] on button "Save" at bounding box center [989, 26] width 78 height 29
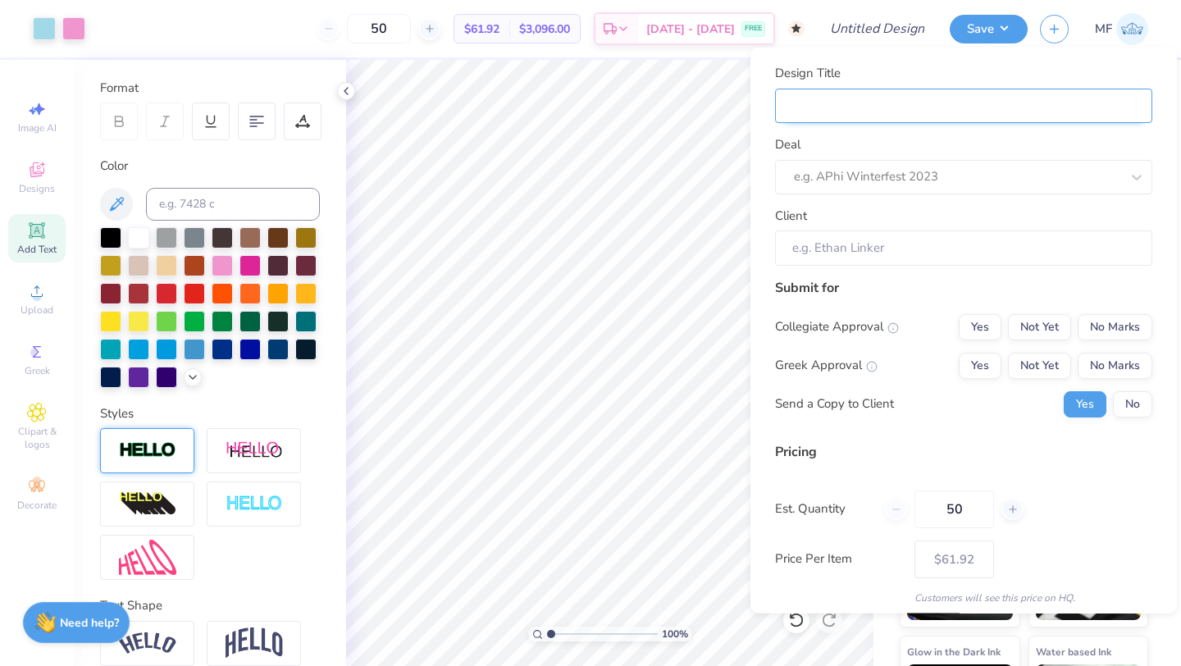
click at [1096, 121] on input "Design Title" at bounding box center [963, 105] width 377 height 35
type input "p"
type input "pl"
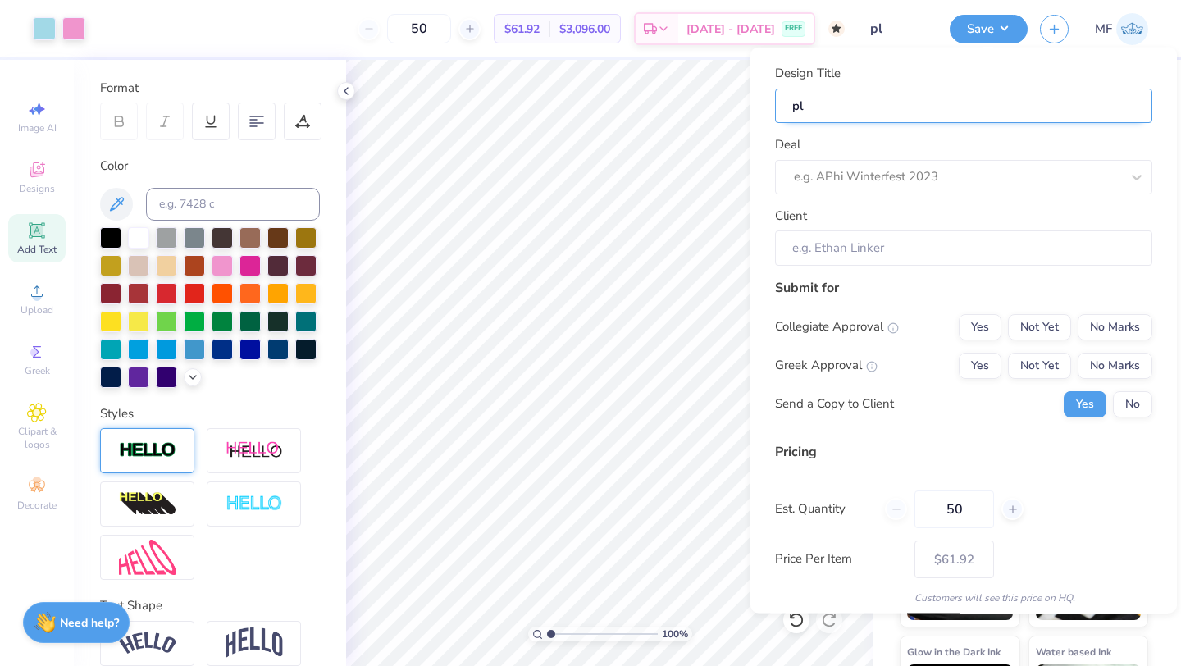
type input "pla"
type input "plai"
type input "plaid"
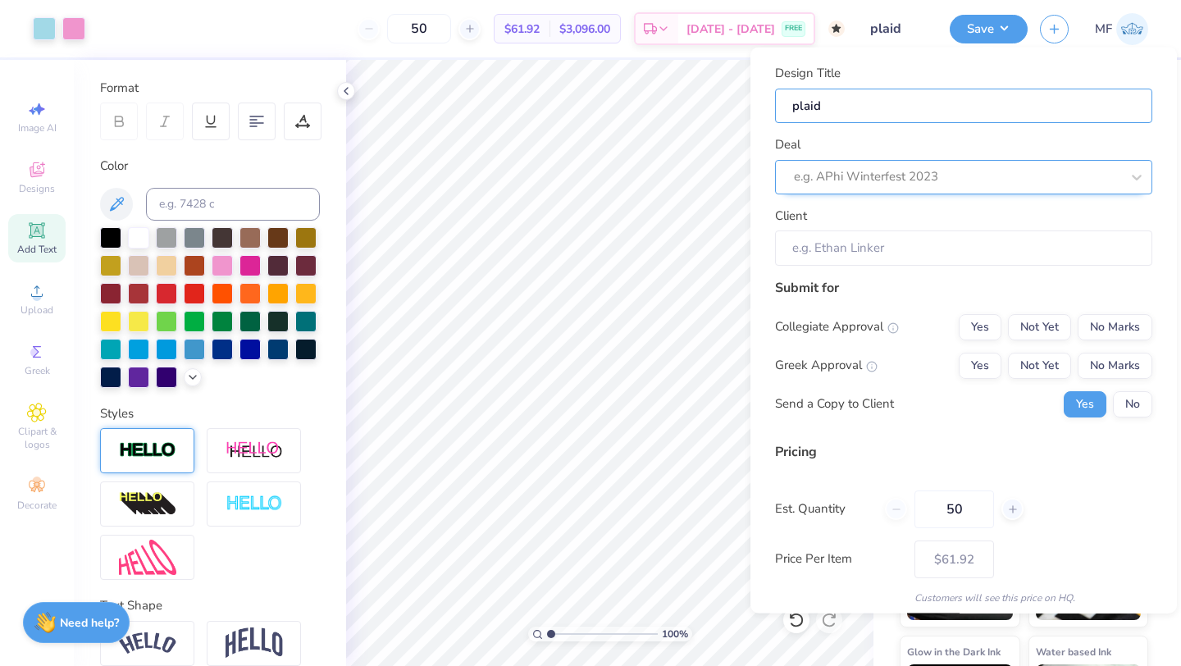
type input "plaid"
click at [1042, 171] on div at bounding box center [957, 177] width 326 height 22
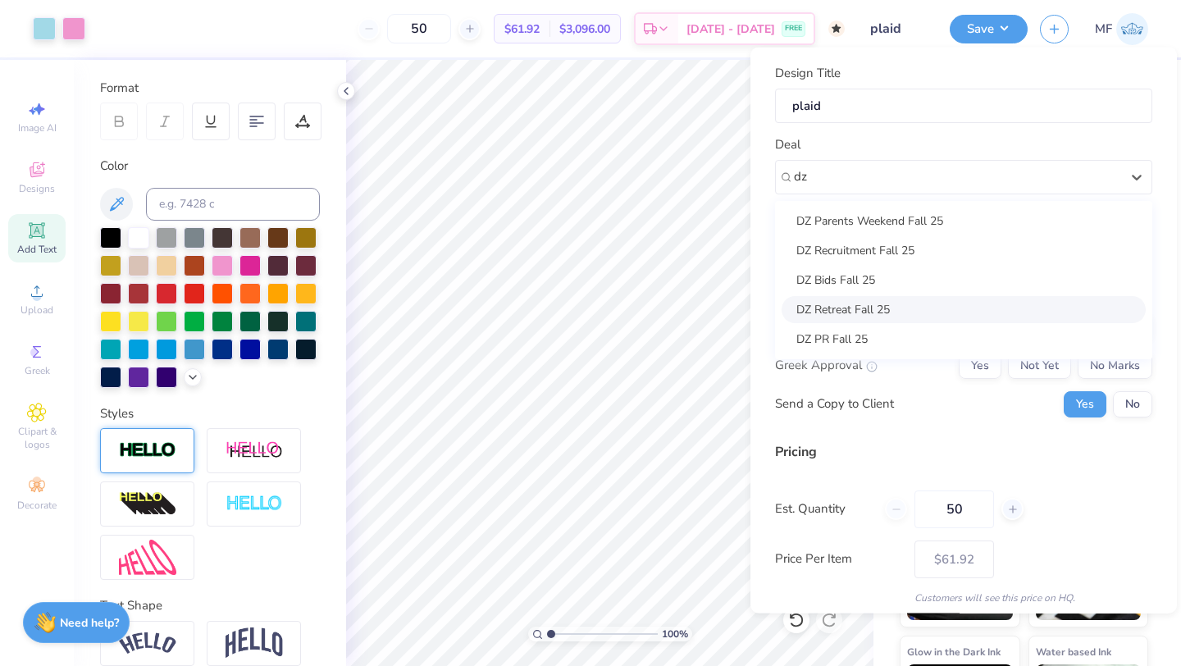
click at [910, 300] on div "DZ Retreat Fall 25" at bounding box center [964, 308] width 364 height 27
type input "dz"
type input "[PERSON_NAME]"
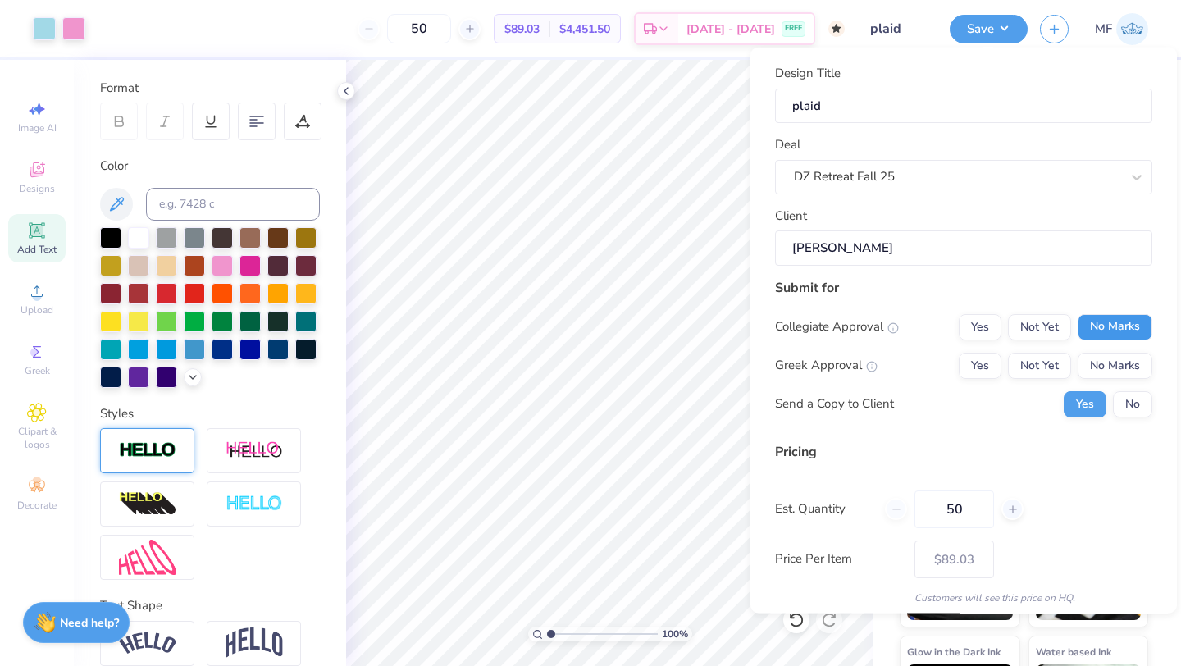
click at [1116, 315] on button "No Marks" at bounding box center [1115, 326] width 75 height 26
click at [981, 353] on button "Yes" at bounding box center [980, 365] width 43 height 26
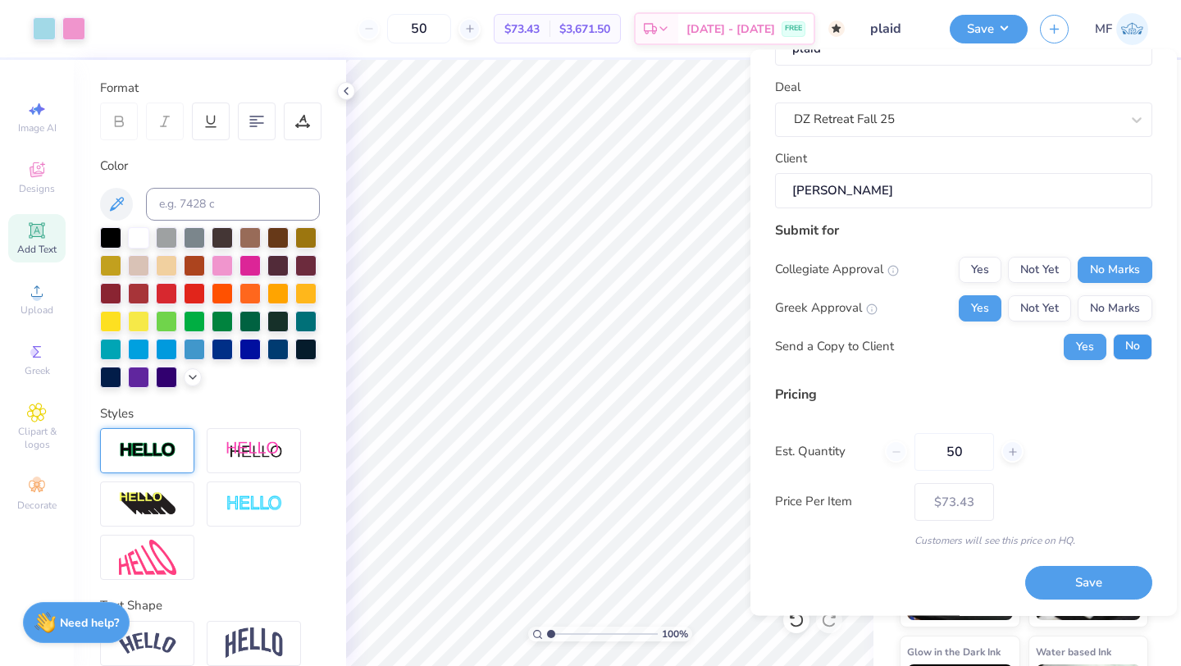
click at [1141, 348] on button "No" at bounding box center [1132, 347] width 39 height 26
click at [1065, 592] on button "Save" at bounding box center [1088, 584] width 127 height 34
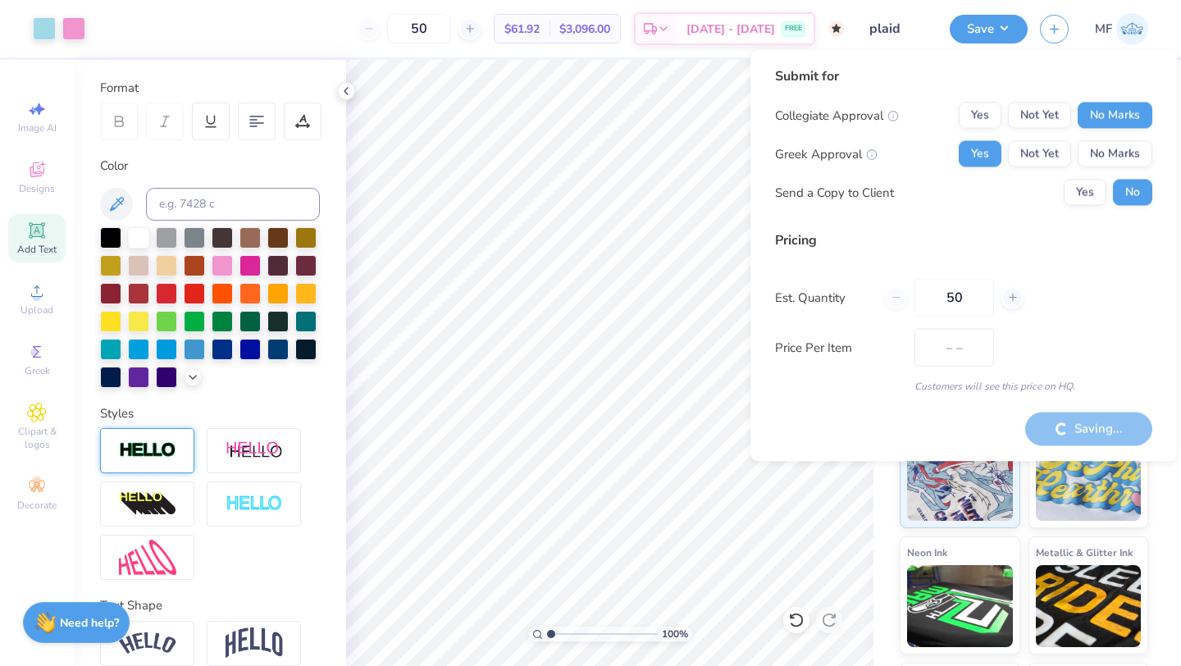
type input "$73.43"
